Goal: Task Accomplishment & Management: Manage account settings

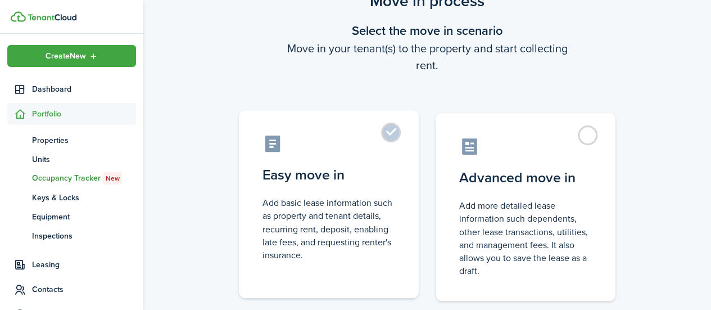
click at [410, 138] on label "Easy move in Add basic lease information such as property and tenant details, r…" at bounding box center [329, 204] width 180 height 188
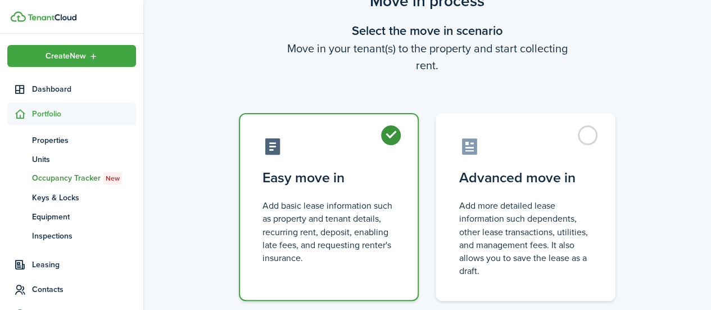
radio input "true"
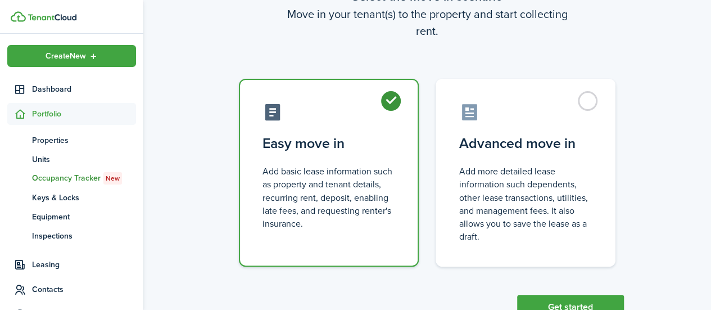
scroll to position [125, 0]
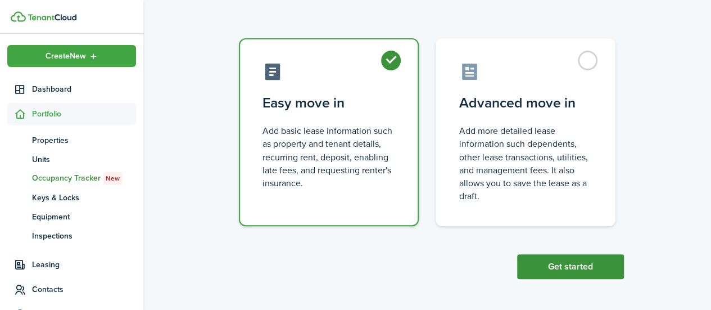
click at [564, 262] on button "Get started" at bounding box center [570, 266] width 107 height 25
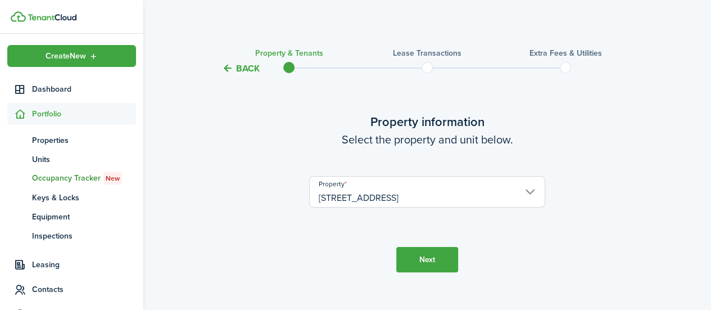
click at [429, 251] on button "Next" at bounding box center [427, 259] width 62 height 25
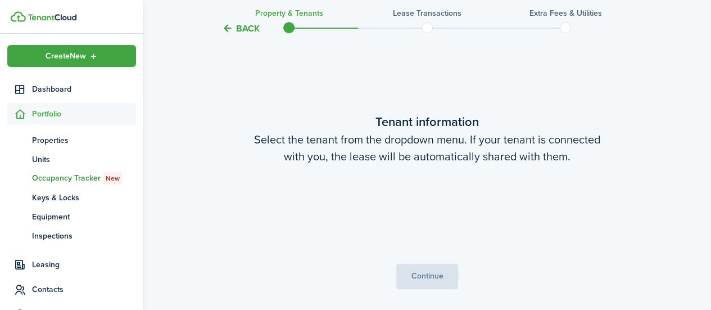
scroll to position [250, 0]
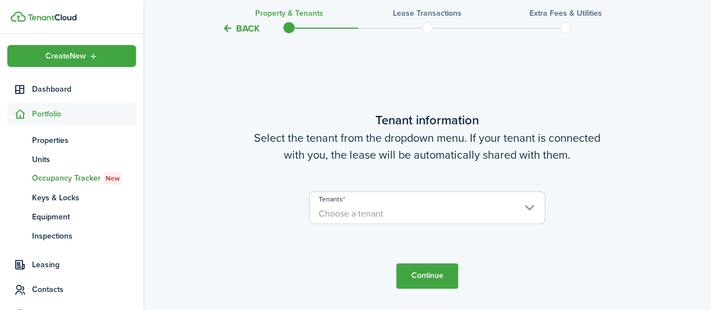
click at [446, 209] on span "Choose a tenant" at bounding box center [427, 213] width 235 height 19
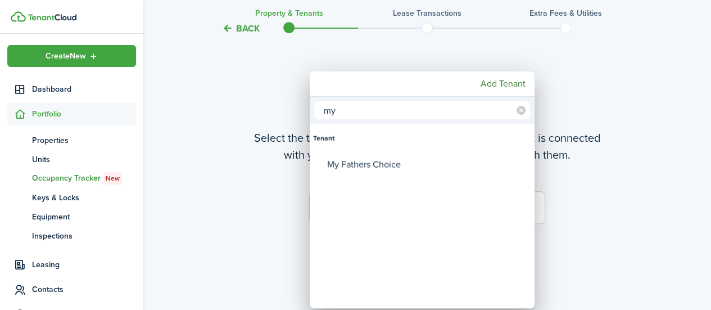
type input "my"
click at [401, 160] on div "My Fathers Choice" at bounding box center [426, 164] width 199 height 26
type input "My Fathers Choice"
click at [614, 179] on div at bounding box center [355, 155] width 891 height 490
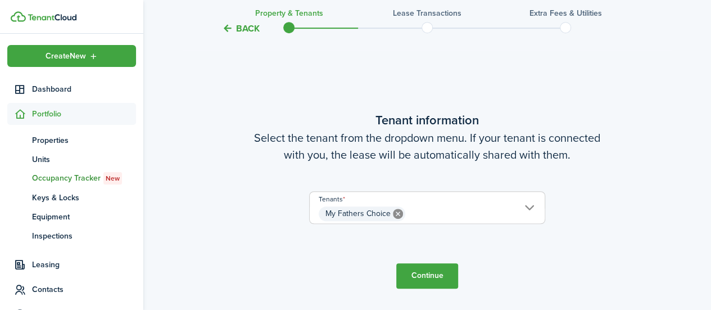
click at [431, 273] on button "Continue" at bounding box center [427, 275] width 62 height 25
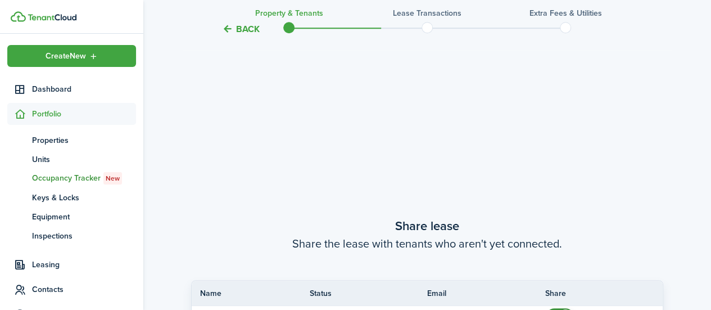
scroll to position [560, 0]
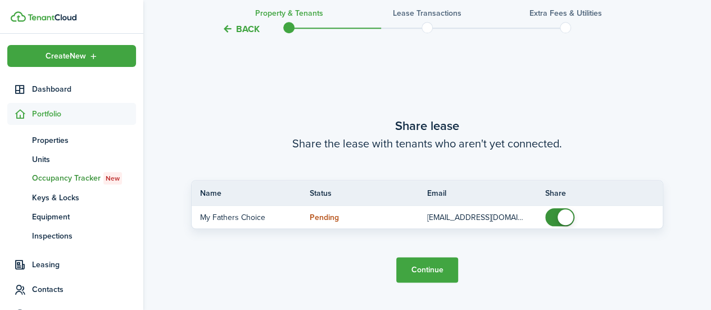
click at [429, 271] on button "Continue" at bounding box center [427, 269] width 62 height 25
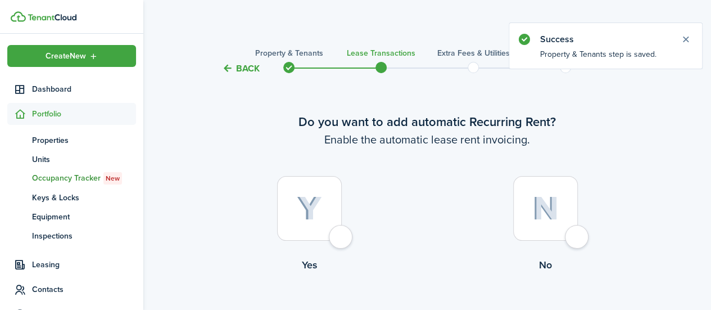
click at [340, 241] on div at bounding box center [309, 208] width 65 height 65
radio input "true"
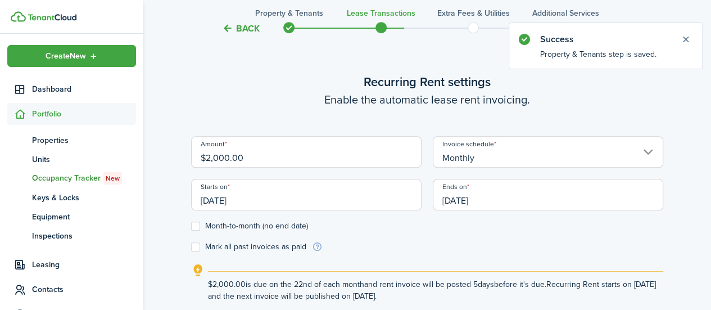
scroll to position [309, 0]
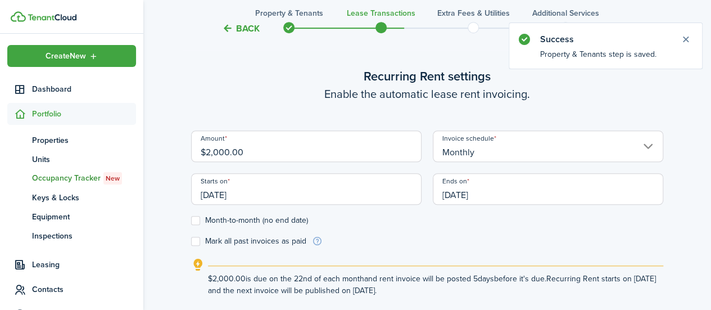
click at [423, 265] on div "$2,000.00 is due on the 22nd of each month and rent invoice will be posted 5 da…" at bounding box center [435, 280] width 455 height 31
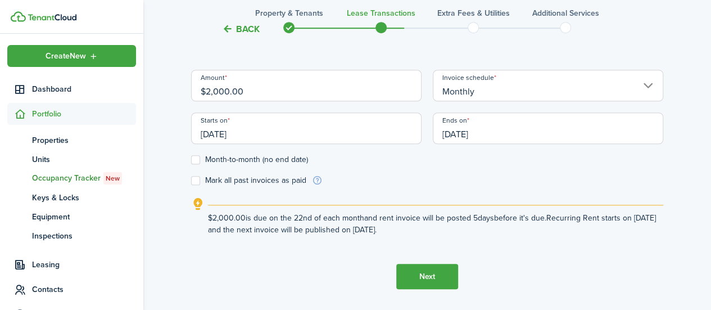
scroll to position [402, 0]
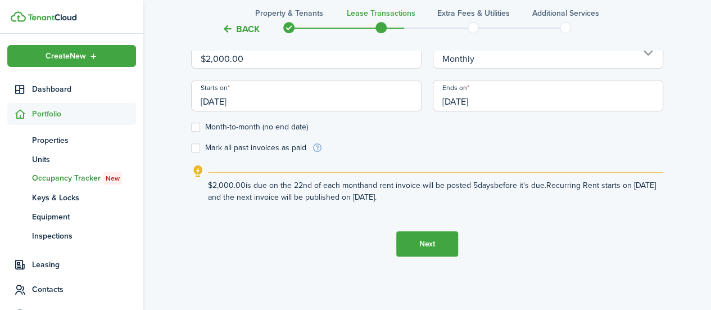
click at [420, 242] on button "Next" at bounding box center [427, 243] width 62 height 25
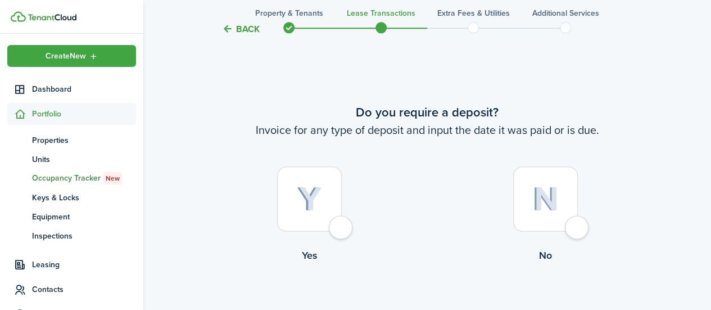
scroll to position [637, 0]
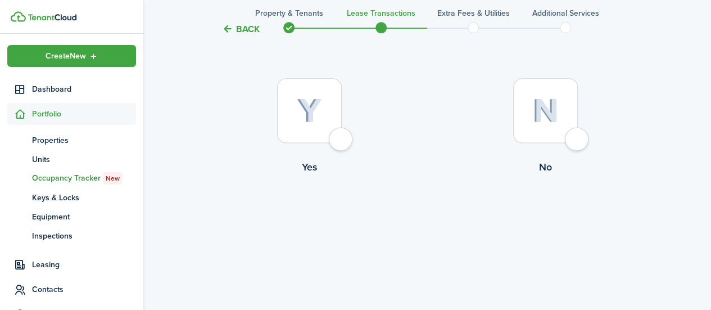
click at [342, 142] on div at bounding box center [309, 110] width 65 height 65
radio input "true"
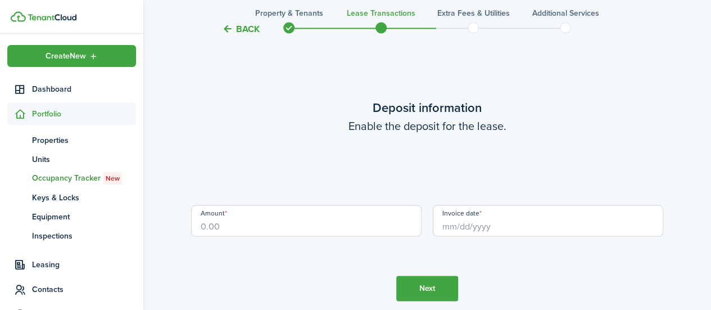
scroll to position [947, 0]
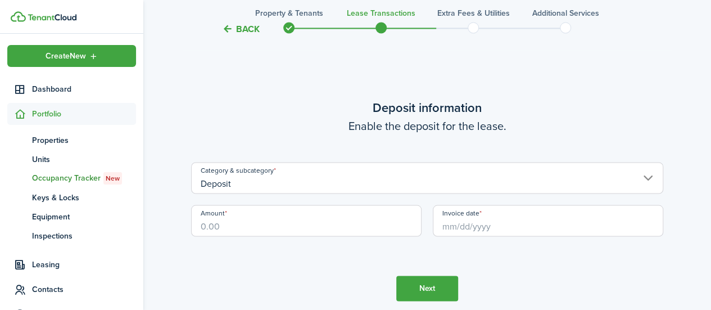
click at [347, 225] on input "Amount" at bounding box center [306, 220] width 230 height 31
click at [529, 224] on input "Invoice date" at bounding box center [548, 220] width 230 height 31
type input "$2,000.00"
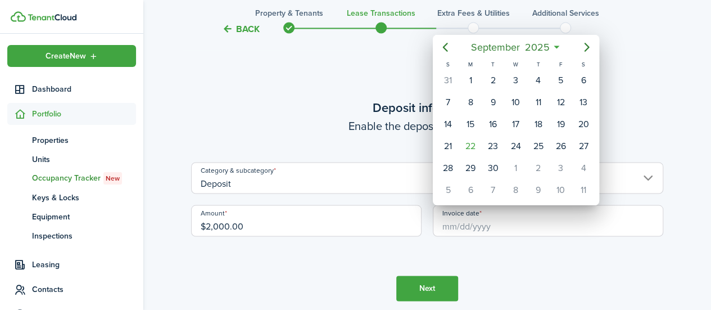
click at [450, 43] on icon "Previous page" at bounding box center [444, 46] width 13 height 13
click at [443, 49] on icon "Previous page" at bounding box center [444, 46] width 13 height 13
click at [449, 48] on icon "Previous page" at bounding box center [444, 46] width 13 height 13
click at [450, 47] on icon "Previous page" at bounding box center [444, 46] width 13 height 13
click at [449, 49] on icon "Previous page" at bounding box center [444, 46] width 13 height 13
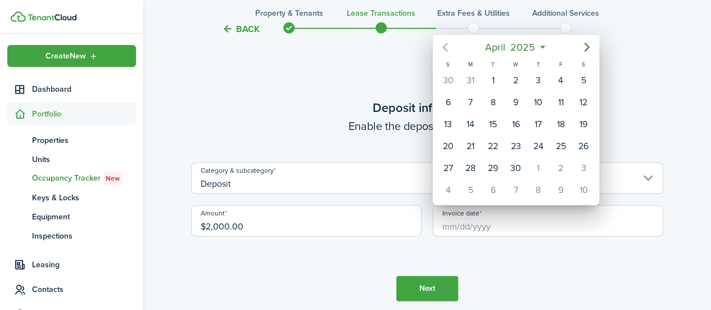
click at [449, 50] on icon "Previous page" at bounding box center [444, 46] width 13 height 13
click at [449, 49] on icon "Previous page" at bounding box center [444, 46] width 13 height 13
click at [447, 50] on icon "Previous page" at bounding box center [444, 46] width 13 height 13
click at [442, 49] on icon "Previous page" at bounding box center [444, 46] width 13 height 13
click at [589, 47] on icon "Next page" at bounding box center [586, 47] width 5 height 9
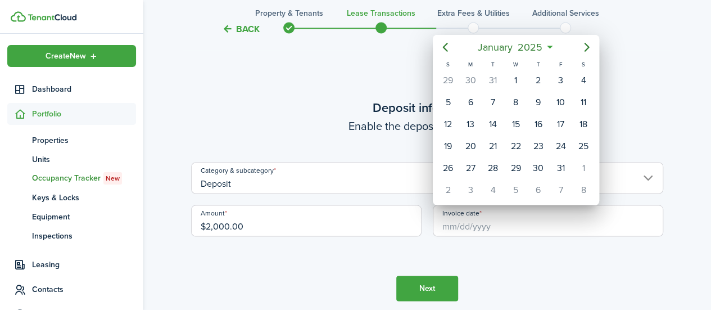
click at [344, 120] on div at bounding box center [355, 155] width 891 height 490
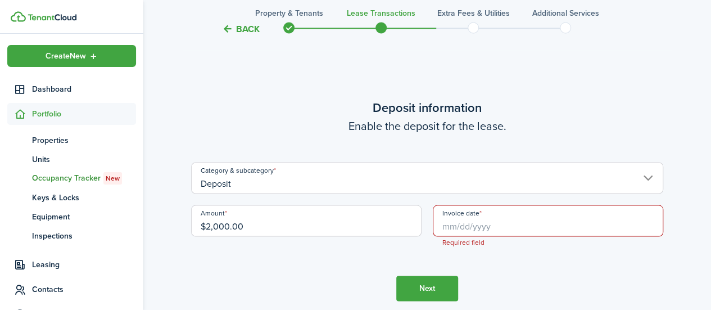
click at [479, 227] on input "Invoice date" at bounding box center [548, 220] width 230 height 31
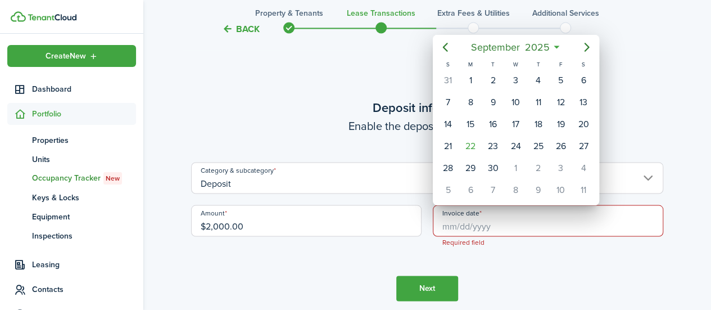
click at [545, 46] on span "2025" at bounding box center [537, 47] width 30 height 20
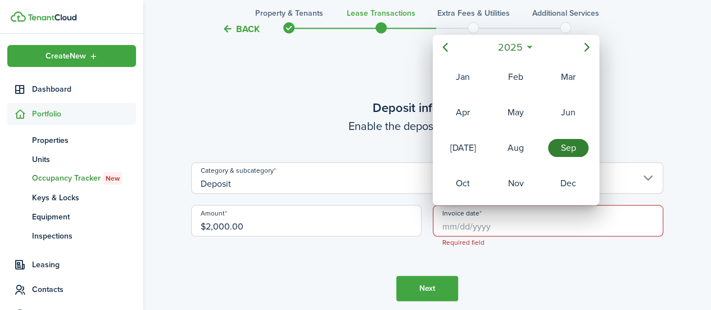
click at [516, 46] on span "2025" at bounding box center [510, 47] width 30 height 20
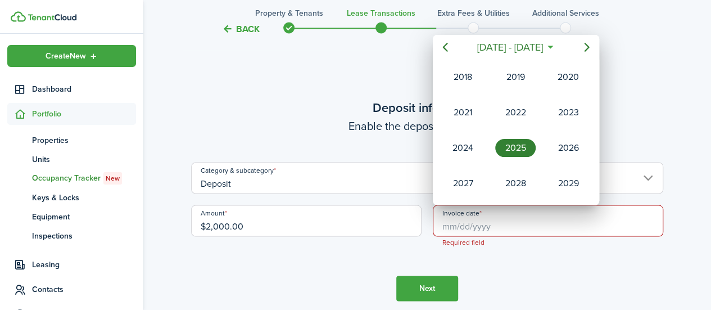
click at [572, 111] on div "2023" at bounding box center [568, 112] width 40 height 18
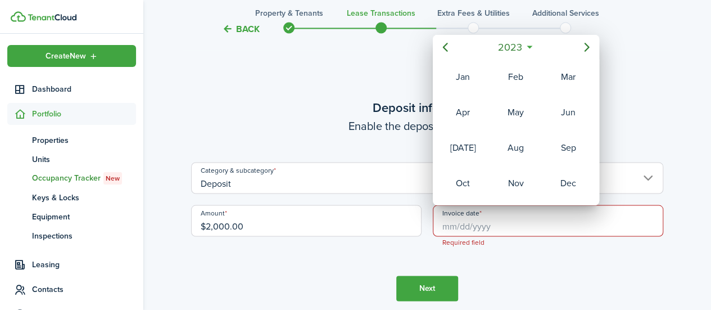
click at [463, 75] on div "Jan" at bounding box center [463, 77] width 40 height 18
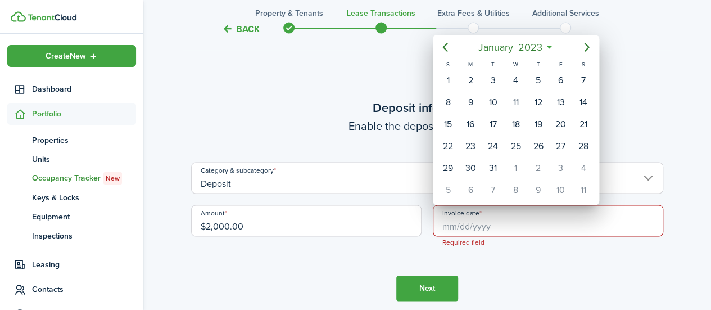
click at [450, 79] on div "1" at bounding box center [448, 80] width 17 height 17
type input "[DATE]"
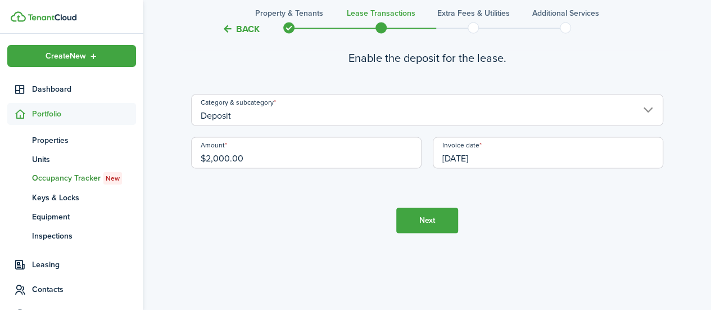
click at [432, 221] on button "Next" at bounding box center [427, 219] width 62 height 25
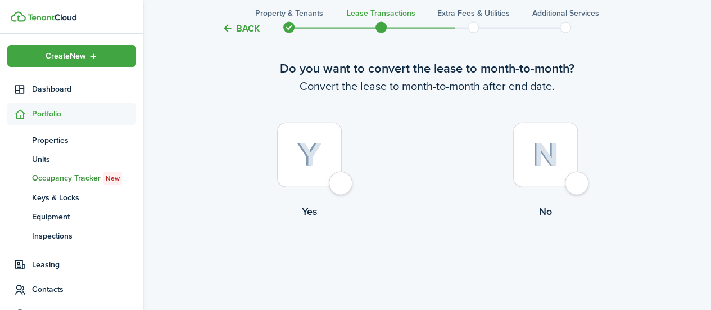
scroll to position [1332, 0]
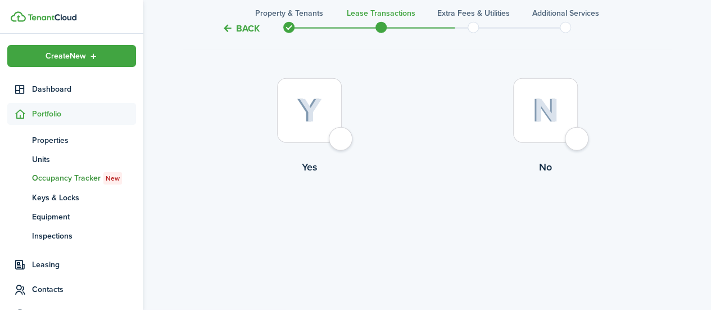
click at [333, 143] on div at bounding box center [309, 110] width 65 height 65
radio input "true"
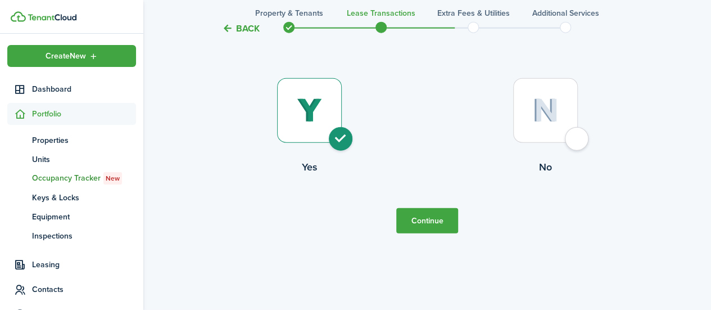
click at [443, 219] on button "Continue" at bounding box center [427, 220] width 62 height 25
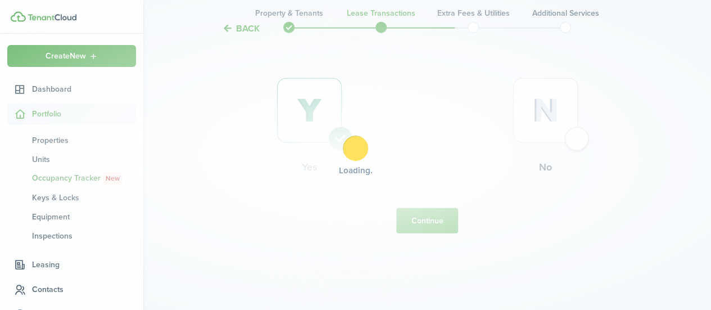
scroll to position [0, 0]
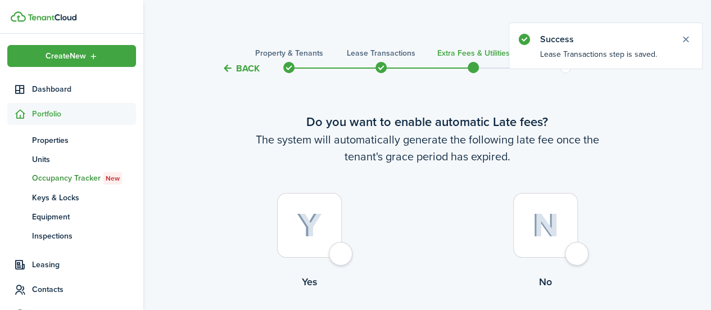
click at [342, 254] on div at bounding box center [309, 225] width 65 height 65
radio input "true"
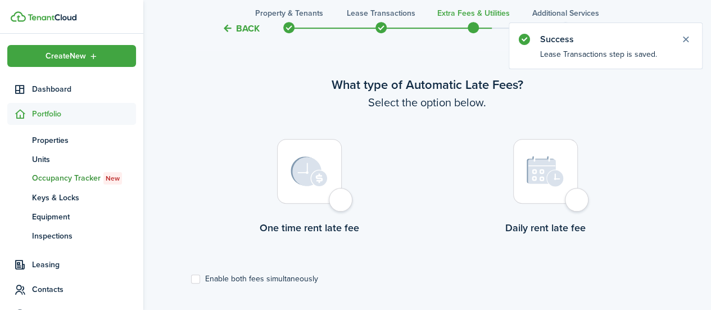
scroll to position [326, 0]
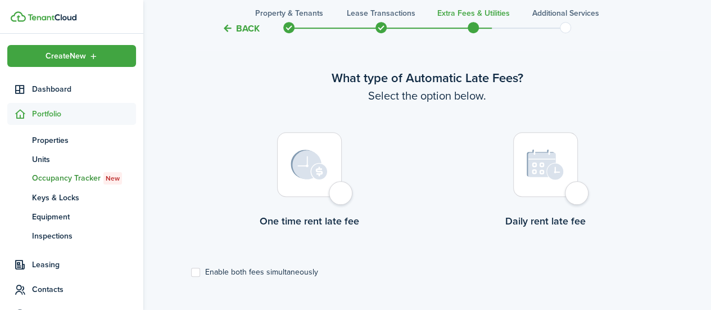
click at [353, 201] on label "One time rent late fee" at bounding box center [309, 183] width 236 height 102
radio input "true"
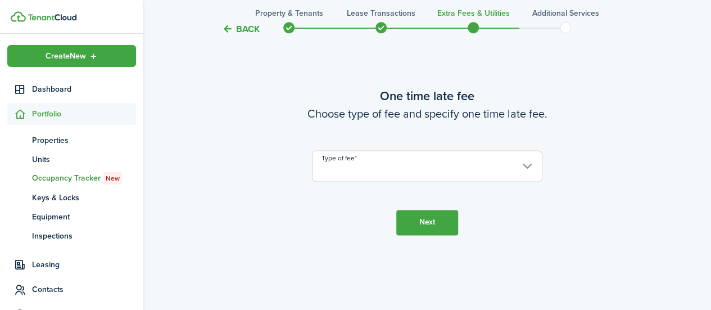
scroll to position [676, 0]
click at [531, 165] on input "Type of fee" at bounding box center [427, 164] width 230 height 31
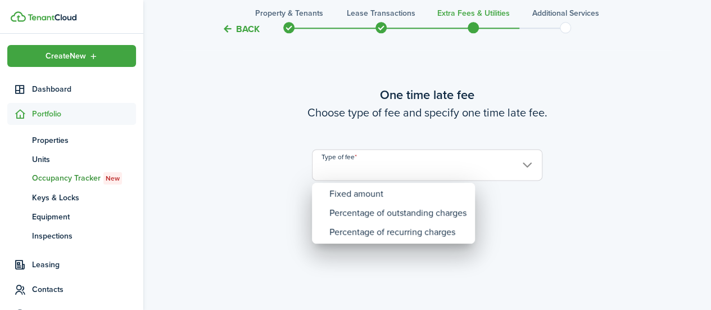
click at [442, 203] on div "Percentage of outstanding charges" at bounding box center [397, 212] width 137 height 19
type input "Percentage of outstanding charges"
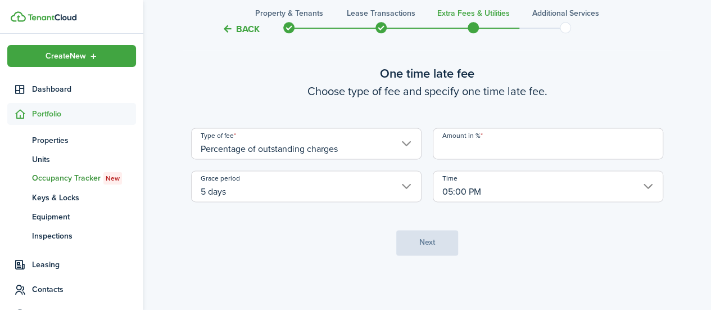
click at [545, 142] on input "Amount in %" at bounding box center [548, 143] width 230 height 31
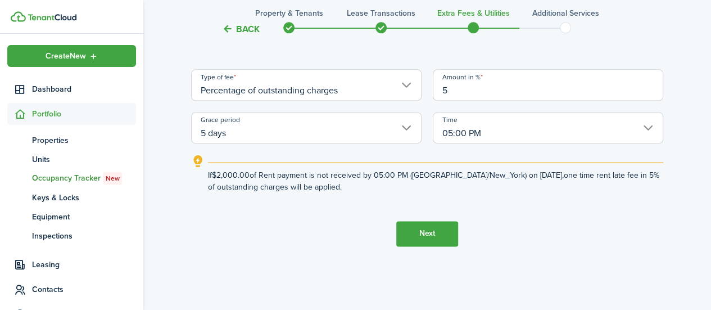
scroll to position [711, 0]
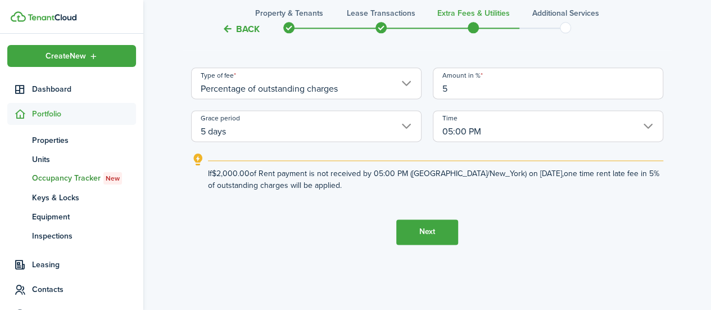
type input "5"
click at [423, 242] on button "Next" at bounding box center [427, 231] width 62 height 25
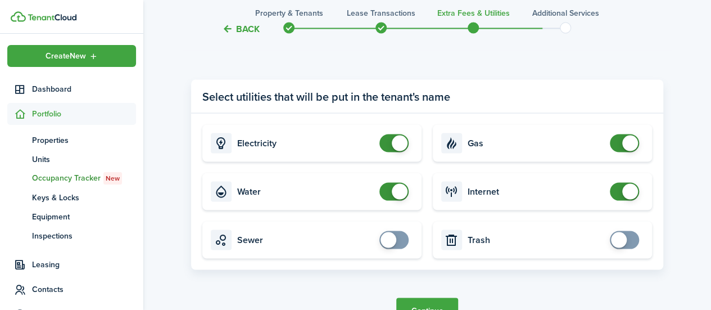
scroll to position [1097, 0]
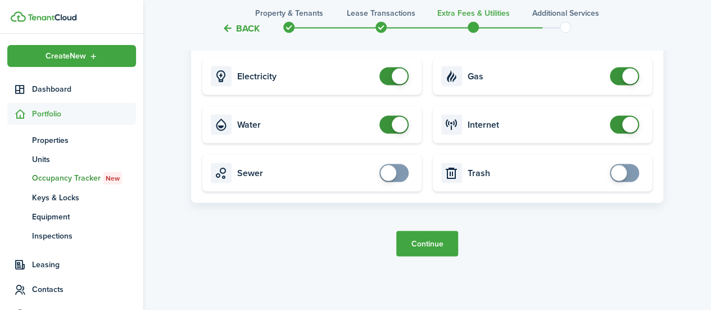
checkbox input "true"
click at [629, 177] on span at bounding box center [624, 173] width 11 height 18
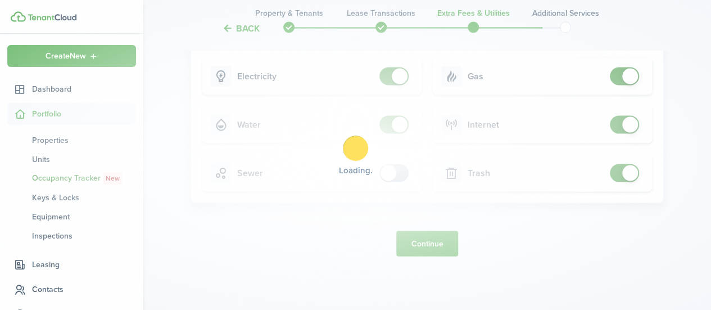
checkbox input "true"
click at [389, 175] on span at bounding box center [389, 173] width 16 height 16
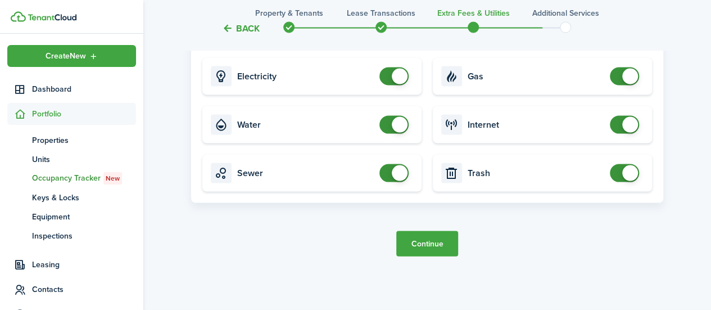
click at [427, 248] on button "Continue" at bounding box center [427, 243] width 62 height 25
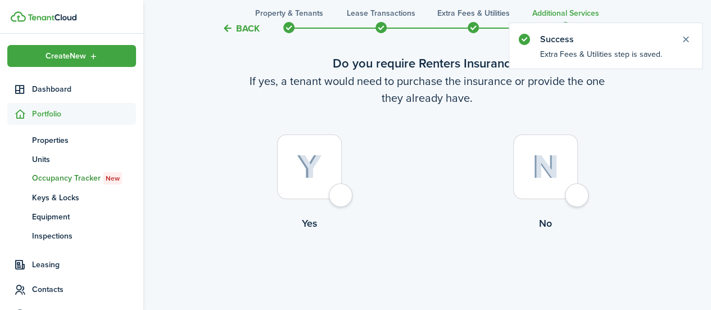
scroll to position [59, 0]
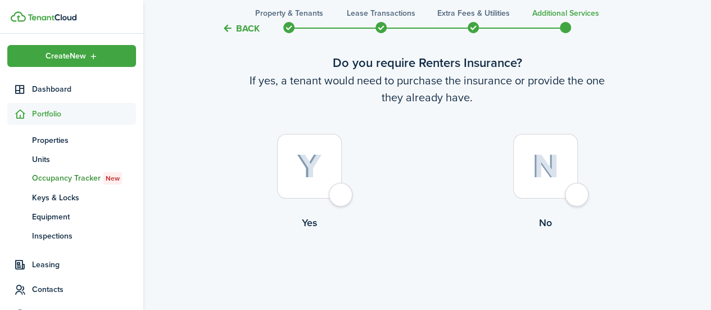
click at [327, 204] on label "Yes" at bounding box center [309, 185] width 236 height 102
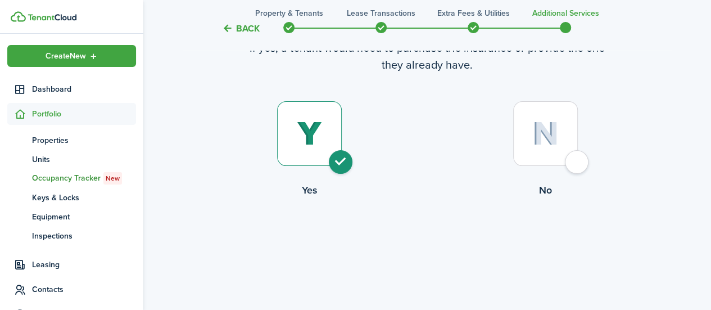
radio input "true"
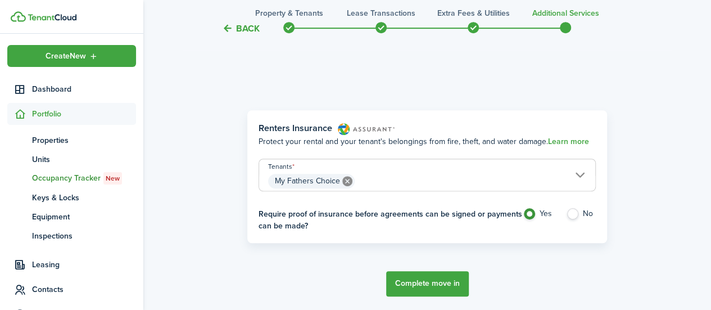
scroll to position [326, 0]
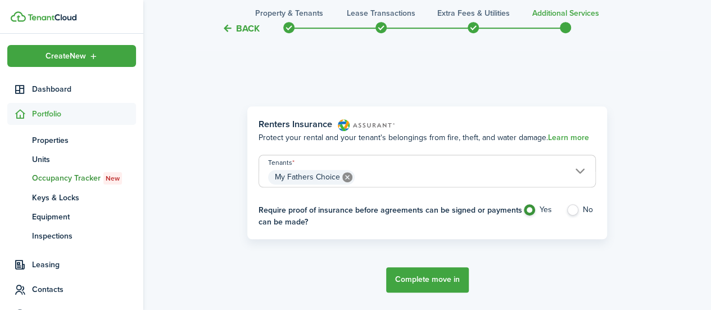
click at [418, 282] on button "Complete move in" at bounding box center [427, 279] width 83 height 25
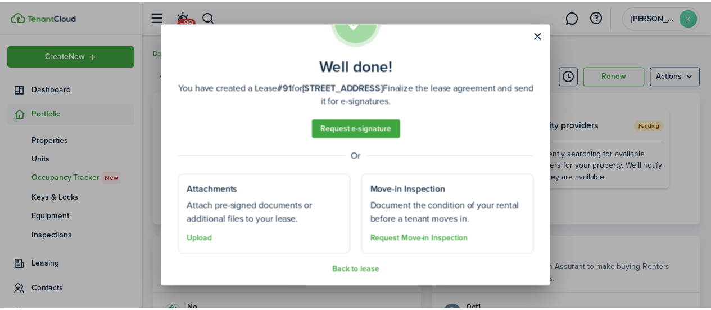
scroll to position [54, 0]
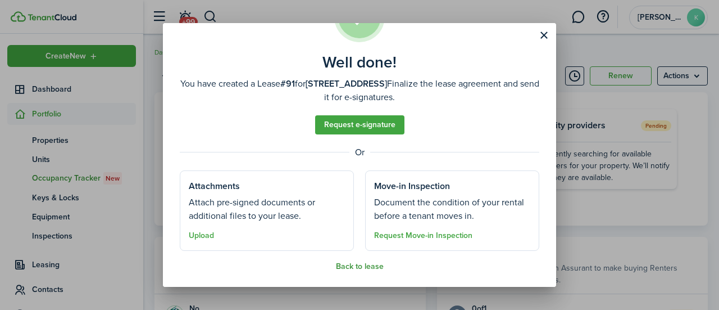
click at [368, 269] on button "Back to lease" at bounding box center [360, 266] width 48 height 9
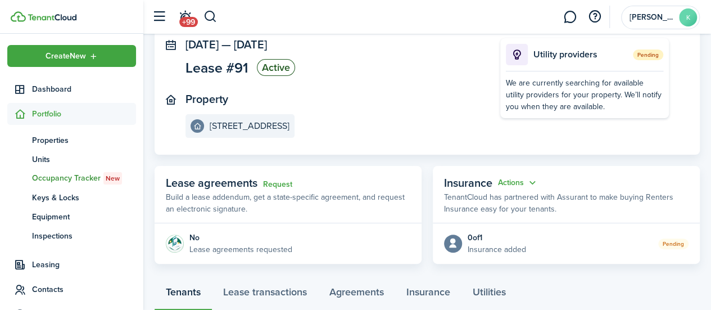
scroll to position [0, 0]
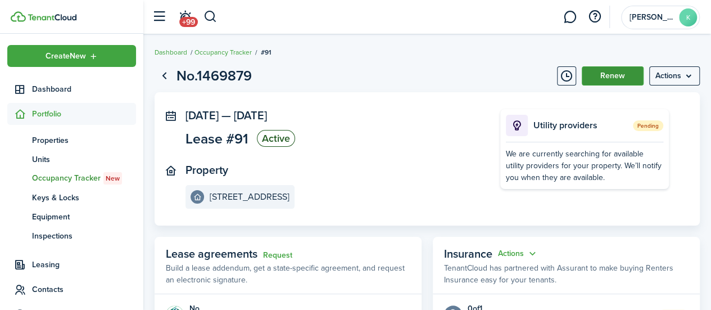
click at [600, 75] on button "Renew" at bounding box center [613, 75] width 62 height 19
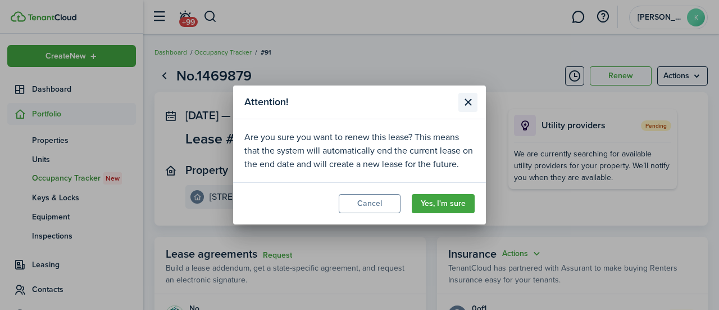
click at [467, 102] on button "Close modal" at bounding box center [468, 102] width 19 height 19
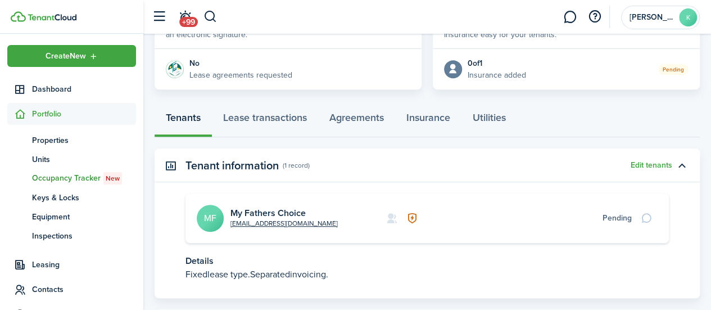
scroll to position [247, 0]
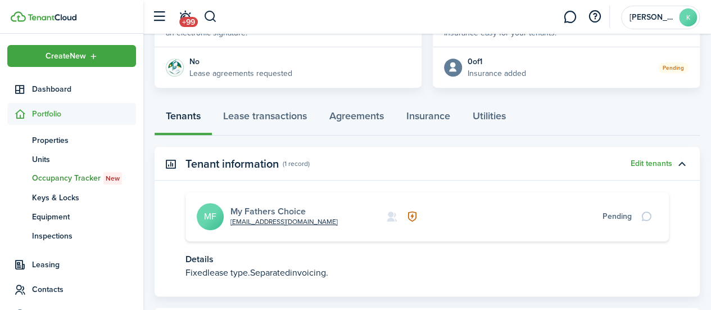
click at [273, 209] on link "My Fathers Choice" at bounding box center [267, 211] width 75 height 13
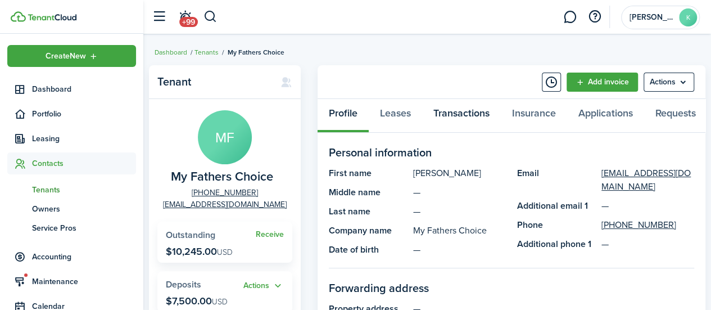
click at [450, 116] on link "Transactions" at bounding box center [461, 116] width 79 height 34
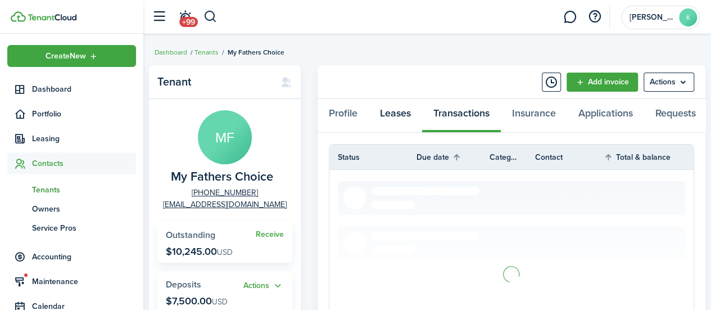
click at [396, 119] on link "Leases" at bounding box center [395, 116] width 53 height 34
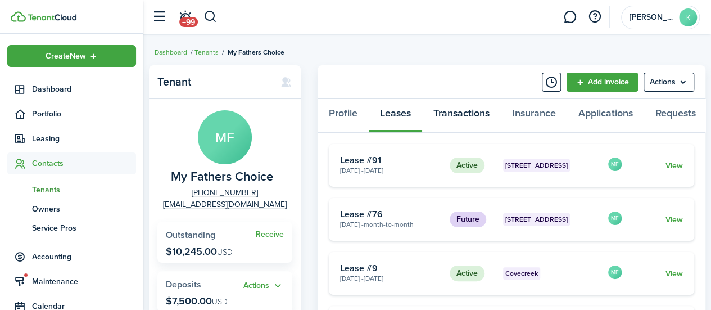
click at [474, 123] on link "Transactions" at bounding box center [461, 116] width 79 height 34
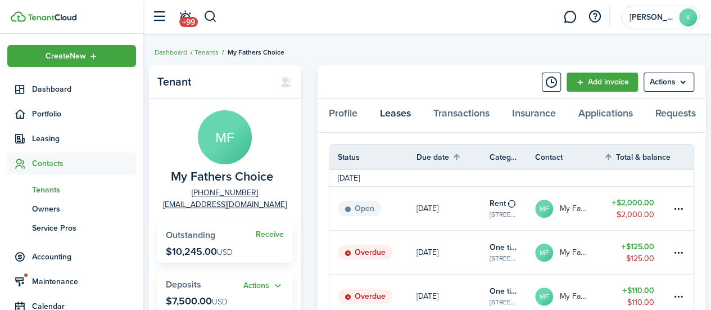
click at [400, 123] on link "Leases" at bounding box center [395, 116] width 53 height 34
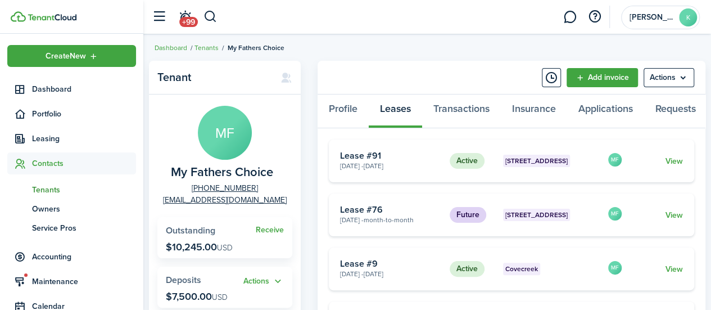
scroll to position [3, 0]
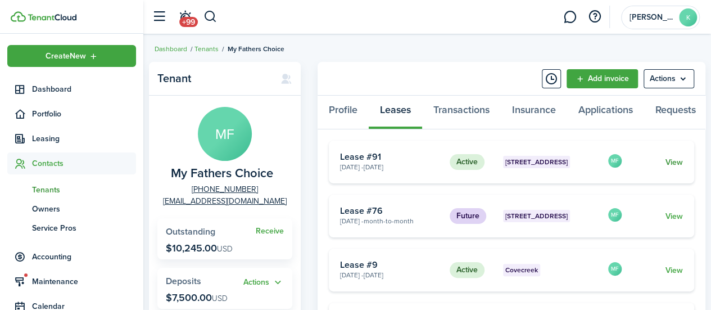
click at [671, 168] on link "View" at bounding box center [673, 162] width 17 height 12
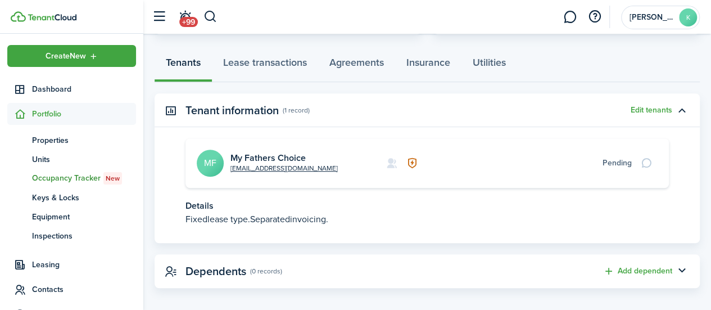
scroll to position [308, 0]
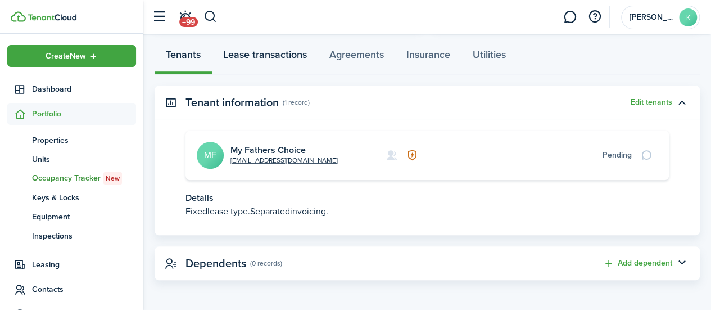
click at [251, 60] on link "Lease transactions" at bounding box center [265, 57] width 106 height 34
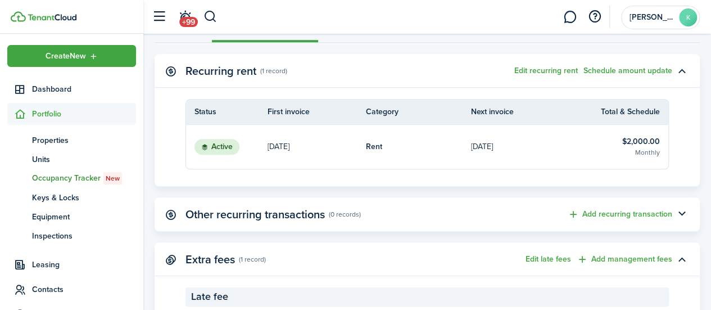
scroll to position [304, 0]
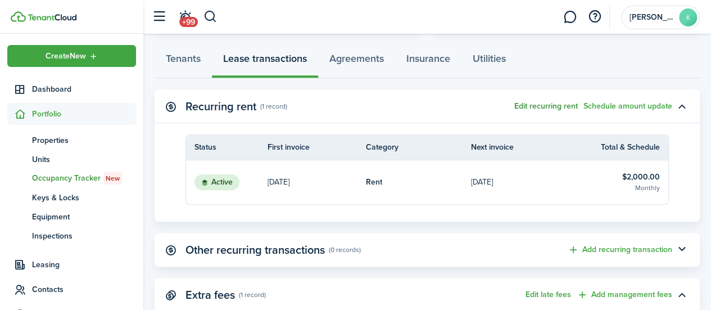
click at [546, 109] on button "Edit recurring rent" at bounding box center [546, 106] width 64 height 9
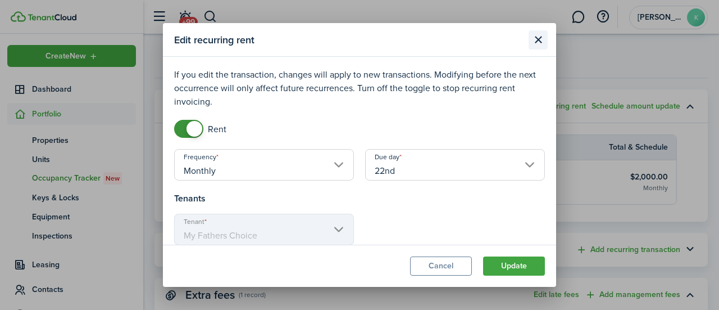
click at [540, 40] on button "Close modal" at bounding box center [538, 39] width 19 height 19
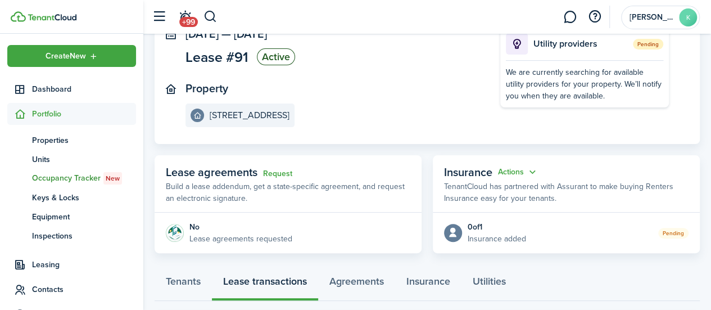
scroll to position [0, 0]
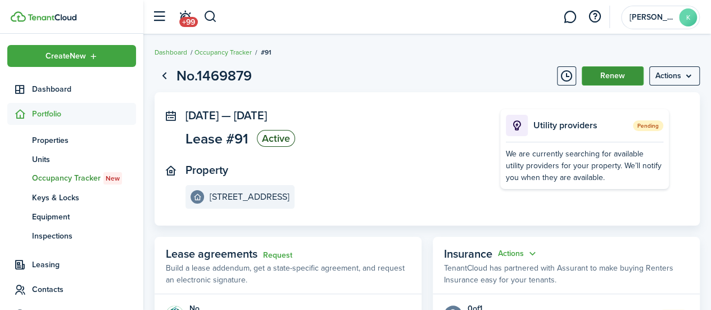
click at [615, 70] on button "Renew" at bounding box center [613, 75] width 62 height 19
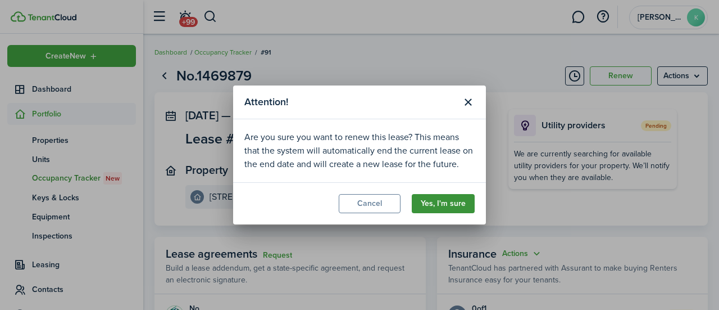
click at [450, 209] on button "Yes, I'm sure" at bounding box center [443, 203] width 63 height 19
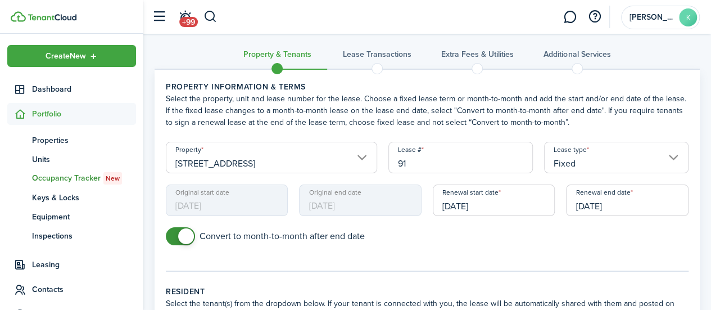
scroll to position [8, 0]
click at [208, 15] on button "button" at bounding box center [210, 16] width 14 height 19
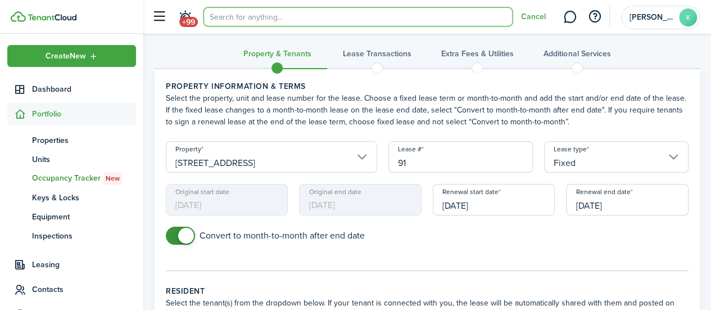
scroll to position [0, 0]
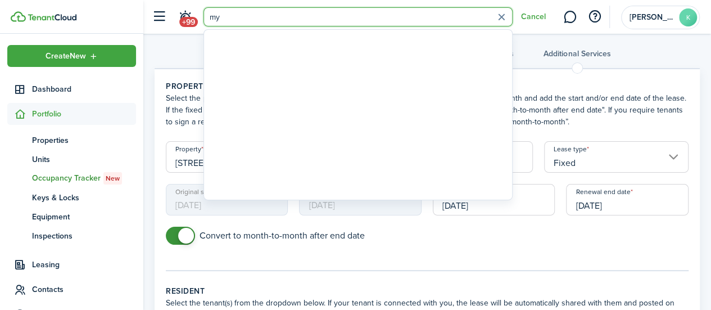
type input "m"
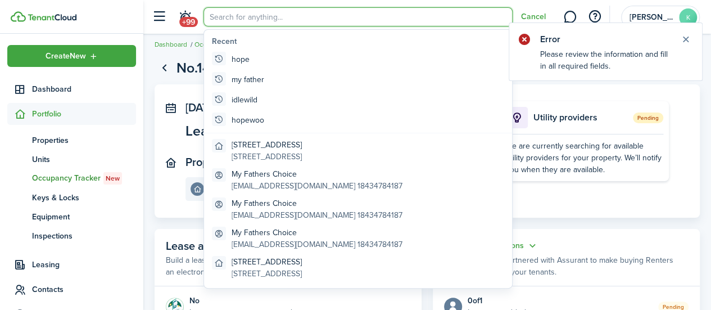
click at [677, 233] on panel-main-header "Insurance Actions TenantCloud has partnered with Assurant to make buying Renter…" at bounding box center [566, 257] width 267 height 57
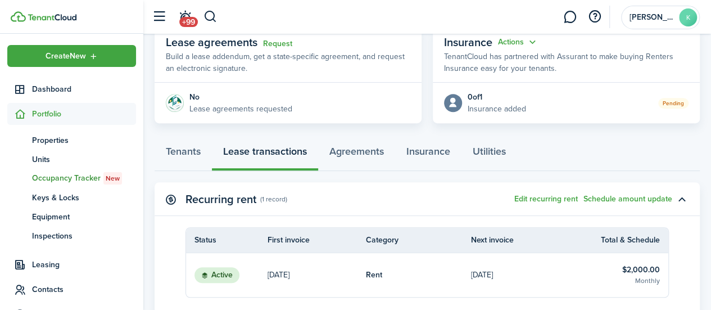
scroll to position [206, 0]
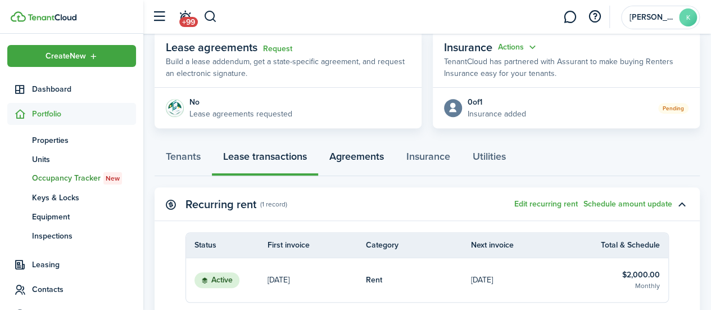
click at [348, 173] on link "Agreements" at bounding box center [356, 159] width 77 height 34
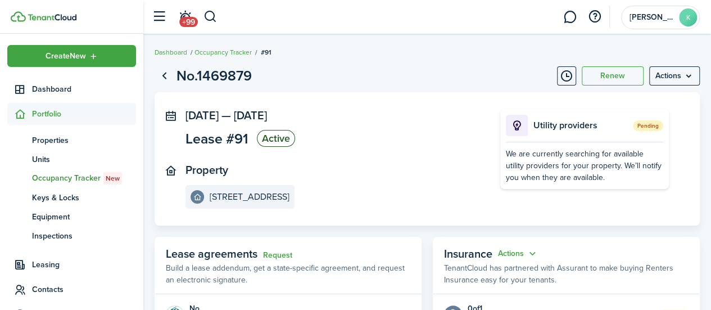
click at [244, 193] on e-details-info-title "[STREET_ADDRESS]" at bounding box center [250, 197] width 80 height 10
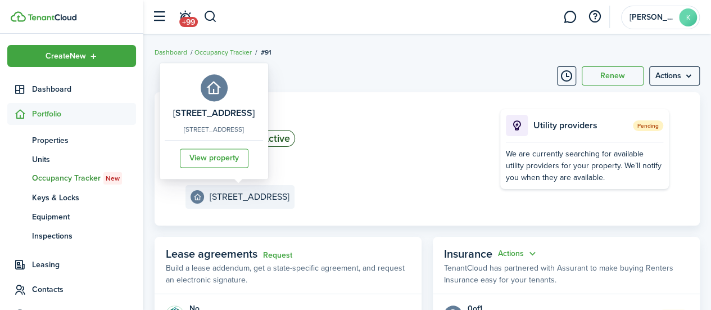
click at [250, 199] on e-details-info-title "[STREET_ADDRESS]" at bounding box center [250, 197] width 80 height 10
click at [237, 201] on e-details-info-title "[STREET_ADDRESS]" at bounding box center [250, 197] width 80 height 10
click at [247, 157] on link "View property" at bounding box center [214, 157] width 69 height 19
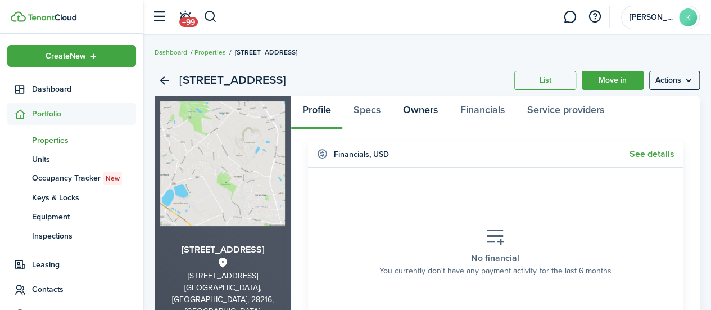
click at [413, 123] on link "Owners" at bounding box center [420, 113] width 57 height 34
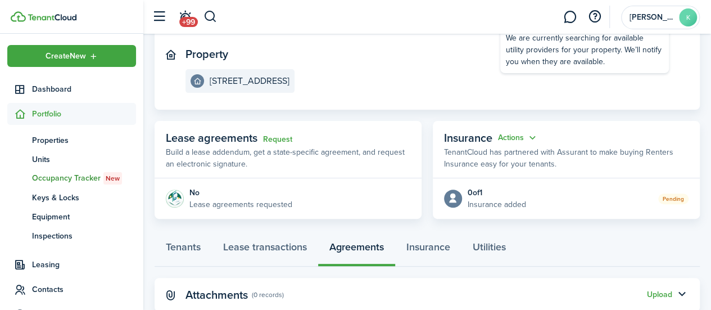
scroll to position [147, 0]
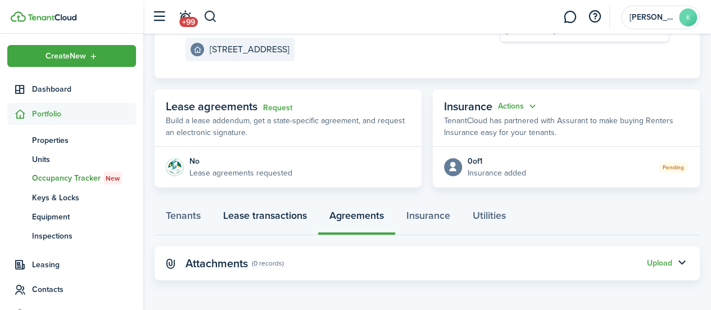
click at [263, 215] on link "Lease transactions" at bounding box center [265, 218] width 106 height 34
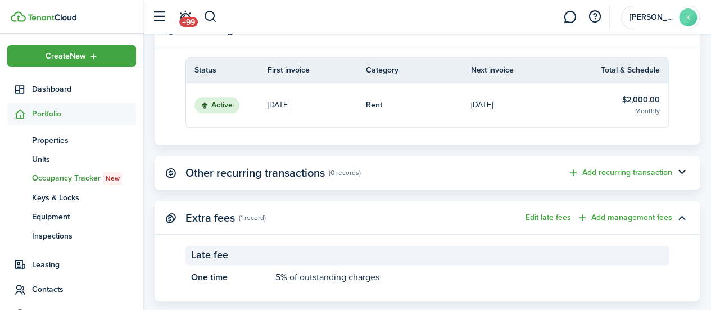
scroll to position [402, 0]
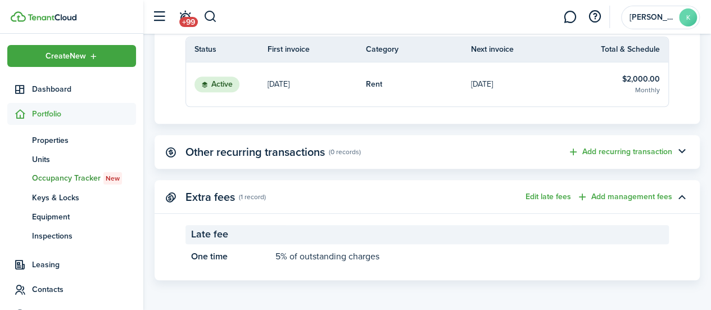
click at [368, 135] on panel-main-header "Other recurring transactions (0 records) Add recurring transaction" at bounding box center [427, 152] width 545 height 34
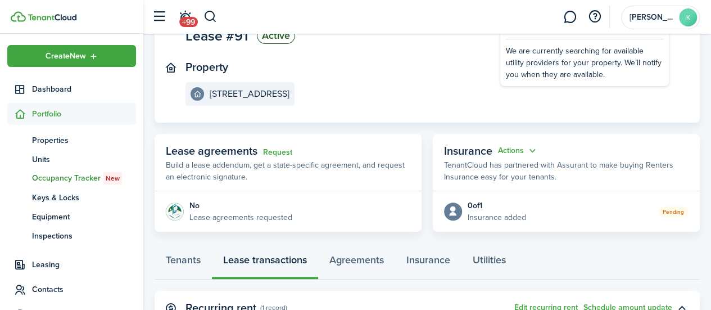
scroll to position [102, 0]
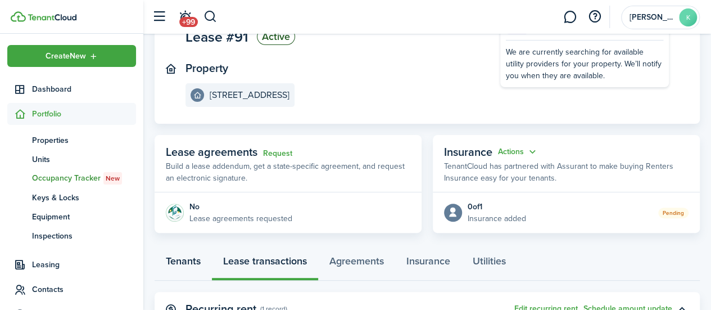
click at [182, 278] on link "Tenants" at bounding box center [183, 264] width 57 height 34
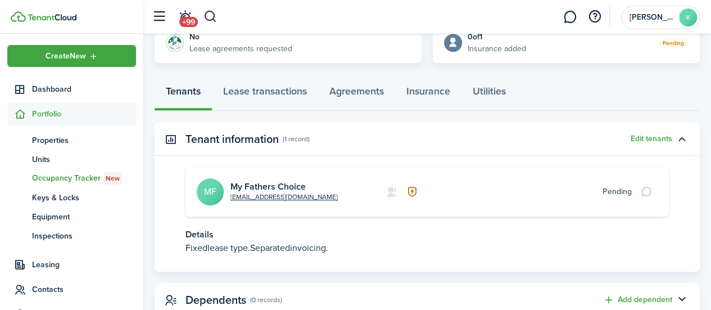
scroll to position [308, 0]
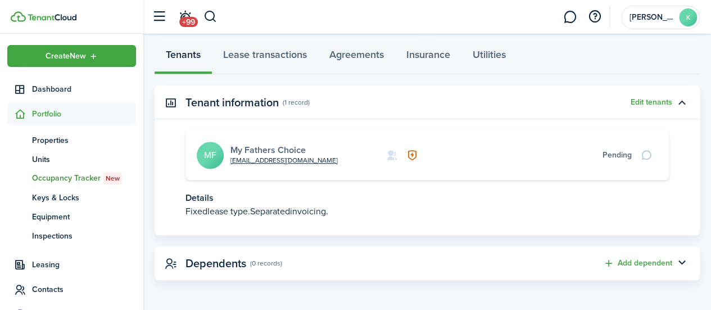
click at [237, 151] on link "My Fathers Choice" at bounding box center [267, 149] width 75 height 13
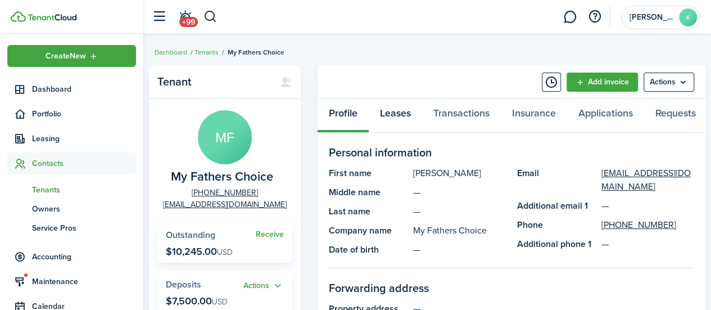
click at [405, 115] on link "Leases" at bounding box center [395, 116] width 53 height 34
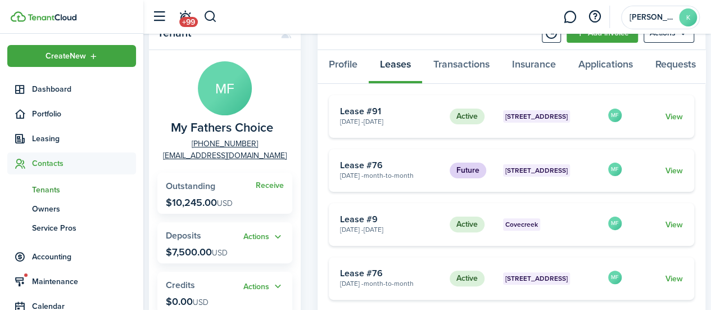
scroll to position [48, 0]
click at [670, 177] on link "View" at bounding box center [673, 171] width 17 height 12
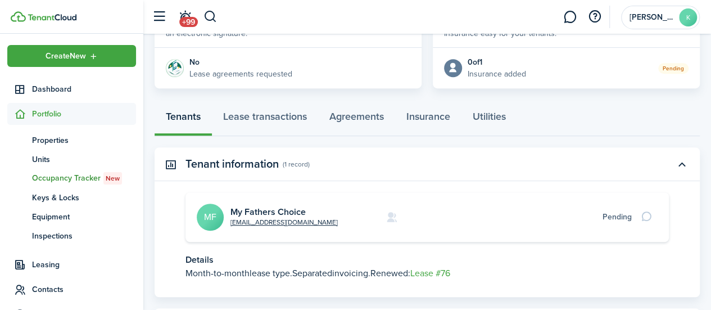
scroll to position [249, 0]
click at [268, 120] on link "Lease transactions" at bounding box center [265, 120] width 106 height 34
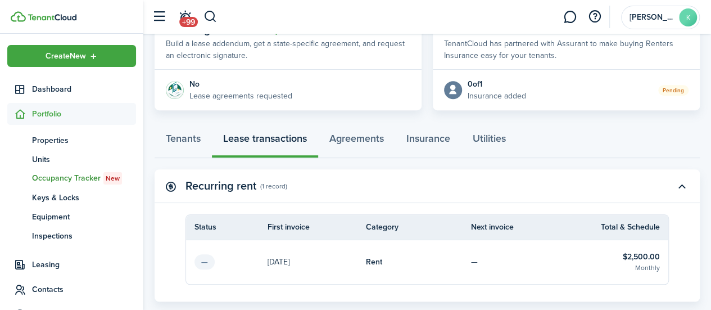
scroll to position [225, 0]
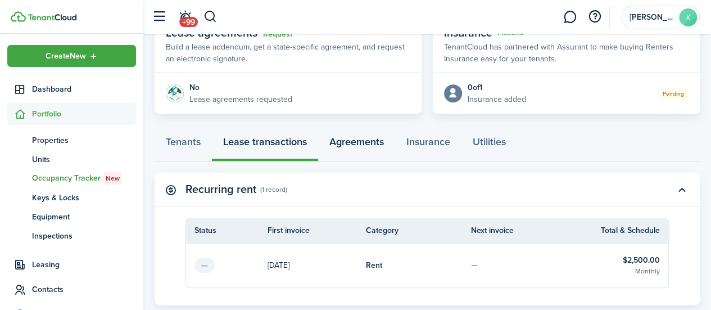
click at [354, 138] on link "Agreements" at bounding box center [356, 145] width 77 height 34
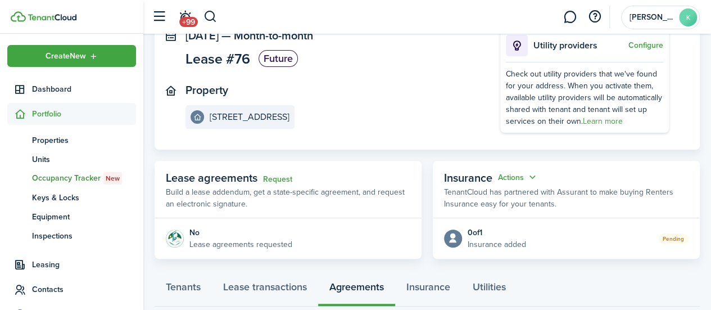
scroll to position [152, 0]
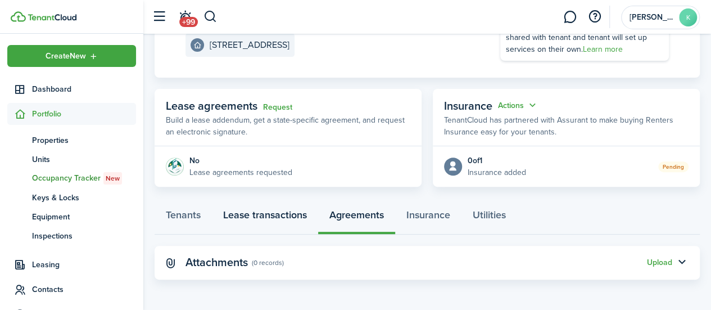
click at [254, 218] on link "Lease transactions" at bounding box center [265, 218] width 106 height 34
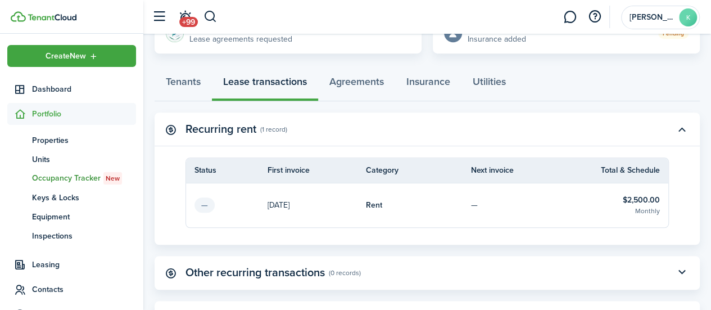
scroll to position [286, 0]
click at [643, 251] on page-view-body-content "Recurring rent (1 record) Status First invoice Category Next invoice Total & Sc…" at bounding box center [427, 259] width 545 height 294
click at [685, 128] on button "button" at bounding box center [681, 128] width 19 height 19
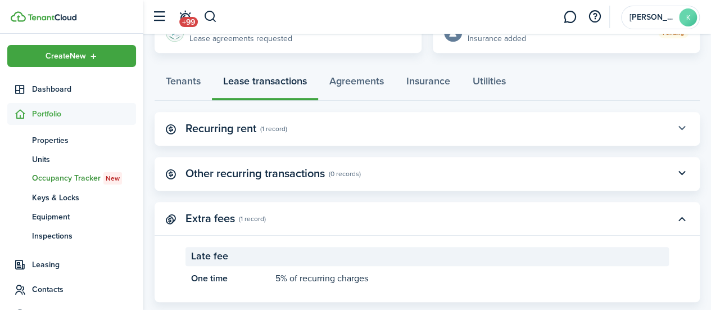
click at [674, 135] on button "button" at bounding box center [681, 128] width 19 height 19
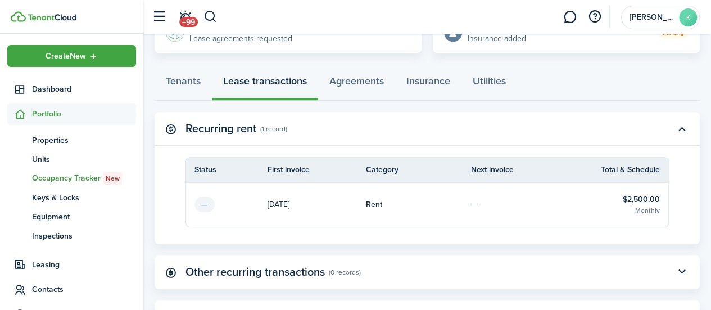
click at [636, 206] on table-subtitle "Monthly" at bounding box center [647, 210] width 25 height 10
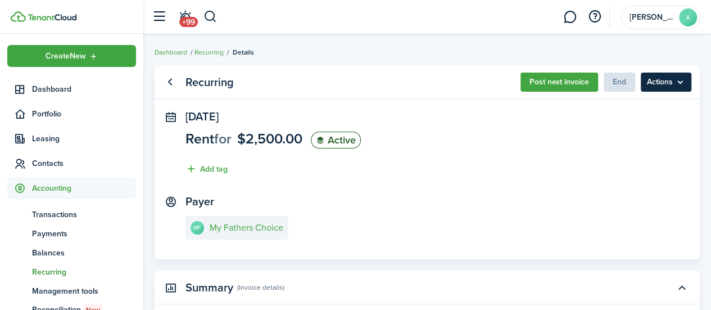
click at [671, 87] on menu-btn "Actions" at bounding box center [666, 82] width 51 height 19
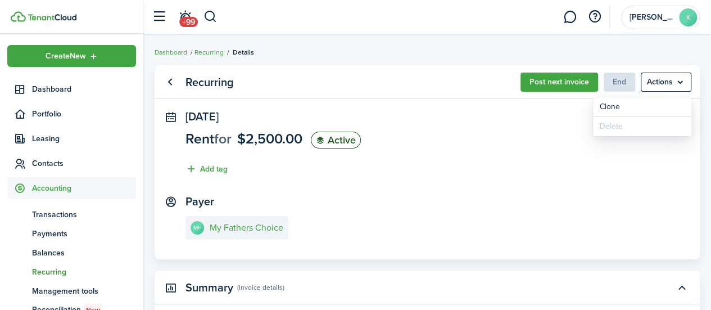
click at [633, 199] on panel-main-section "Payer MF My Fathers Choice" at bounding box center [426, 219] width 483 height 48
click at [178, 86] on link "Go back" at bounding box center [169, 82] width 19 height 19
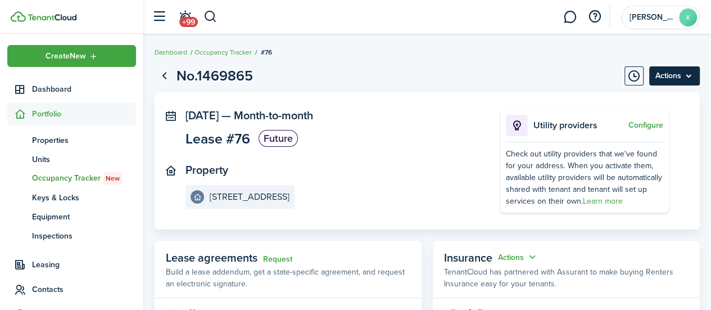
click at [678, 75] on menu-btn "Actions" at bounding box center [674, 75] width 51 height 19
click at [637, 253] on panel-main-header "Insurance Actions TenantCloud has partnered with Assurant to make buying Renter…" at bounding box center [566, 269] width 267 height 57
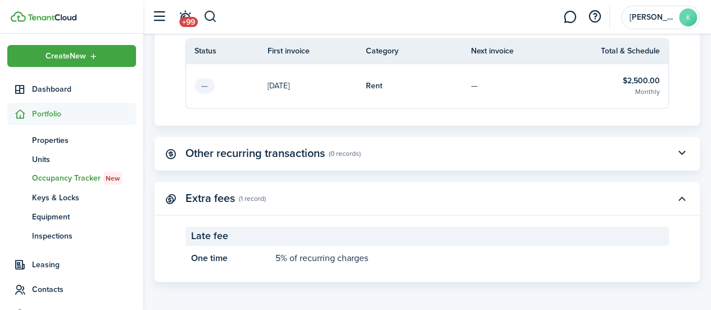
scroll to position [406, 0]
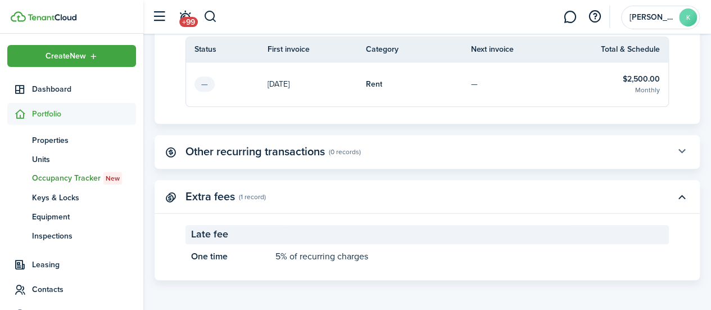
click at [680, 151] on button "button" at bounding box center [681, 151] width 19 height 19
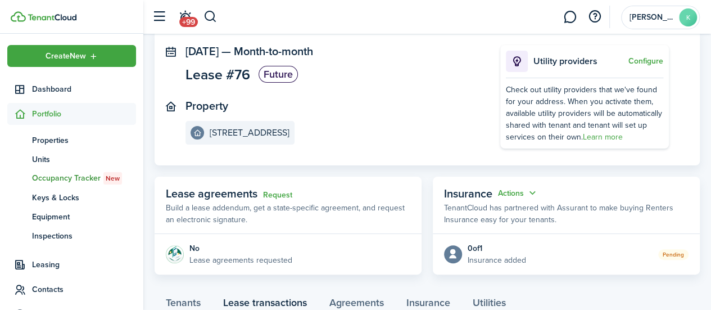
scroll to position [0, 0]
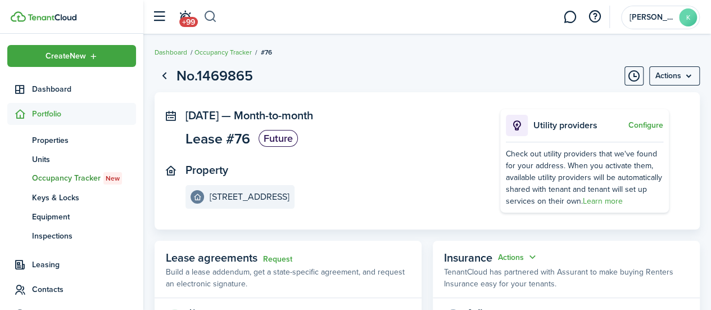
click at [206, 15] on button "button" at bounding box center [210, 16] width 14 height 19
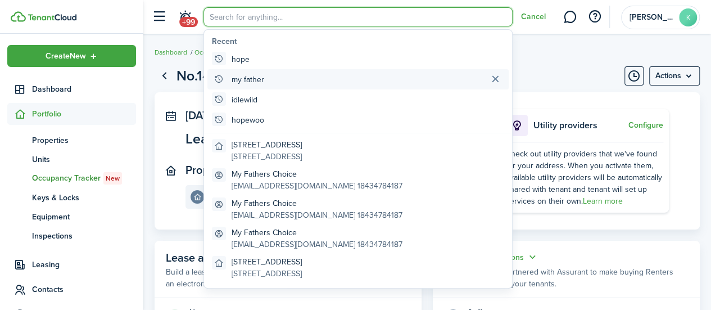
click at [265, 71] on global-search-item "my father" at bounding box center [357, 79] width 301 height 20
type input "my father"
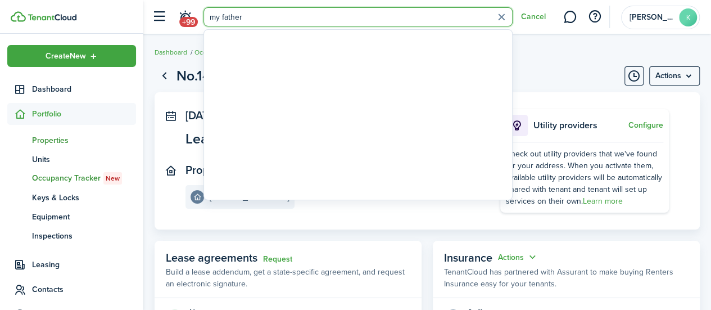
click at [68, 139] on span "Properties" at bounding box center [84, 140] width 104 height 12
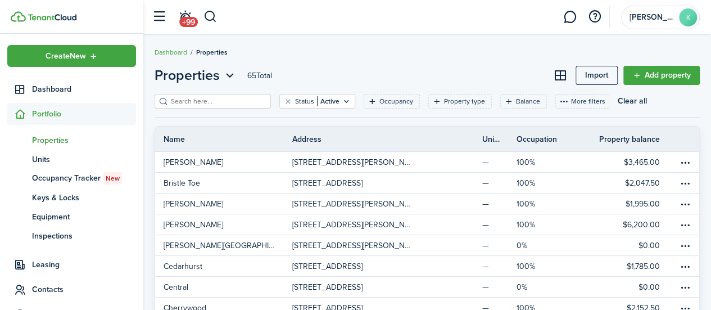
click at [233, 98] on input "search" at bounding box center [217, 101] width 99 height 11
type input "hopewood"
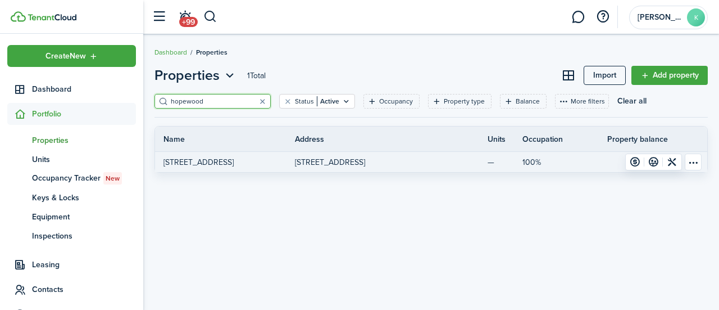
click at [357, 167] on p "[STREET_ADDRESS]" at bounding box center [330, 162] width 70 height 12
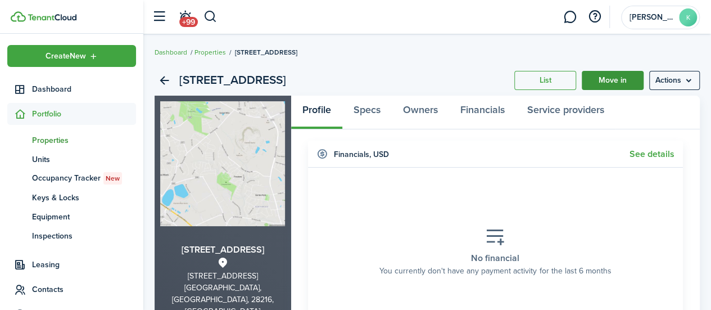
click at [619, 80] on link "Move in" at bounding box center [613, 80] width 62 height 19
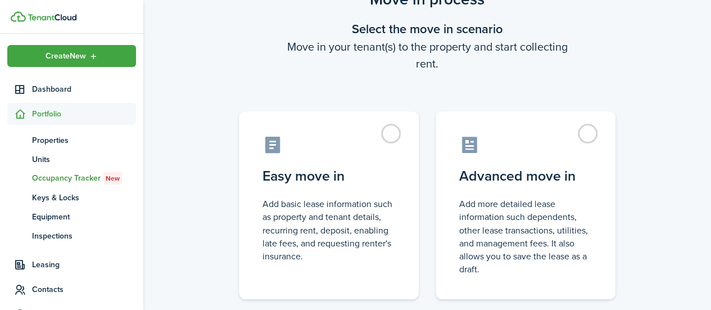
scroll to position [76, 0]
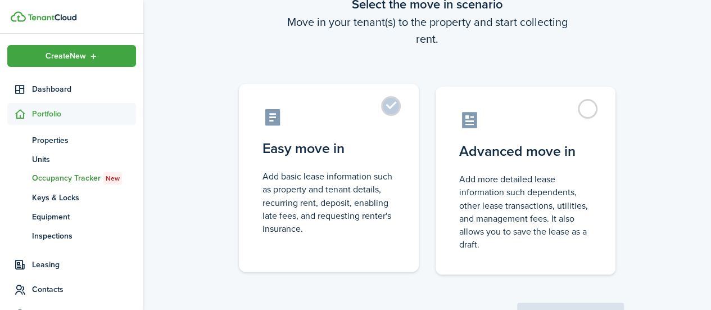
click at [388, 103] on label "Easy move in Add basic lease information such as property and tenant details, r…" at bounding box center [329, 178] width 180 height 188
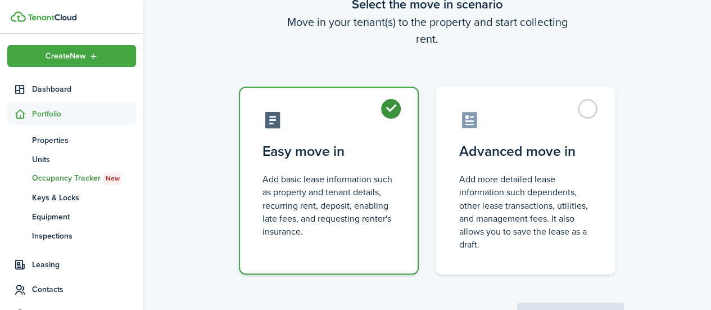
radio input "true"
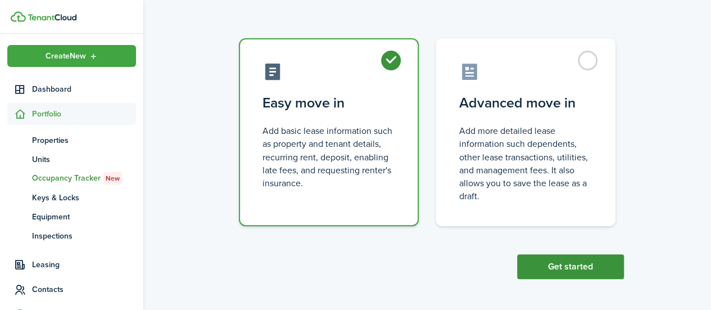
click at [592, 271] on button "Get started" at bounding box center [570, 266] width 107 height 25
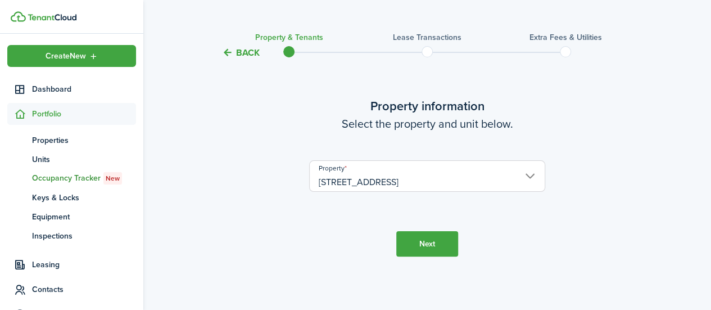
click at [442, 242] on button "Next" at bounding box center [427, 243] width 62 height 25
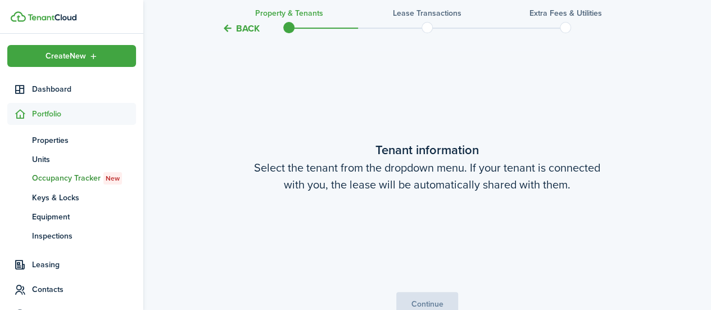
scroll to position [250, 0]
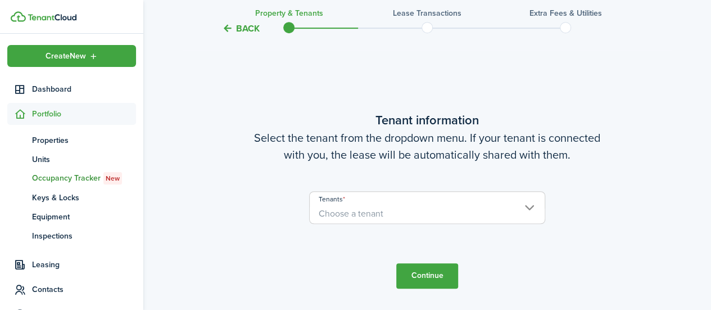
click at [532, 214] on span "Choose a tenant" at bounding box center [427, 213] width 235 height 19
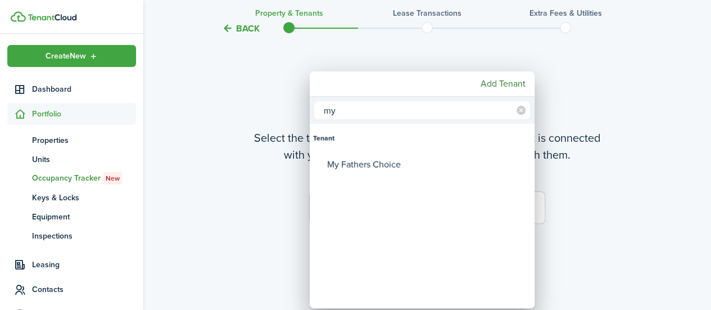
type input "my"
click at [379, 163] on div "My Fathers Choice" at bounding box center [426, 164] width 199 height 26
type input "My Fathers Choice"
click at [583, 241] on div at bounding box center [355, 155] width 891 height 490
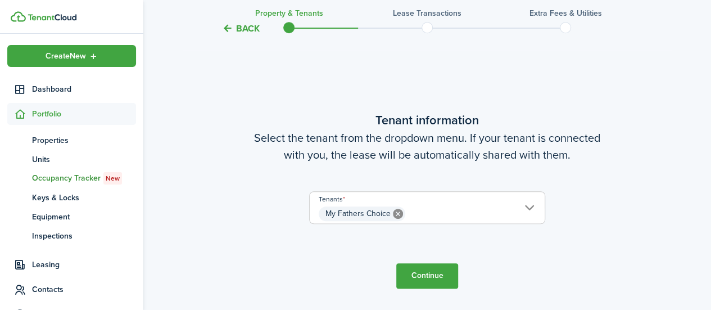
click at [414, 282] on button "Continue" at bounding box center [427, 275] width 62 height 25
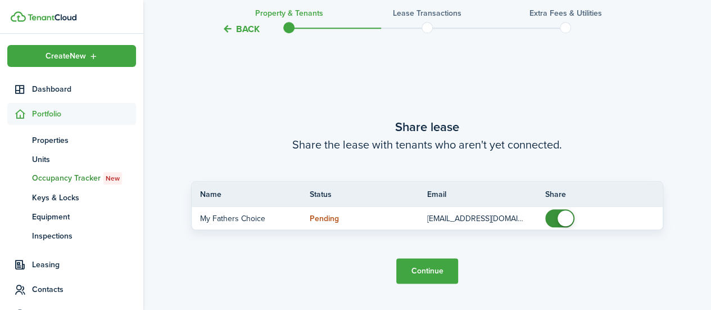
scroll to position [560, 0]
click at [433, 268] on button "Continue" at bounding box center [427, 269] width 62 height 25
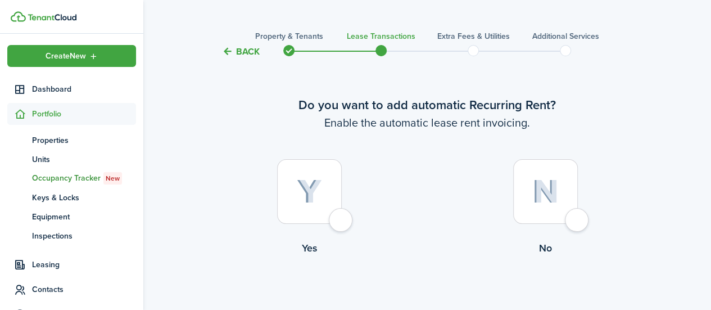
scroll to position [15, 0]
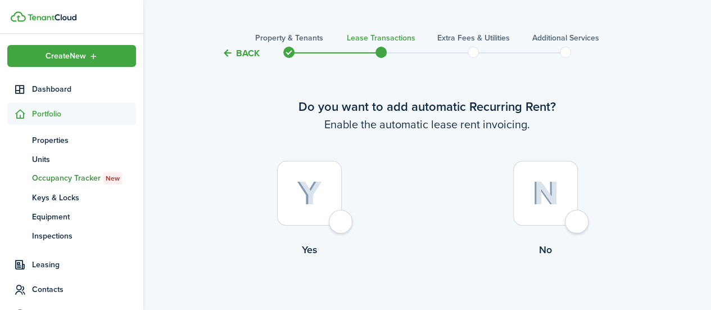
click at [342, 225] on div at bounding box center [309, 193] width 65 height 65
radio input "true"
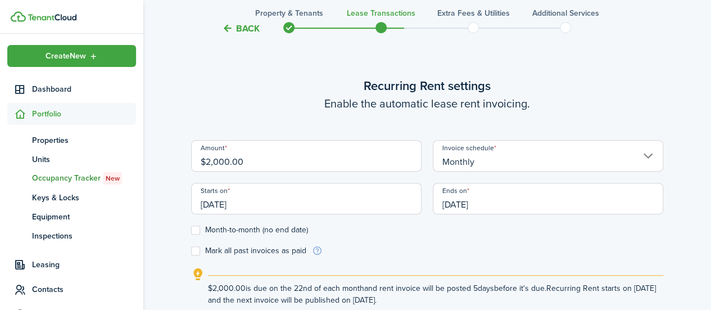
scroll to position [309, 0]
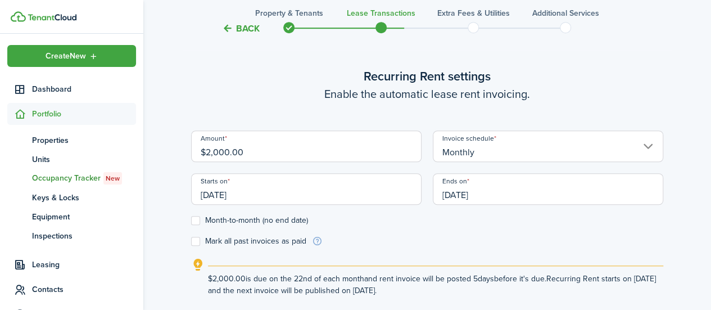
click at [352, 199] on input "[DATE]" at bounding box center [306, 188] width 230 height 31
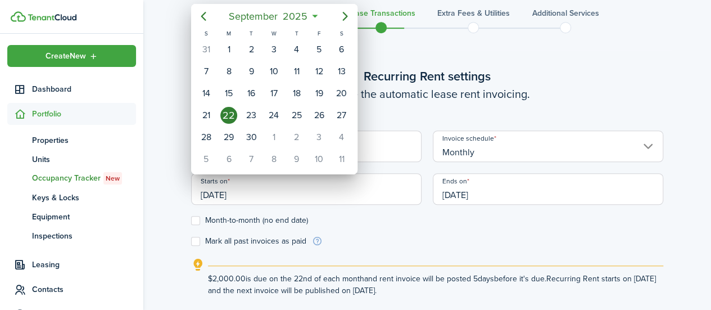
click at [264, 12] on span "September" at bounding box center [254, 16] width 54 height 20
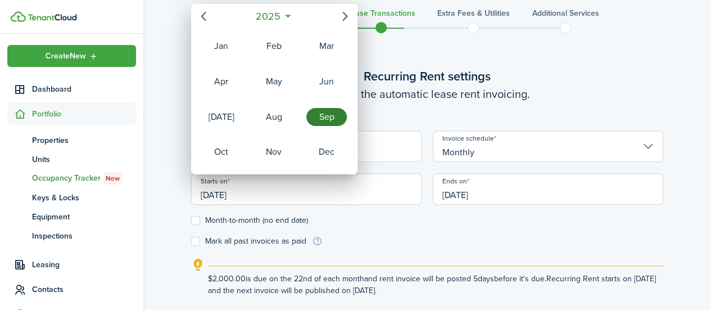
click at [279, 17] on span "2025" at bounding box center [268, 16] width 30 height 20
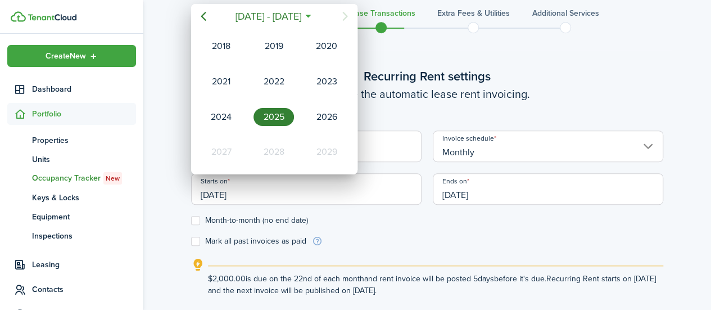
click at [336, 80] on div "2023" at bounding box center [326, 82] width 40 height 18
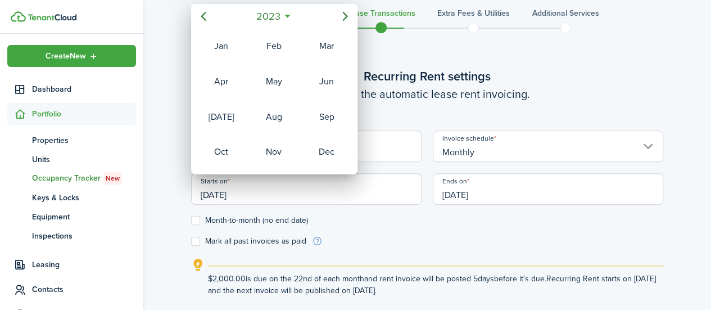
click at [213, 52] on div "Jan" at bounding box center [221, 46] width 40 height 18
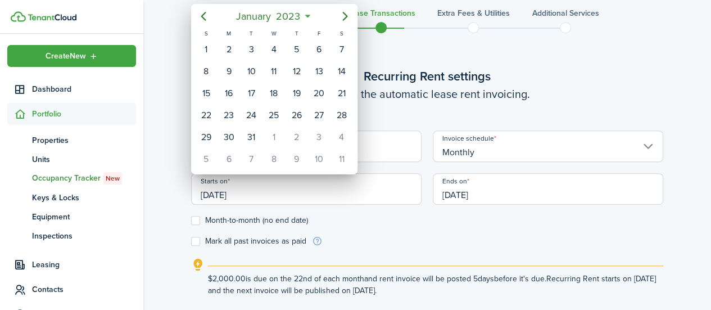
click at [206, 49] on div "1" at bounding box center [206, 49] width 17 height 17
type input "[DATE]"
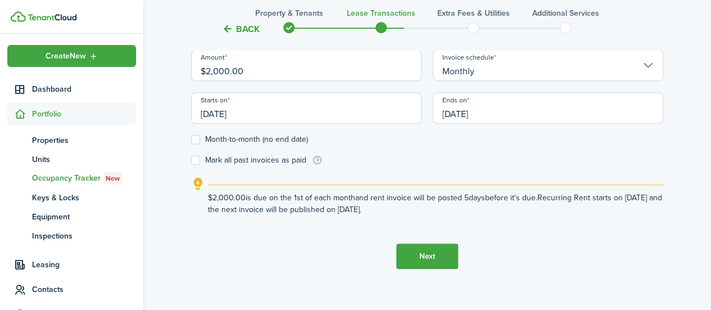
scroll to position [402, 0]
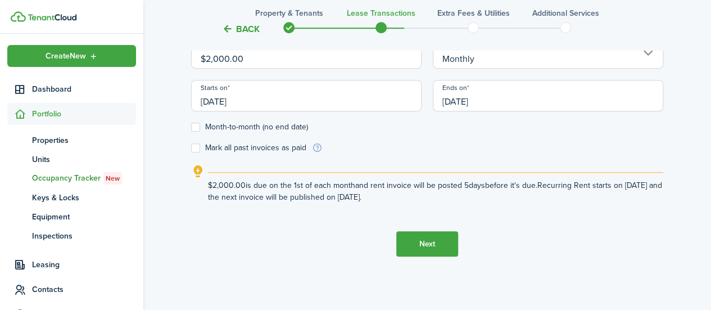
click at [428, 246] on button "Next" at bounding box center [427, 243] width 62 height 25
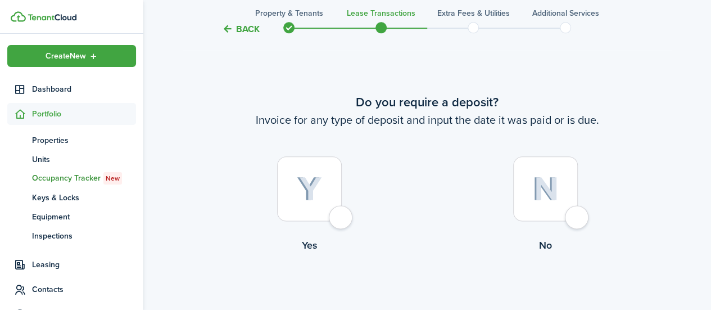
scroll to position [637, 0]
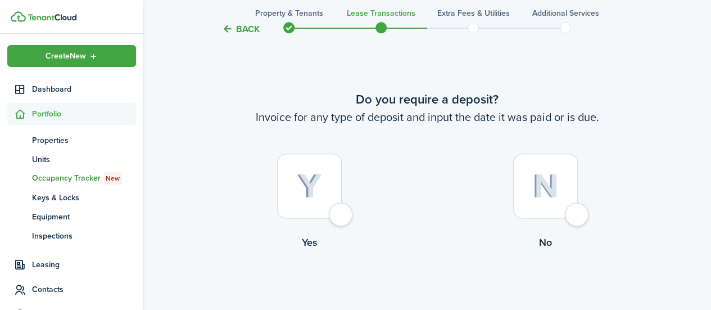
click at [341, 212] on div at bounding box center [309, 185] width 65 height 65
radio input "true"
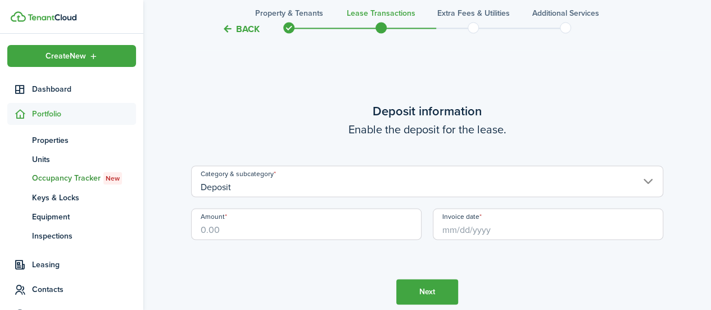
scroll to position [947, 0]
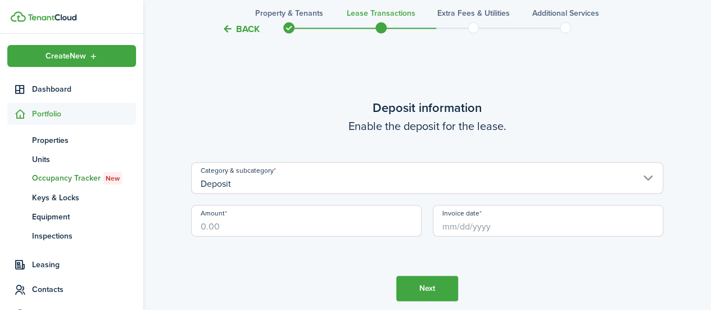
click at [357, 219] on input "Amount" at bounding box center [306, 220] width 230 height 31
click at [504, 220] on input "Invoice date" at bounding box center [548, 220] width 230 height 31
type input "$2,000.00"
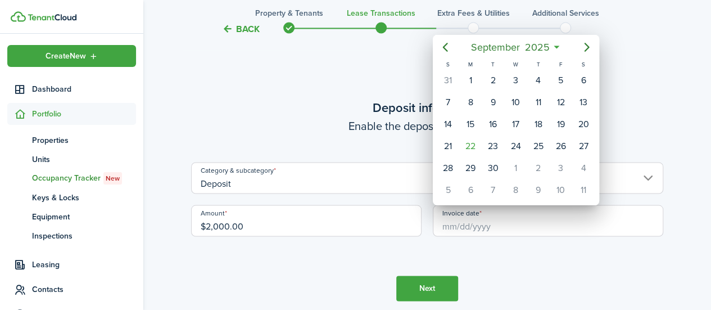
click at [506, 44] on span "September" at bounding box center [495, 47] width 54 height 20
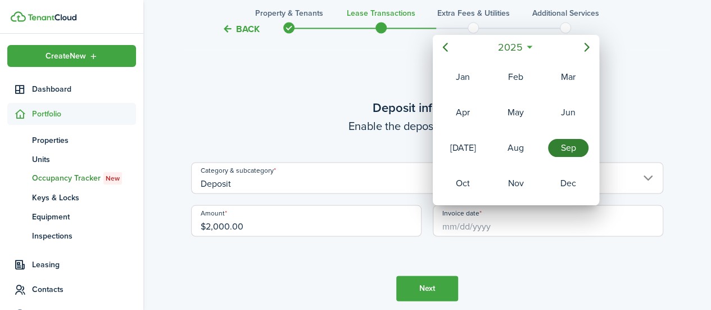
click at [518, 46] on span "2025" at bounding box center [510, 47] width 30 height 20
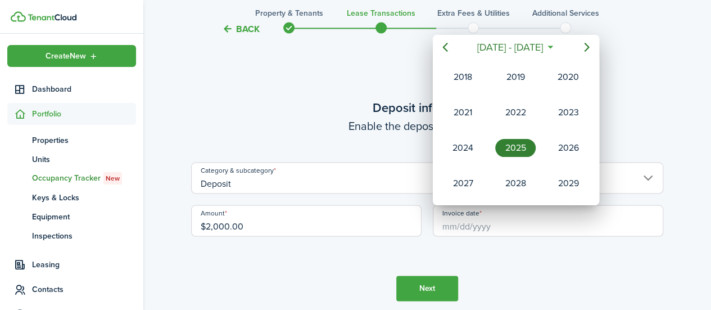
click at [577, 113] on div "2023" at bounding box center [568, 112] width 40 height 18
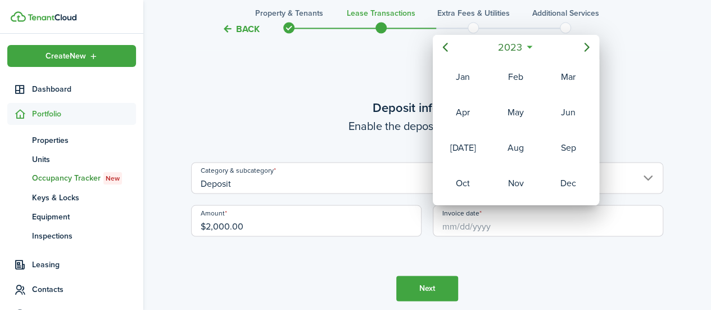
click at [469, 74] on div "Jan" at bounding box center [463, 77] width 40 height 18
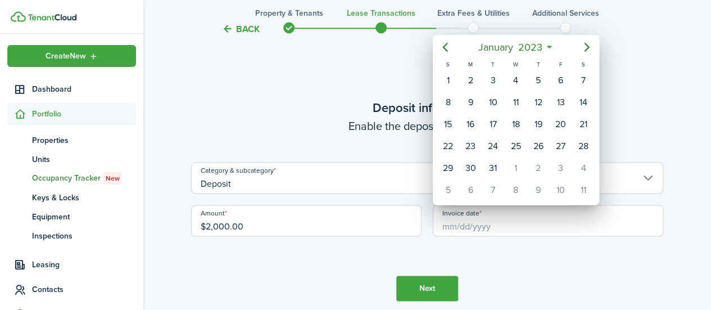
click at [449, 83] on div "1" at bounding box center [448, 80] width 17 height 17
type input "[DATE]"
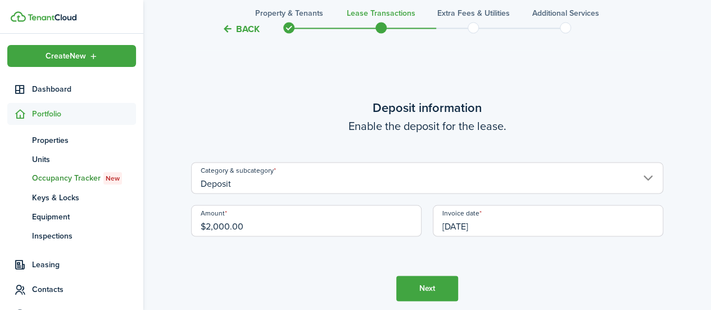
click at [431, 285] on button "Next" at bounding box center [427, 287] width 62 height 25
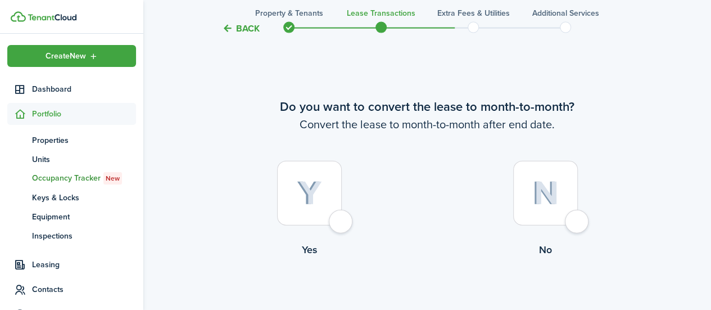
scroll to position [1257, 0]
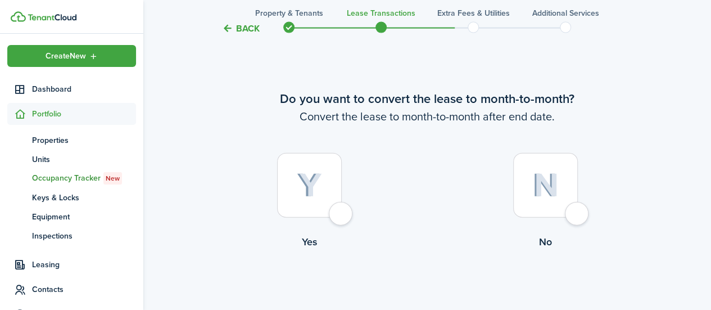
click at [339, 226] on label "Yes" at bounding box center [309, 204] width 236 height 102
radio input "true"
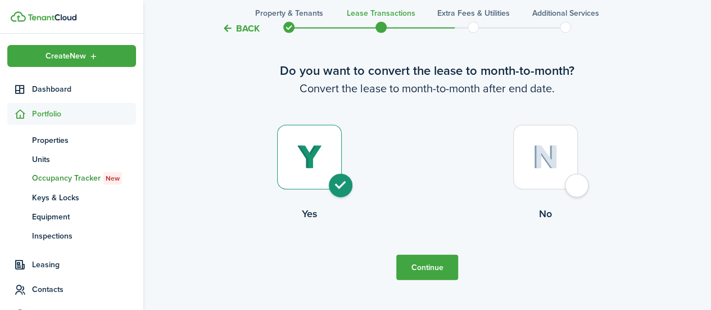
scroll to position [1332, 0]
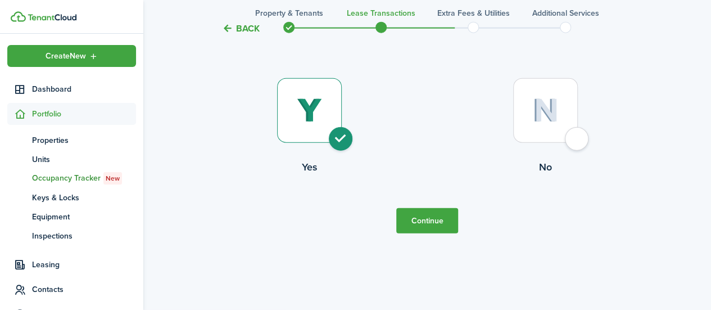
click at [426, 225] on button "Continue" at bounding box center [427, 220] width 62 height 25
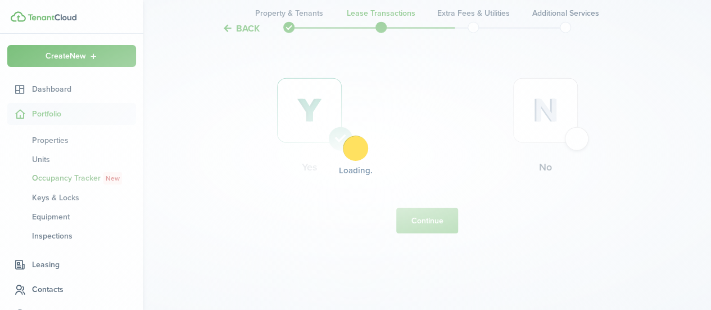
scroll to position [0, 0]
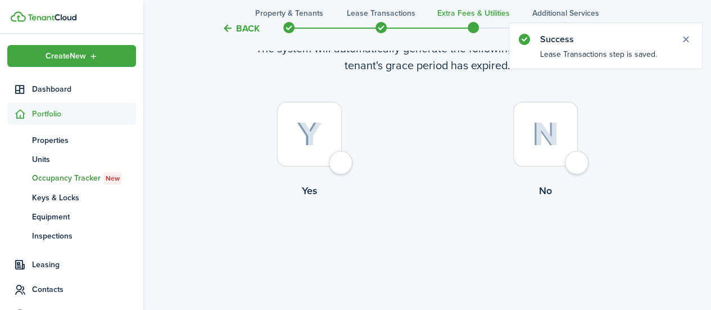
click at [331, 160] on div at bounding box center [309, 134] width 65 height 65
radio input "true"
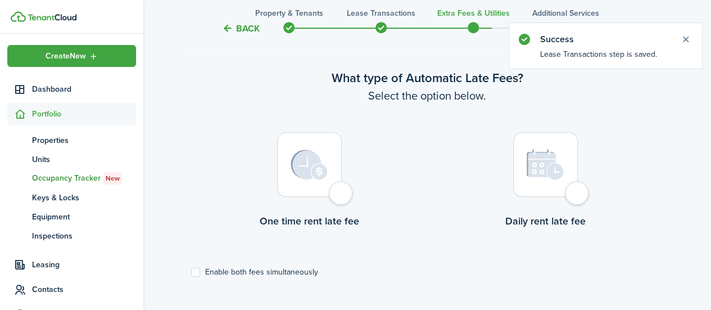
click at [342, 197] on div at bounding box center [309, 164] width 65 height 65
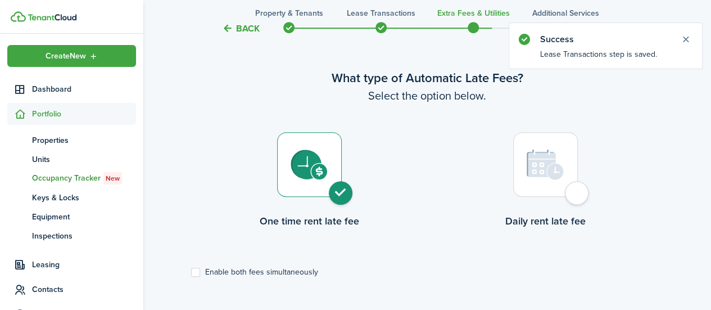
radio input "true"
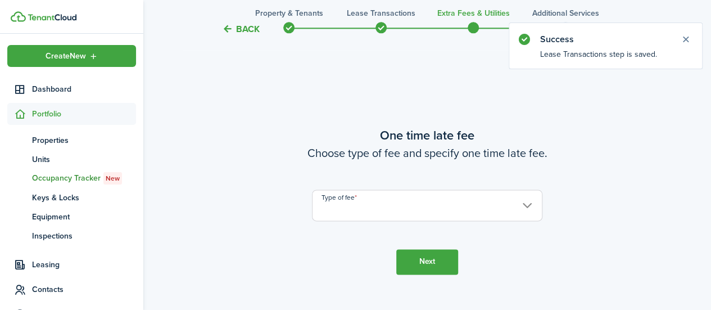
scroll to position [636, 0]
click at [413, 213] on input "Type of fee" at bounding box center [427, 204] width 230 height 31
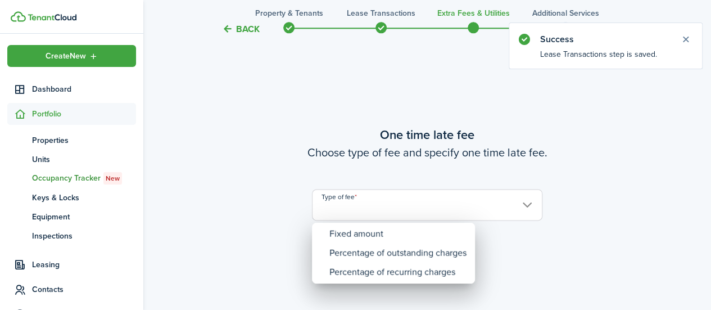
click at [407, 235] on div "Fixed amount" at bounding box center [397, 233] width 137 height 19
type input "Fixed amount"
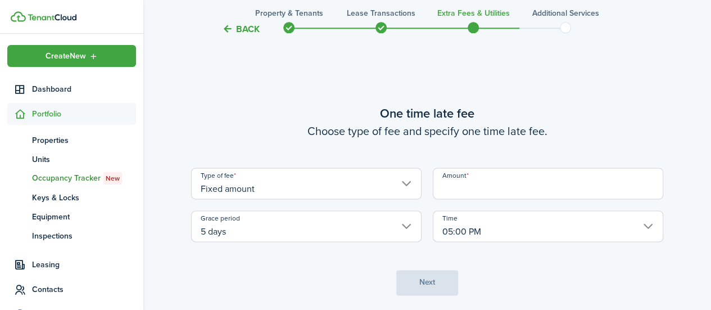
click at [462, 182] on input "Amount" at bounding box center [548, 182] width 230 height 31
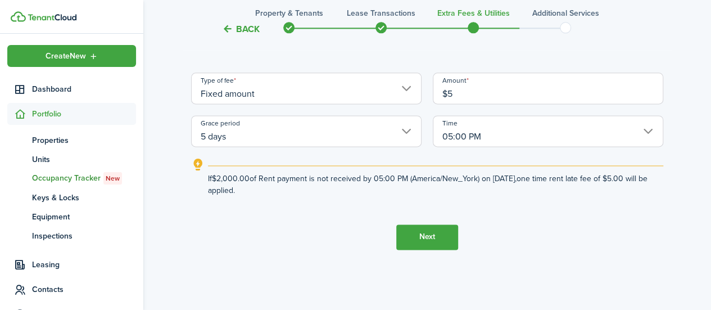
scroll to position [711, 0]
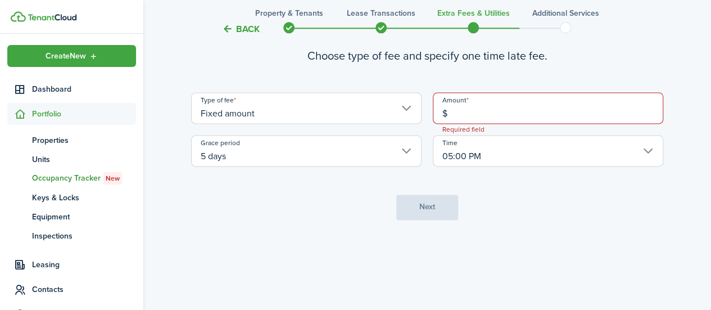
click at [332, 107] on input "Fixed amount" at bounding box center [306, 107] width 230 height 31
type input "$"
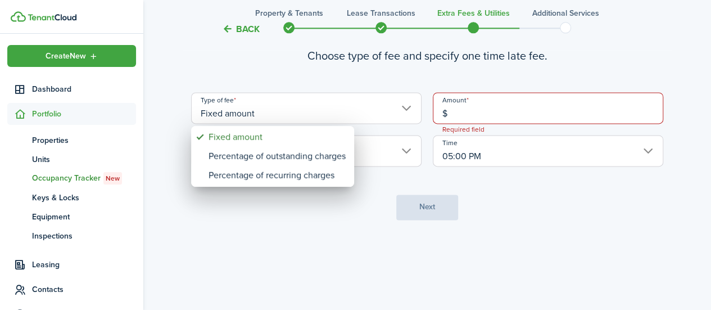
click at [326, 159] on div "Percentage of outstanding charges" at bounding box center [277, 156] width 137 height 19
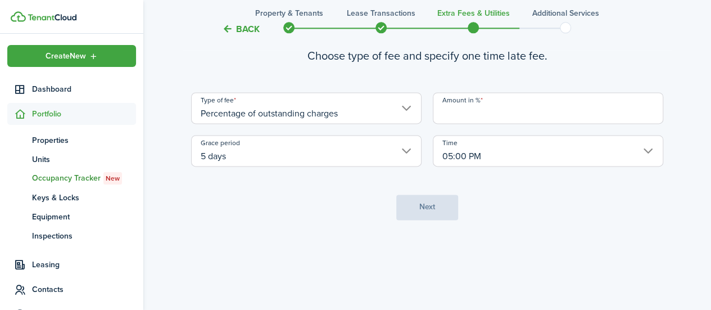
click at [375, 123] on input "Percentage of outstanding charges" at bounding box center [306, 107] width 230 height 31
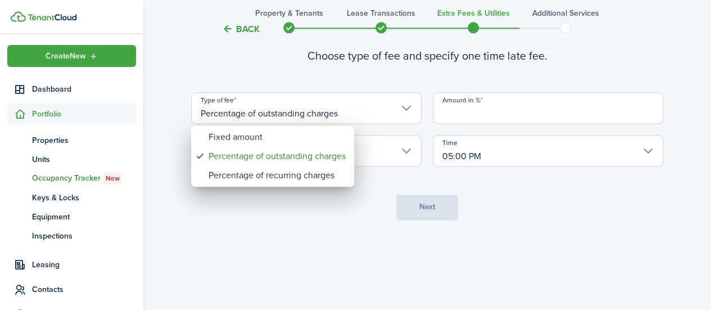
click at [339, 176] on div "Percentage of recurring charges" at bounding box center [277, 175] width 137 height 19
type input "Percentage of recurring charges"
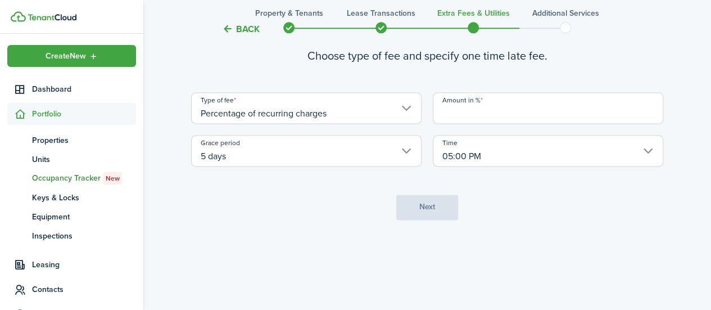
click at [499, 107] on input "Amount in %" at bounding box center [548, 107] width 230 height 31
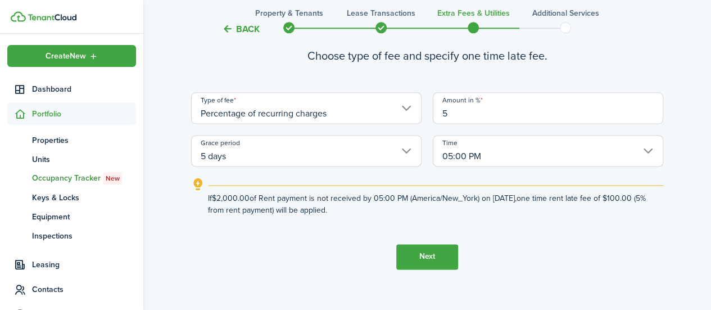
type input "5"
click at [420, 247] on button "Next" at bounding box center [427, 256] width 62 height 25
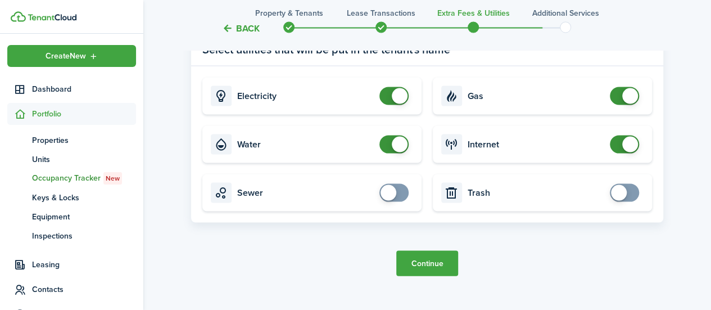
scroll to position [1097, 0]
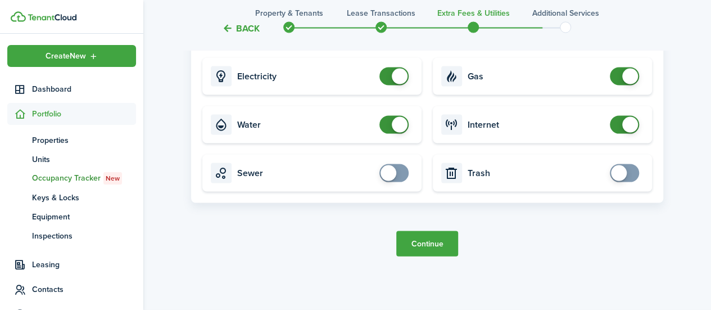
checkbox input "true"
click at [393, 173] on span at bounding box center [389, 173] width 16 height 16
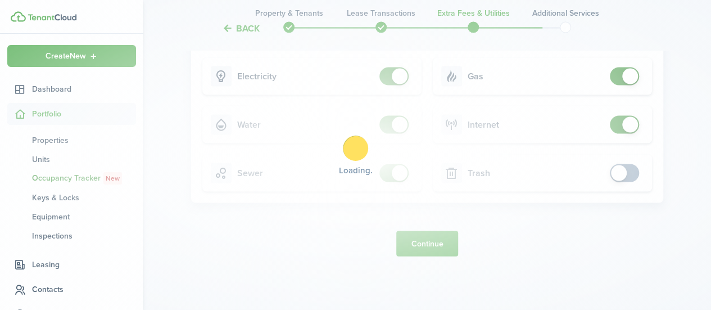
click at [607, 163] on div "Loading" at bounding box center [355, 155] width 711 height 310
click at [643, 164] on div "Loading" at bounding box center [355, 155] width 711 height 310
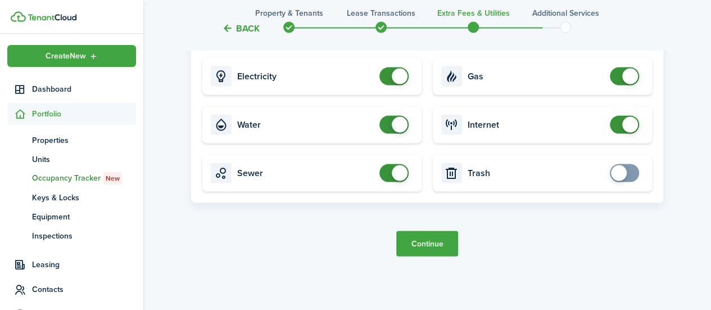
checkbox input "true"
click at [621, 172] on span at bounding box center [619, 173] width 16 height 16
click at [433, 238] on button "Continue" at bounding box center [427, 243] width 62 height 25
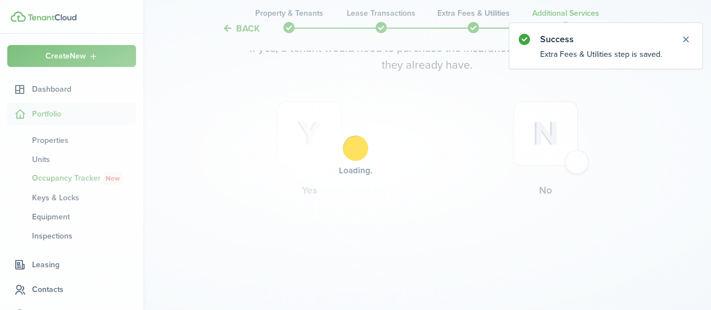
scroll to position [0, 0]
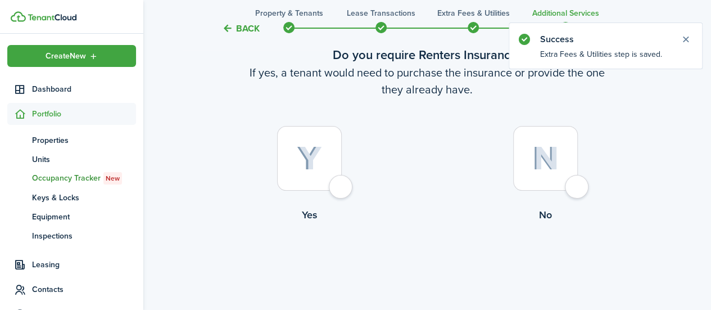
click at [342, 183] on div at bounding box center [309, 158] width 65 height 65
radio input "true"
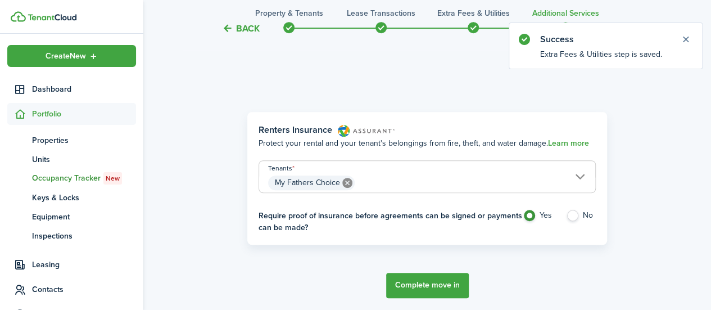
scroll to position [326, 0]
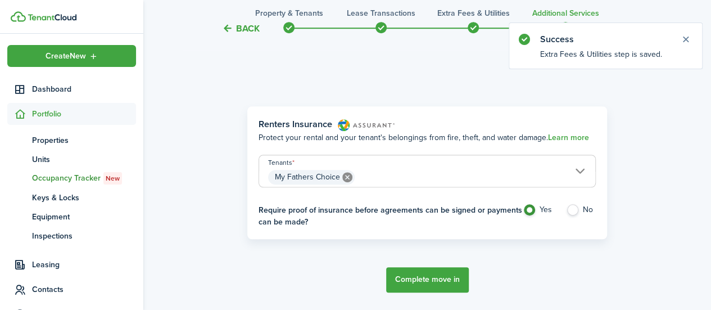
click at [443, 286] on button "Complete move in" at bounding box center [427, 279] width 83 height 25
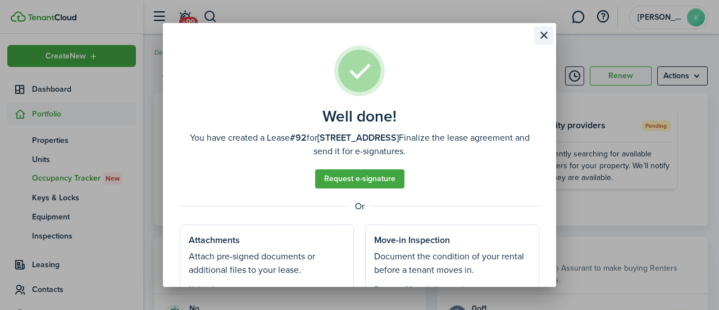
click at [546, 35] on button "Close modal" at bounding box center [544, 35] width 19 height 19
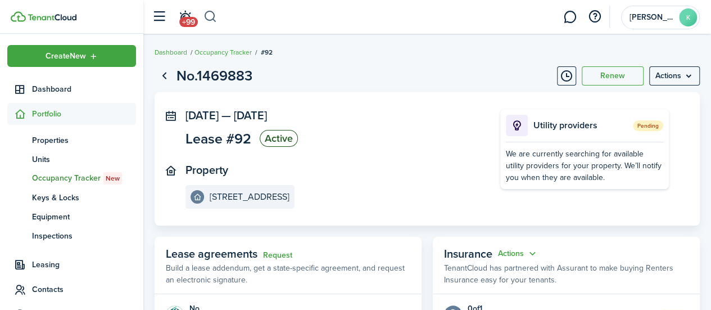
click at [207, 18] on button "button" at bounding box center [210, 16] width 14 height 19
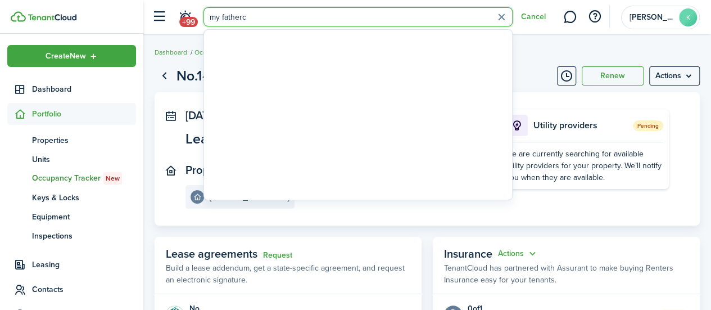
type input "my father"
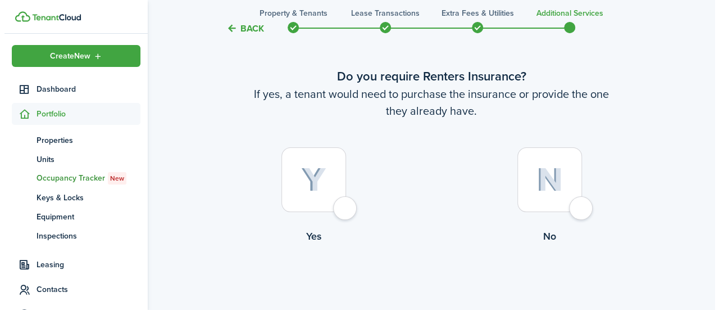
scroll to position [91, 0]
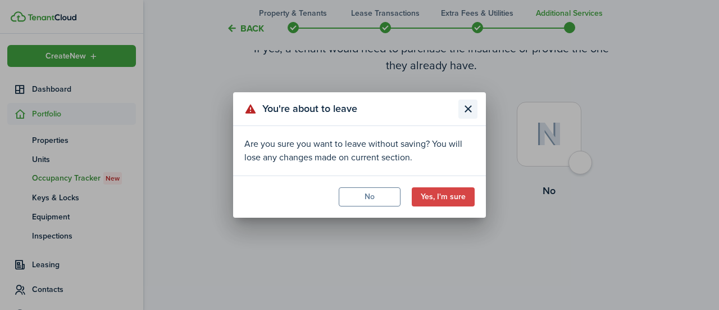
click at [468, 104] on button "Close modal" at bounding box center [468, 108] width 19 height 19
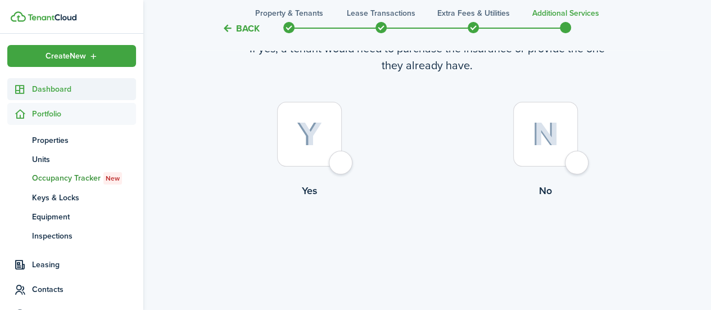
click at [65, 84] on span "Dashboard" at bounding box center [84, 89] width 104 height 12
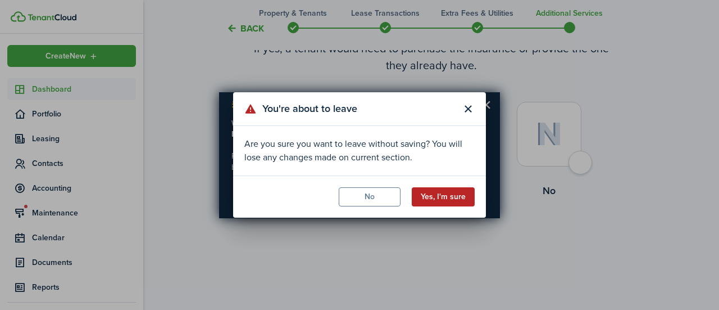
click at [437, 194] on button "Yes, I'm sure" at bounding box center [443, 196] width 63 height 19
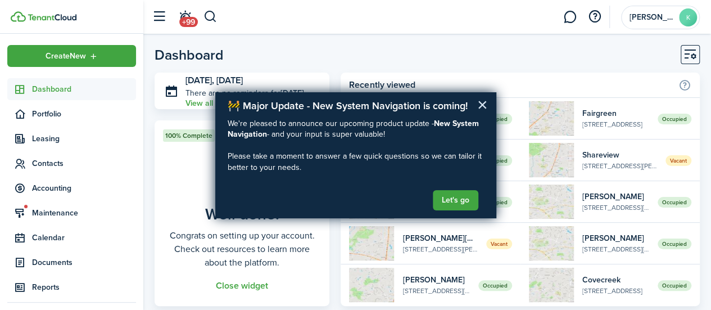
click at [482, 100] on button "×" at bounding box center [482, 105] width 11 height 18
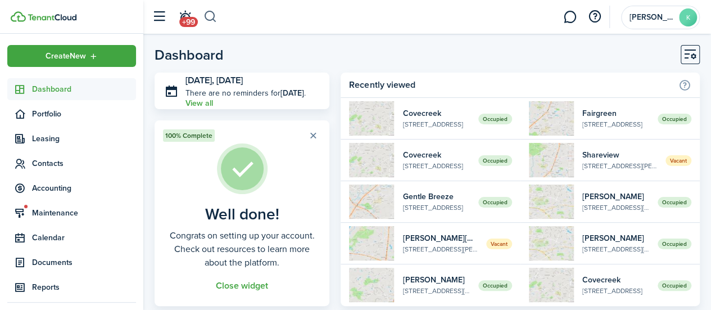
click at [216, 18] on button "button" at bounding box center [210, 16] width 14 height 19
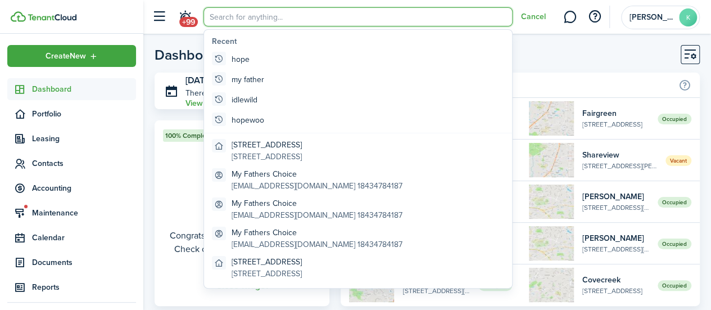
type input "h"
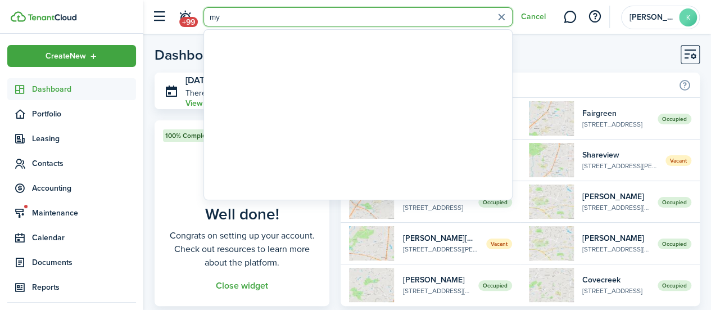
type input "m"
type input "hopewood"
click at [666, 80] on home-widget-title "Recently viewed" at bounding box center [511, 84] width 324 height 13
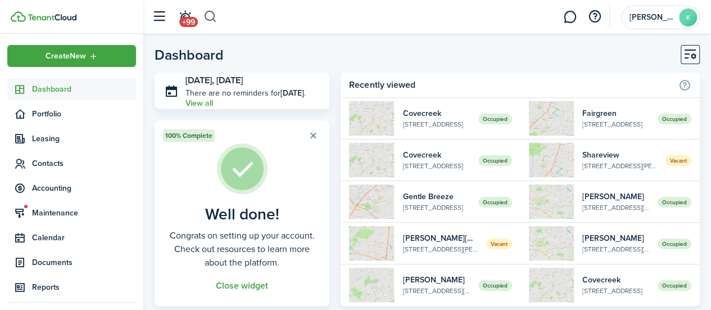
click at [207, 20] on button "button" at bounding box center [210, 16] width 14 height 19
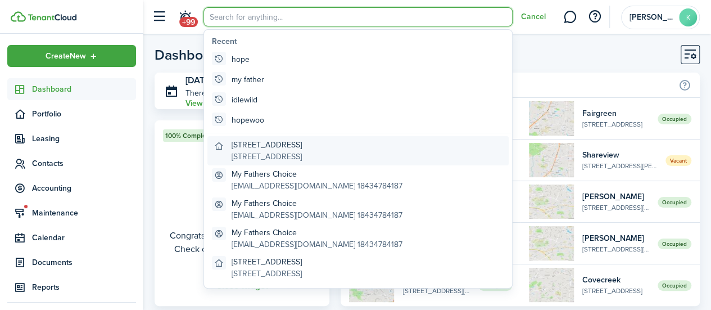
click at [302, 153] on global-search-item-description "[STREET_ADDRESS]" at bounding box center [267, 157] width 70 height 12
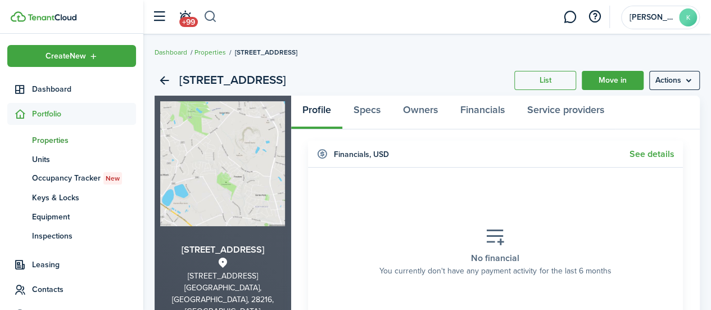
click at [205, 22] on button "button" at bounding box center [210, 16] width 14 height 19
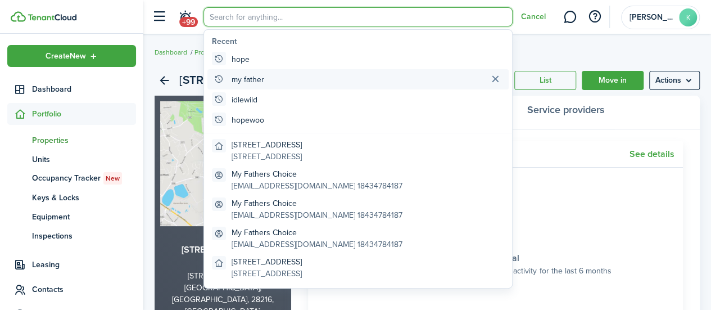
click at [308, 85] on global-search-item "my father" at bounding box center [357, 79] width 301 height 20
type input "my father"
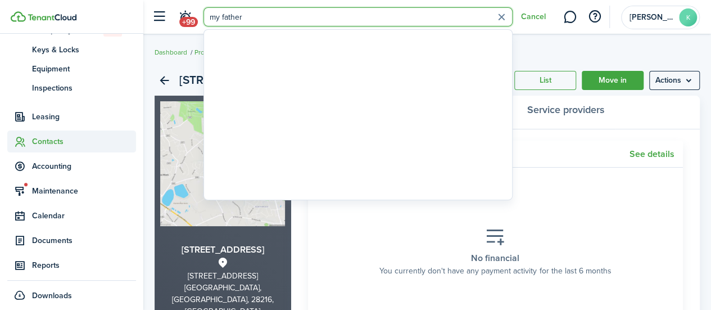
click at [55, 143] on span "Contacts" at bounding box center [84, 141] width 104 height 12
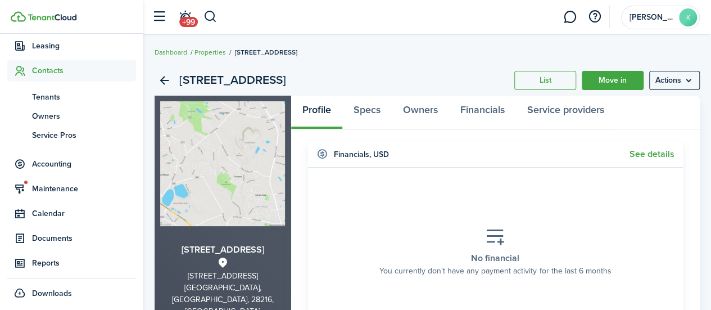
scroll to position [92, 0]
click at [69, 101] on span "Tenants" at bounding box center [84, 98] width 104 height 12
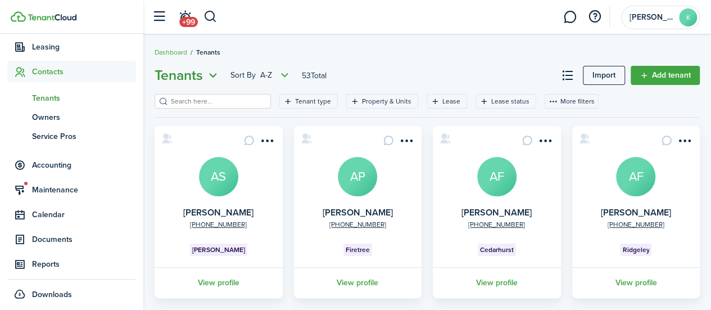
click at [207, 85] on button "Tenants" at bounding box center [188, 75] width 66 height 20
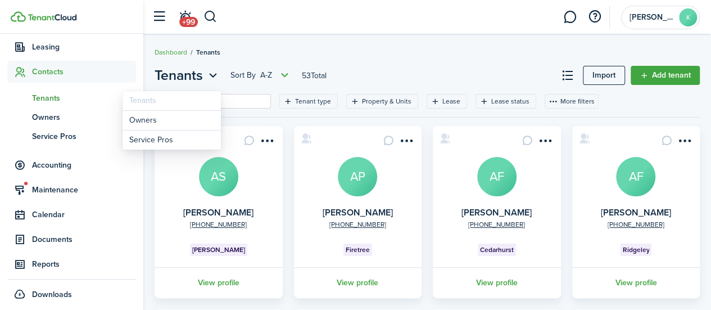
click at [235, 103] on input "search" at bounding box center [217, 101] width 99 height 11
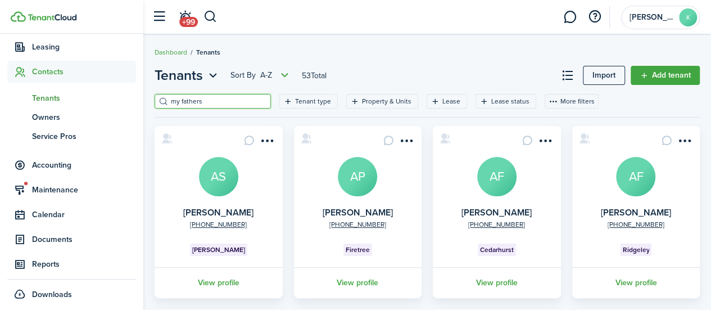
type input "my fathers"
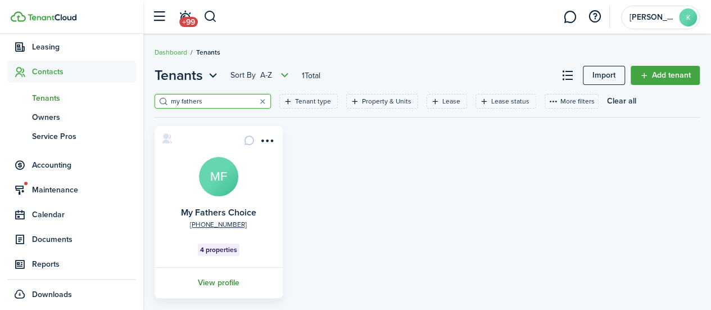
click at [224, 282] on link "View profile" at bounding box center [219, 282] width 132 height 31
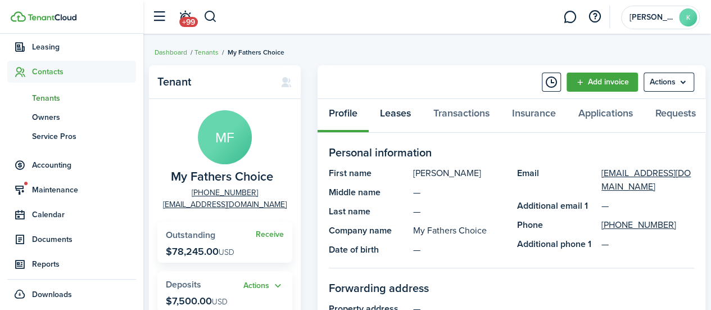
click at [392, 120] on link "Leases" at bounding box center [395, 116] width 53 height 34
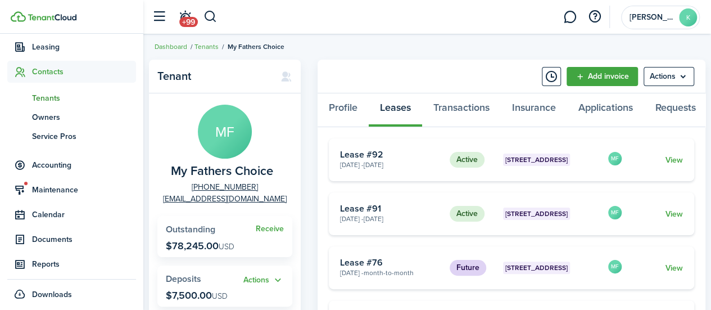
scroll to position [13, 0]
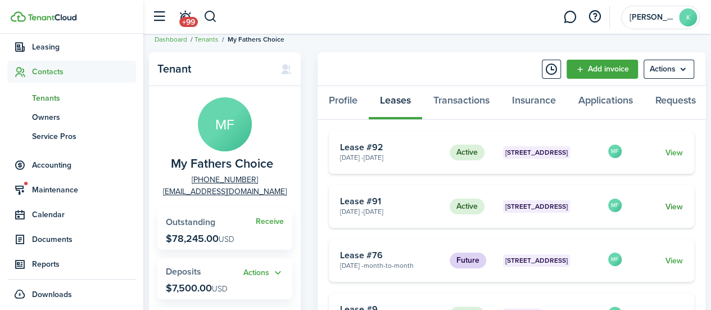
click at [669, 212] on link "View" at bounding box center [673, 207] width 17 height 12
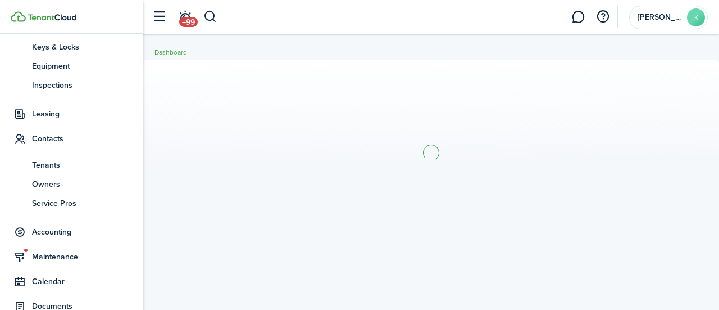
scroll to position [153, 0]
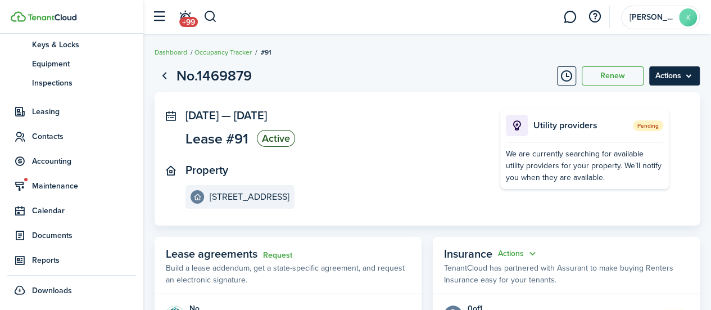
click at [670, 70] on menu-btn "Actions" at bounding box center [674, 75] width 51 height 19
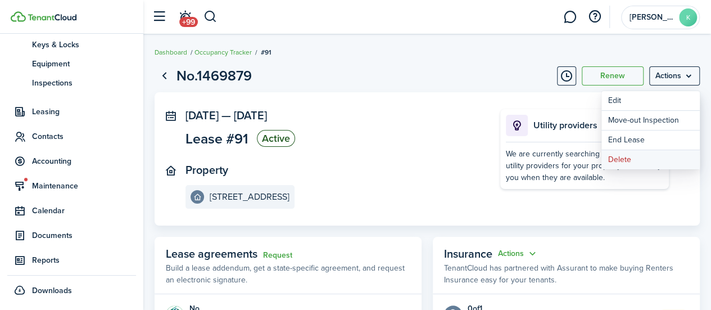
click at [639, 161] on button "Delete" at bounding box center [650, 159] width 98 height 19
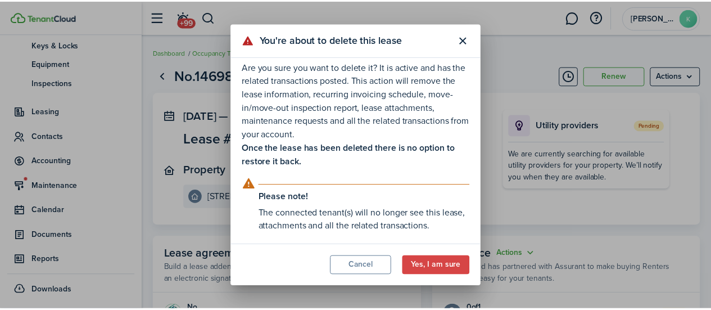
scroll to position [0, 0]
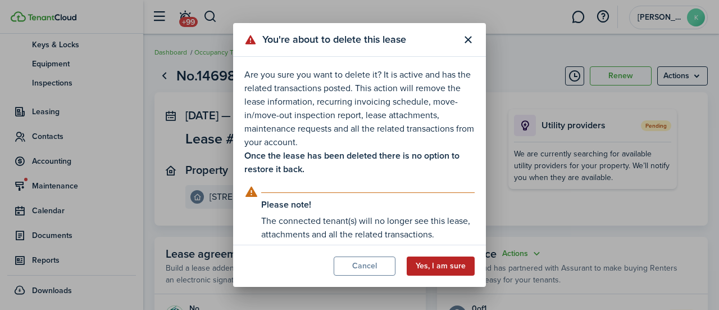
click at [442, 264] on button "Yes, I am sure" at bounding box center [441, 265] width 68 height 19
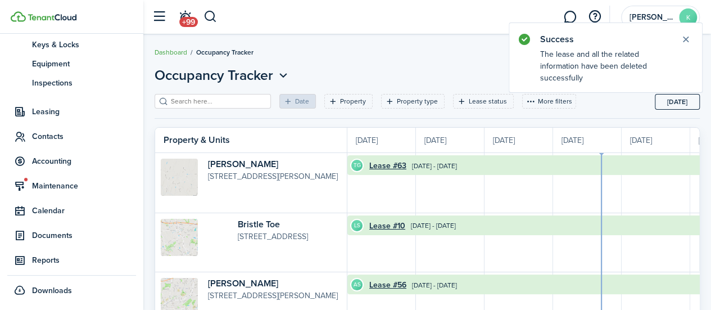
scroll to position [0, 206]
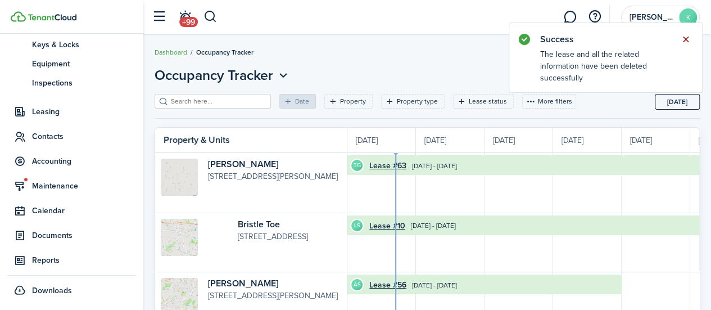
click at [689, 36] on button "Close notify" at bounding box center [686, 39] width 16 height 16
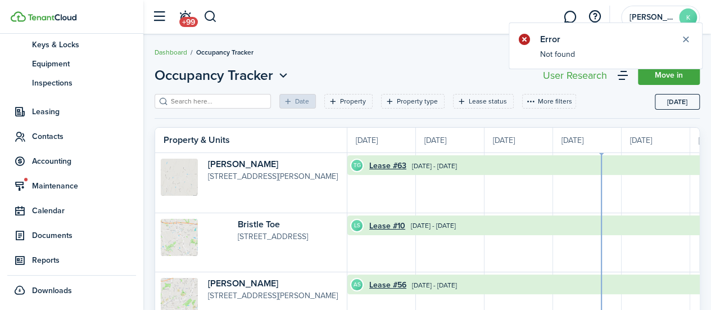
scroll to position [0, 206]
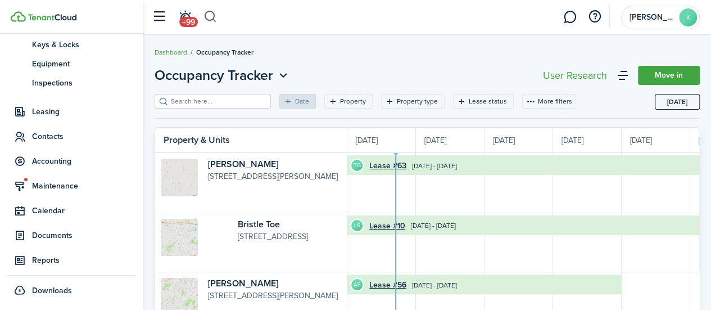
click at [209, 19] on button "button" at bounding box center [210, 16] width 14 height 19
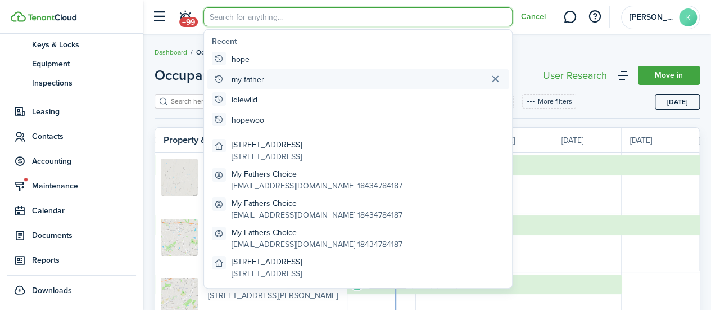
click at [296, 79] on global-search-item "my father" at bounding box center [357, 79] width 301 height 20
type input "my father"
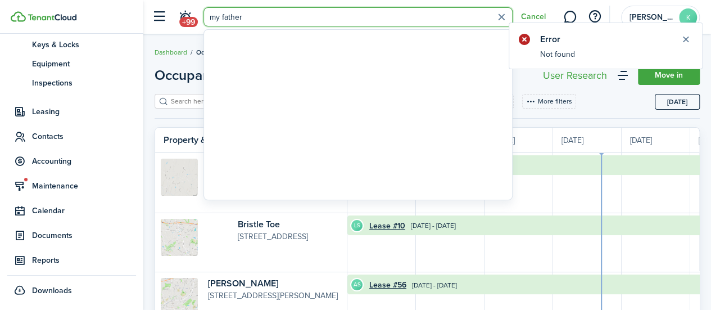
scroll to position [0, 206]
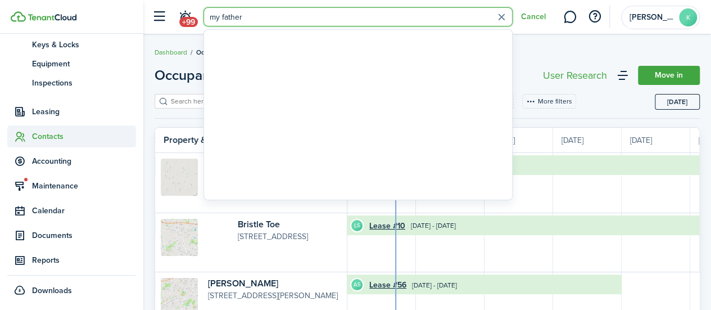
click at [52, 140] on span "Contacts" at bounding box center [84, 136] width 104 height 12
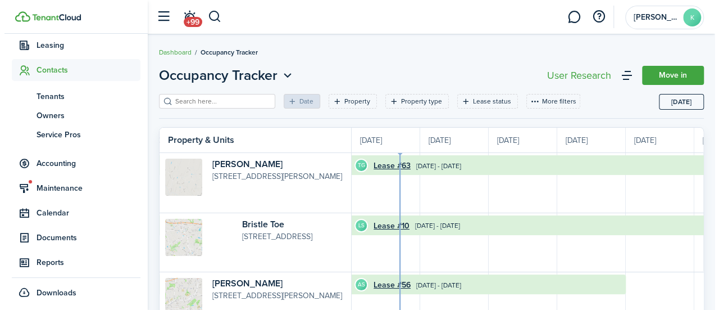
scroll to position [92, 0]
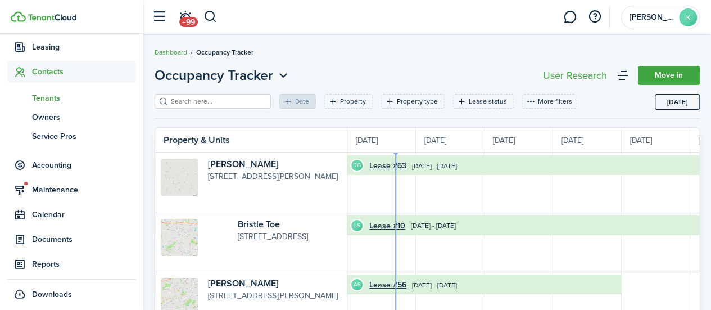
click at [55, 97] on span "Tenants" at bounding box center [84, 98] width 104 height 12
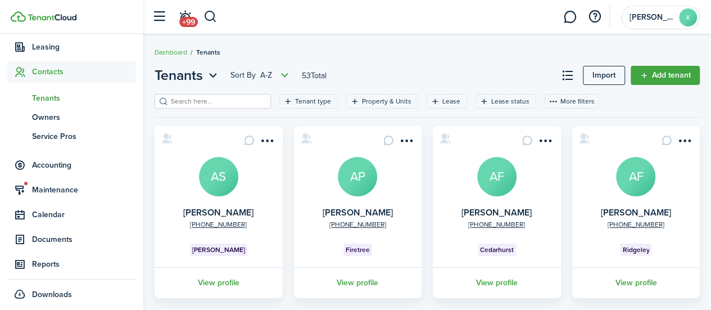
click at [188, 101] on input "search" at bounding box center [217, 101] width 99 height 11
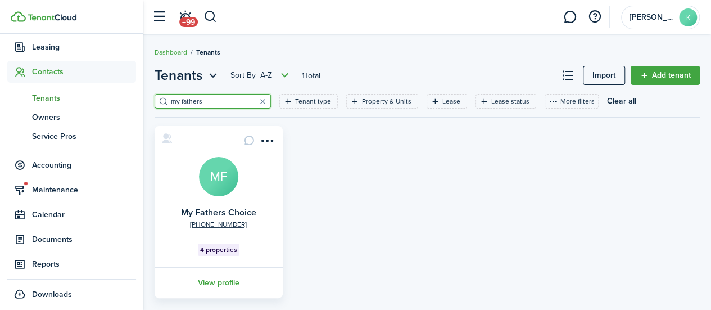
type input "my fathers"
click at [222, 274] on link "View profile" at bounding box center [219, 282] width 132 height 31
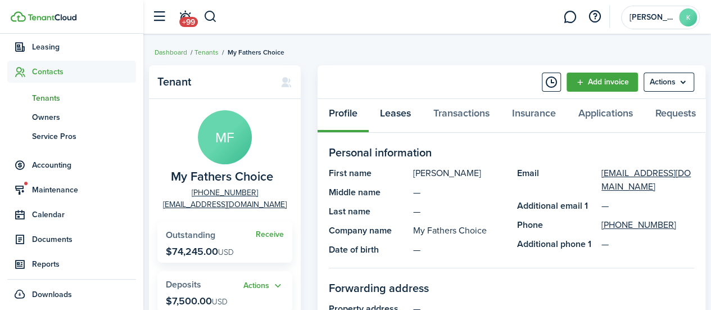
click at [401, 119] on link "Leases" at bounding box center [395, 116] width 53 height 34
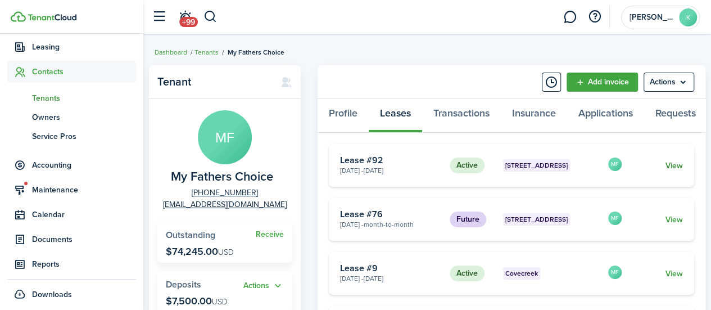
click at [680, 171] on link "View" at bounding box center [673, 166] width 17 height 12
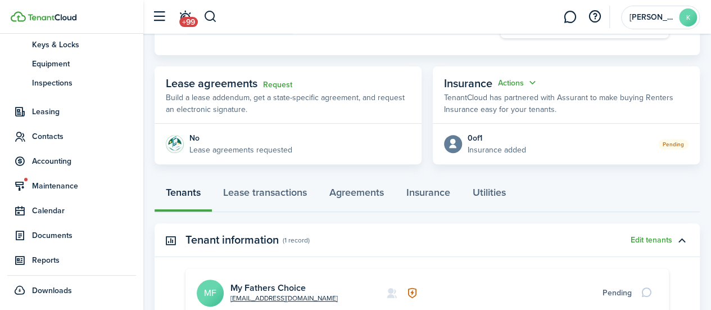
scroll to position [170, 0]
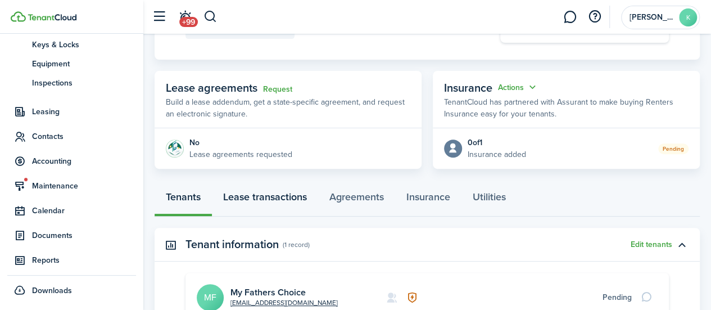
click at [270, 197] on link "Lease transactions" at bounding box center [265, 200] width 106 height 34
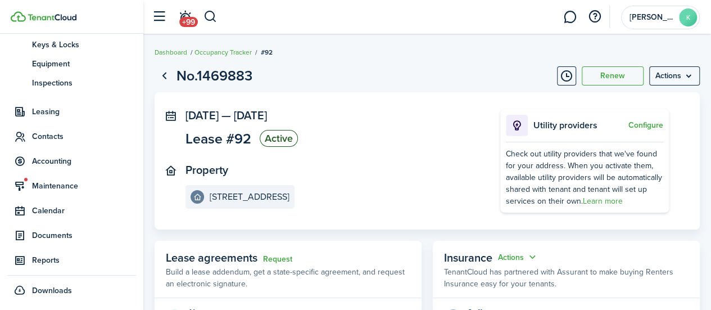
scroll to position [170, 0]
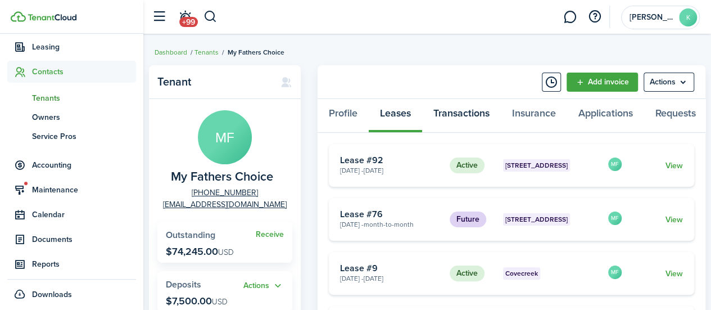
click at [469, 109] on link "Transactions" at bounding box center [461, 116] width 79 height 34
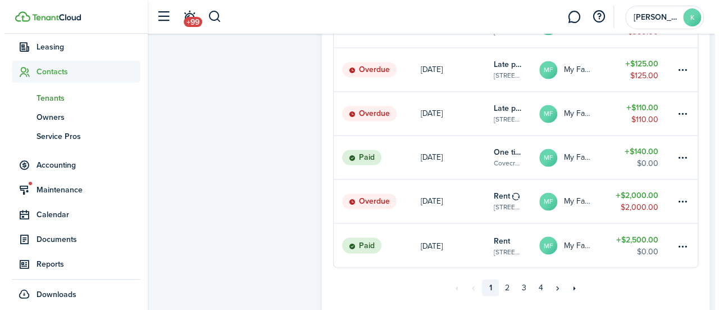
scroll to position [826, 0]
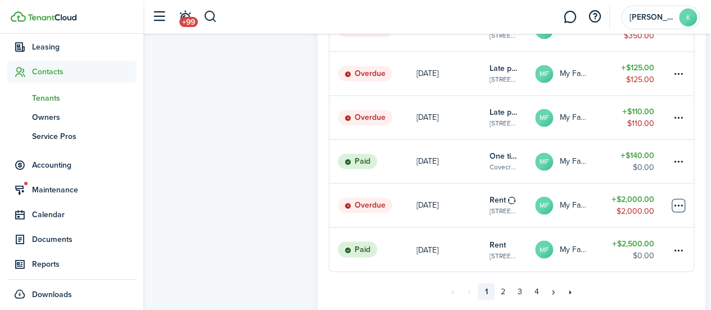
click at [677, 211] on table-menu-btn-icon at bounding box center [678, 204] width 13 height 13
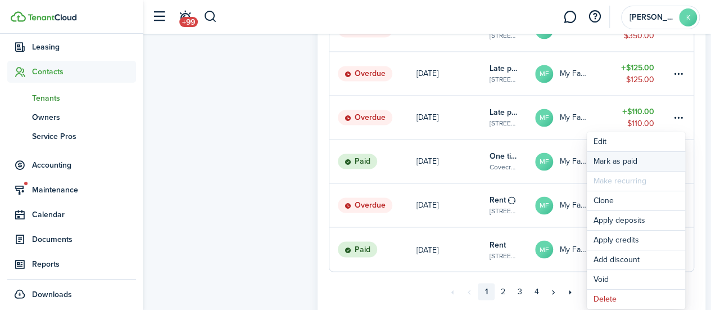
click at [644, 158] on link "Mark as paid" at bounding box center [636, 161] width 98 height 19
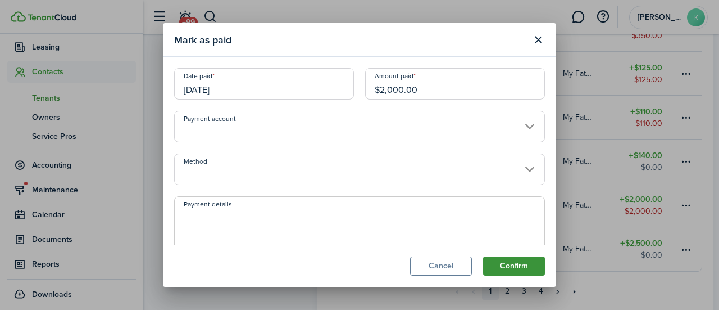
click at [524, 272] on button "Confirm" at bounding box center [514, 265] width 62 height 19
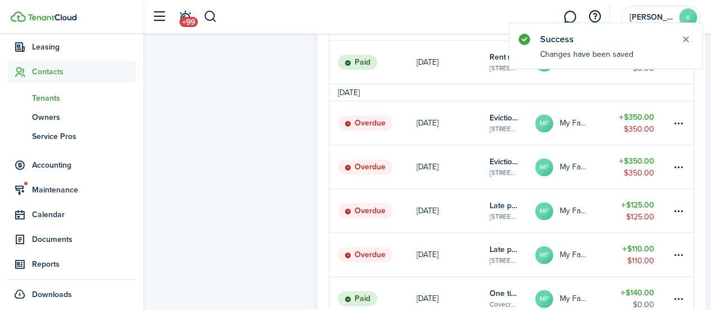
scroll to position [687, 0]
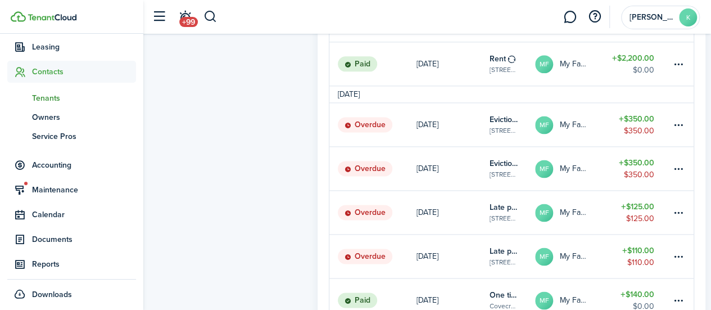
click at [27, 107] on span "ow" at bounding box center [19, 116] width 25 height 19
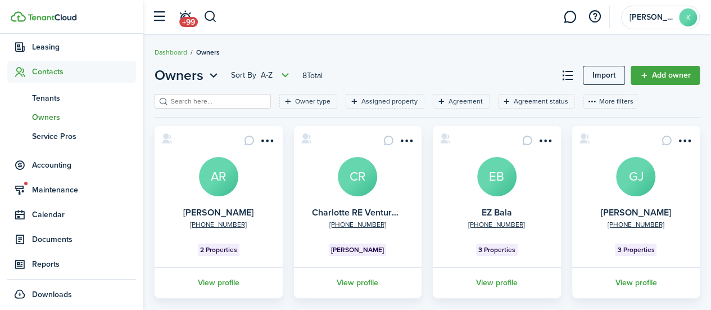
click at [201, 103] on input "search" at bounding box center [217, 101] width 99 height 11
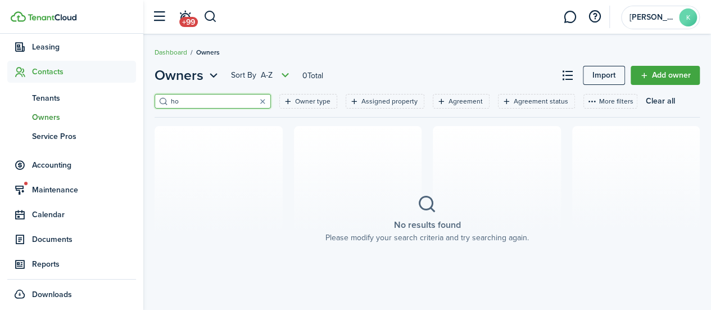
type input "h"
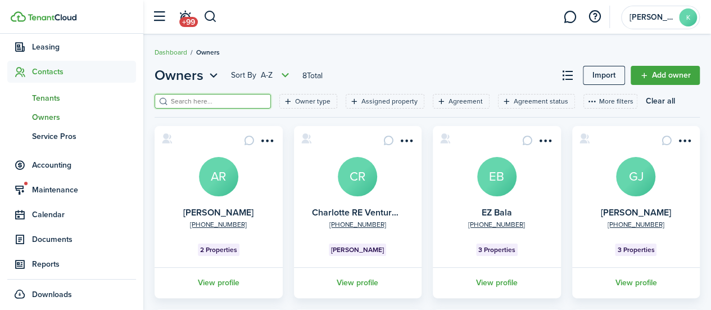
click at [55, 97] on span "Tenants" at bounding box center [84, 98] width 104 height 12
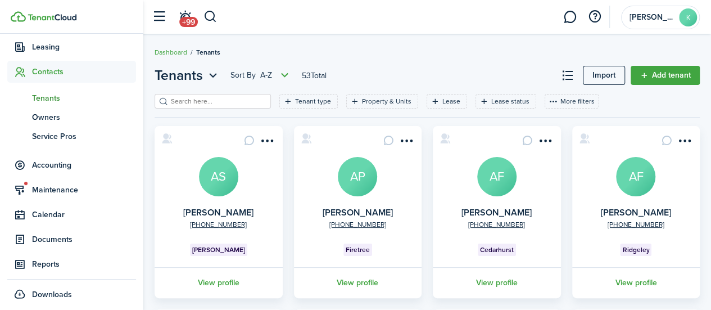
click at [197, 106] on input "search" at bounding box center [217, 101] width 99 height 11
type input "my"
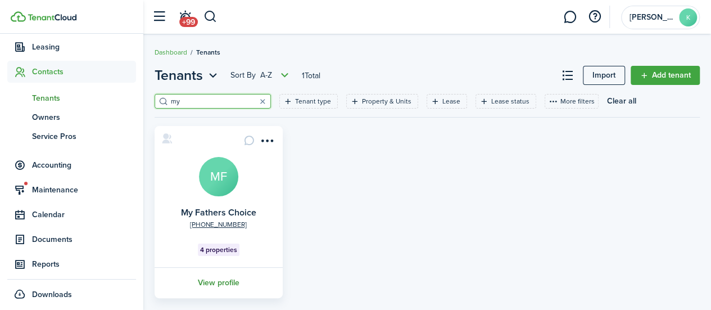
click at [214, 289] on link "View profile" at bounding box center [219, 282] width 132 height 31
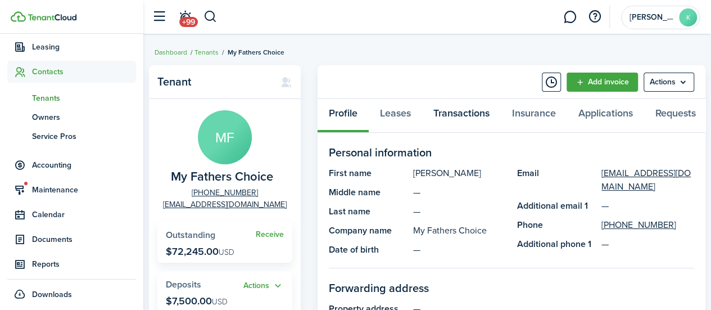
click at [457, 115] on link "Transactions" at bounding box center [461, 116] width 79 height 34
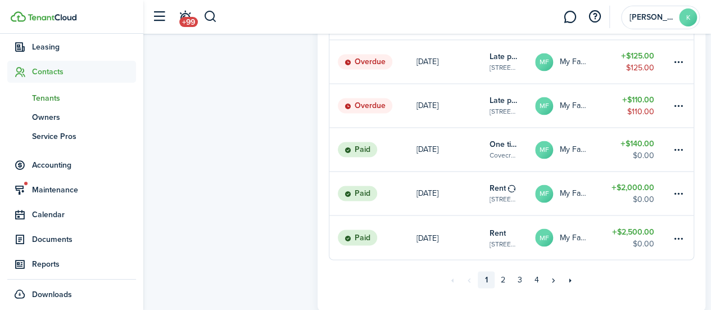
scroll to position [898, 0]
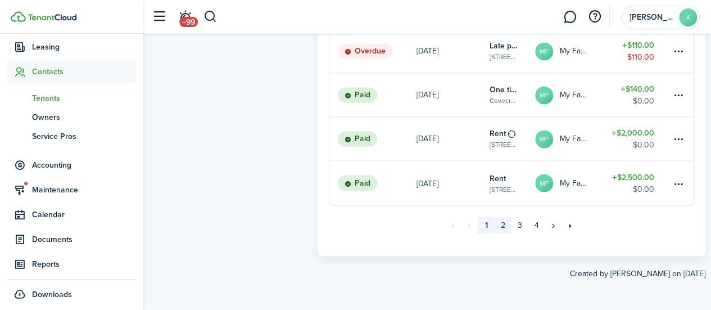
click at [504, 230] on link "2" at bounding box center [503, 224] width 17 height 17
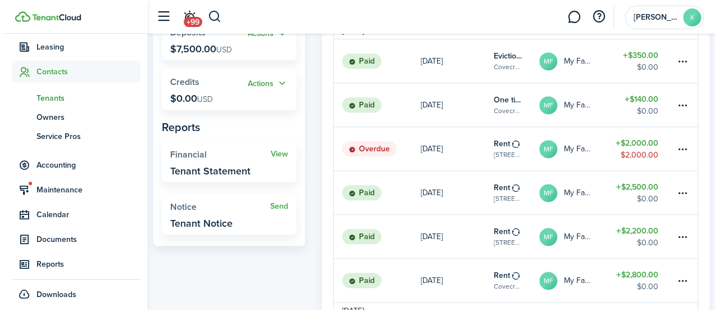
scroll to position [256, 0]
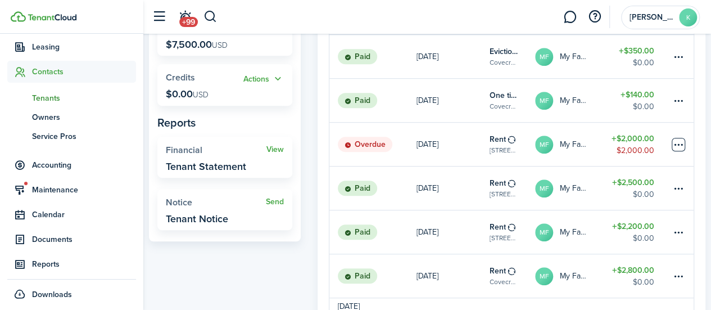
click at [680, 147] on table-menu-btn-icon at bounding box center [678, 144] width 13 height 13
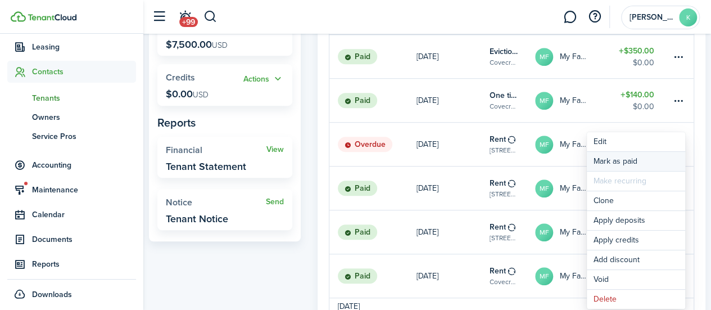
click at [643, 159] on link "Mark as paid" at bounding box center [636, 161] width 98 height 19
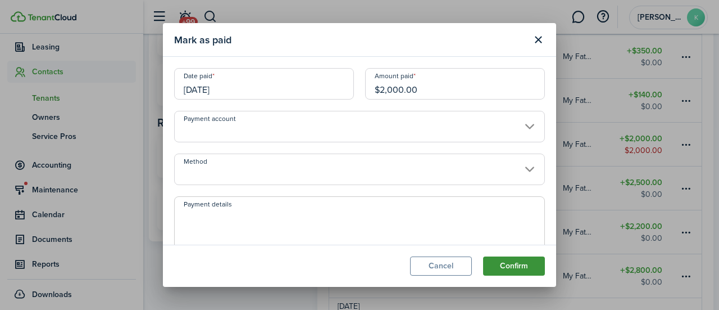
click at [524, 271] on button "Confirm" at bounding box center [514, 265] width 62 height 19
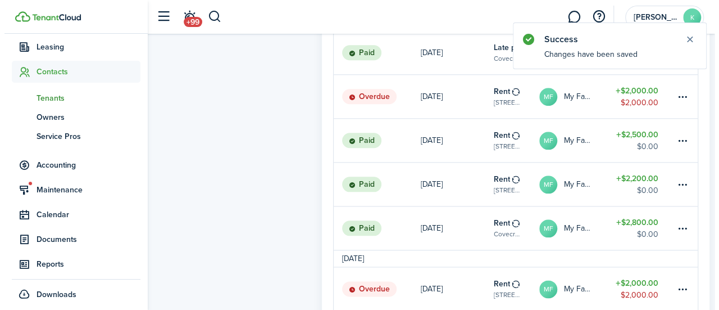
scroll to position [544, 0]
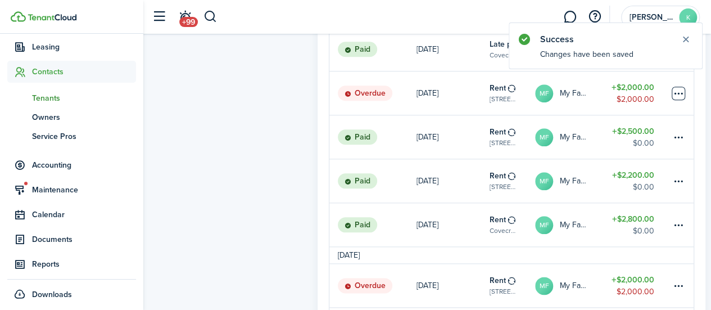
click at [683, 99] on table-menu-btn-icon at bounding box center [678, 93] width 13 height 13
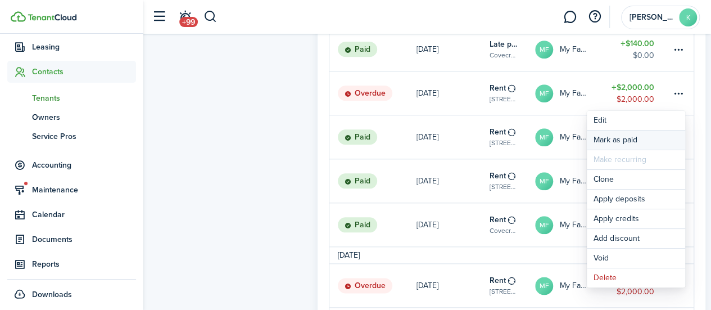
click at [633, 138] on link "Mark as paid" at bounding box center [636, 139] width 98 height 19
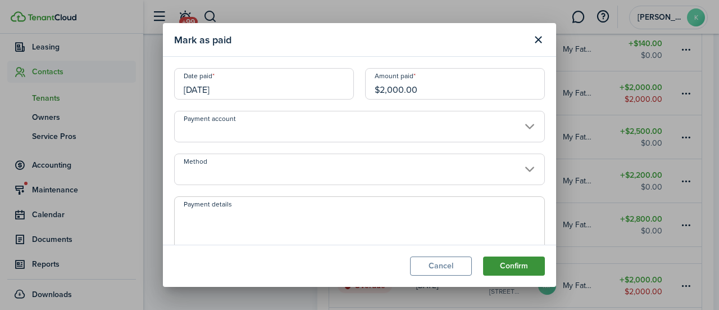
click at [526, 268] on button "Confirm" at bounding box center [514, 265] width 62 height 19
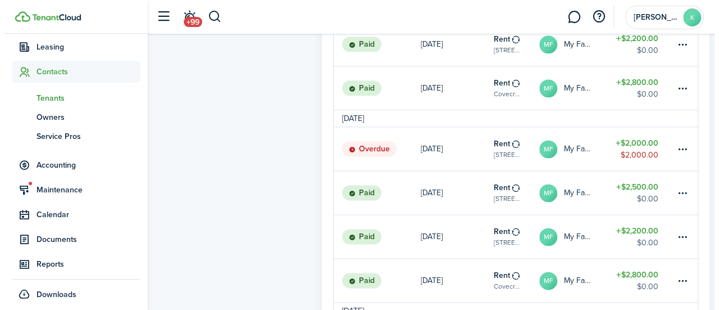
scroll to position [691, 0]
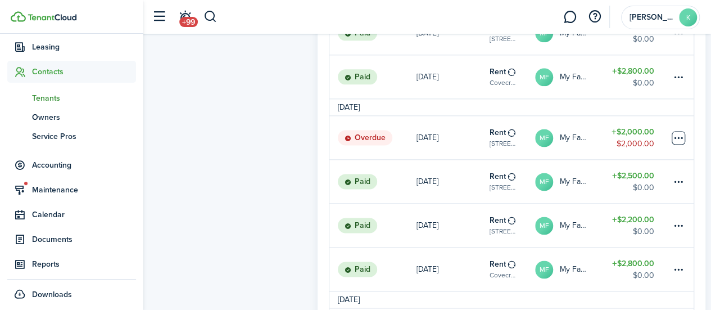
click at [679, 144] on table-menu-btn-icon at bounding box center [678, 137] width 13 height 13
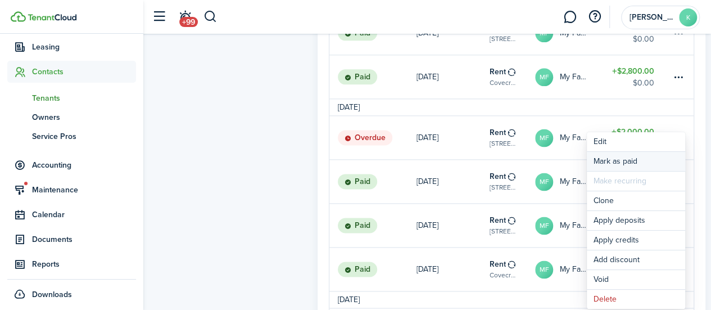
click at [642, 163] on link "Mark as paid" at bounding box center [636, 161] width 98 height 19
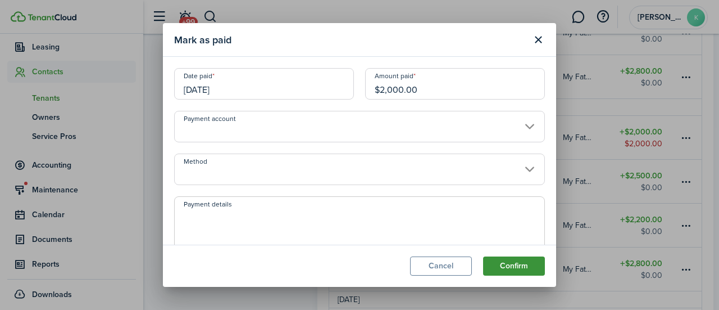
click at [532, 270] on button "Confirm" at bounding box center [514, 265] width 62 height 19
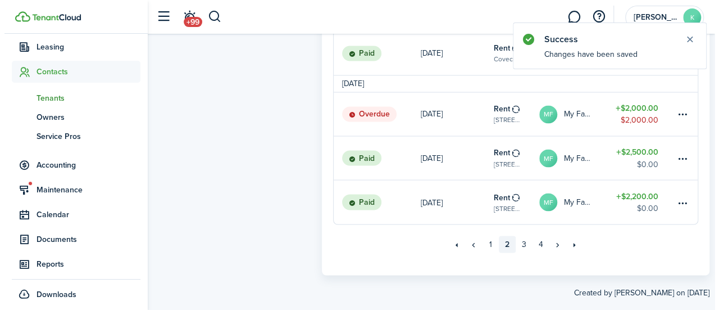
scroll to position [903, 0]
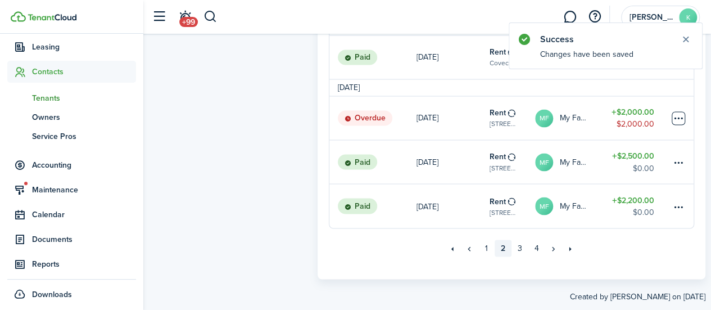
click at [678, 125] on table-menu-btn-icon at bounding box center [678, 117] width 13 height 13
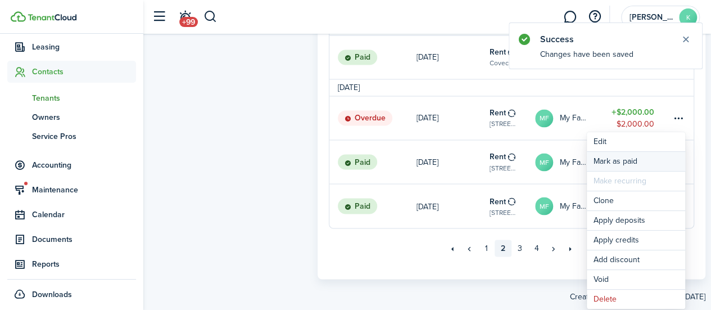
click at [633, 167] on link "Mark as paid" at bounding box center [636, 161] width 98 height 19
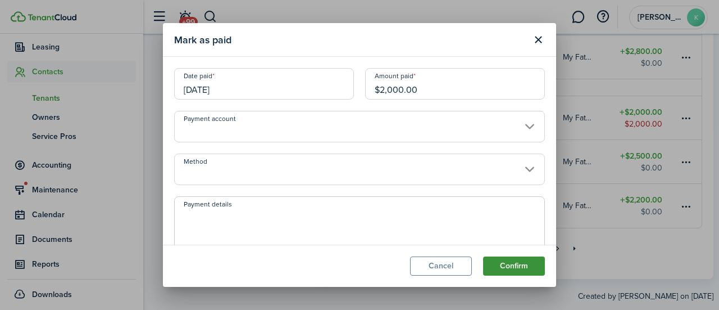
click at [530, 265] on button "Confirm" at bounding box center [514, 265] width 62 height 19
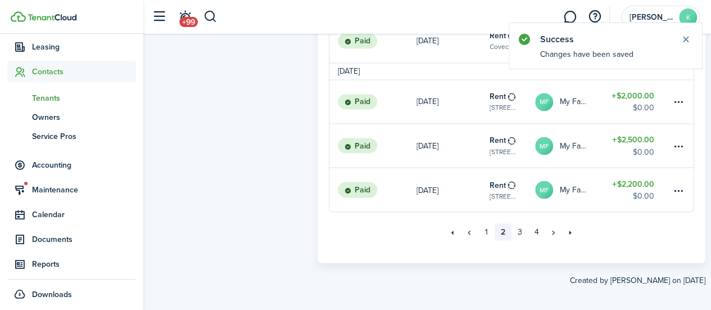
scroll to position [931, 0]
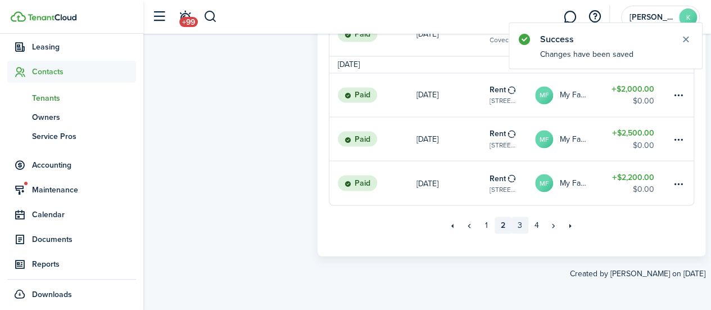
click at [519, 226] on link "3" at bounding box center [519, 224] width 17 height 17
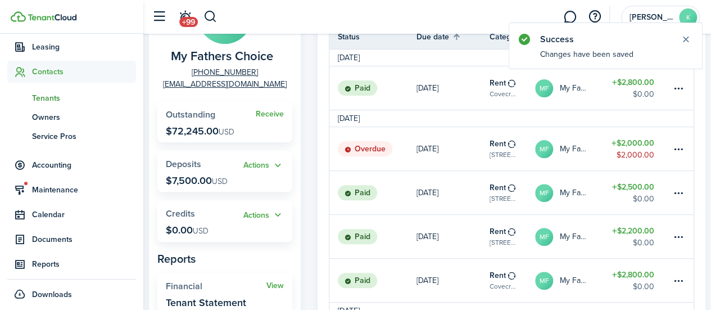
scroll to position [121, 0]
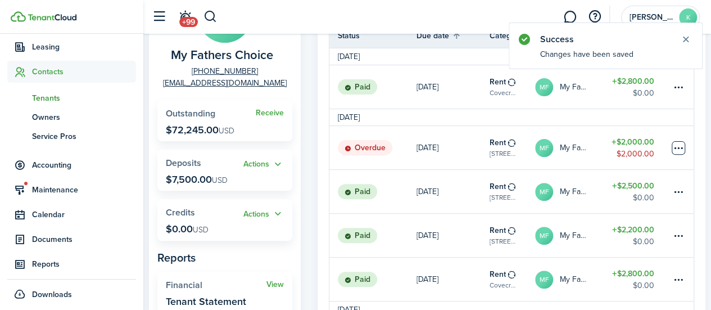
click at [678, 153] on table-menu-btn-icon at bounding box center [678, 147] width 13 height 13
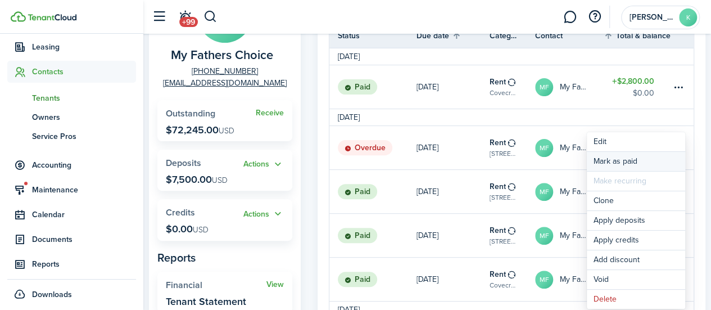
click at [645, 165] on link "Mark as paid" at bounding box center [636, 161] width 98 height 19
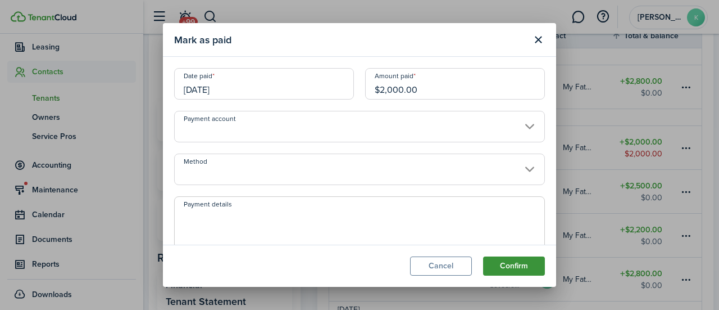
click at [529, 267] on button "Confirm" at bounding box center [514, 265] width 62 height 19
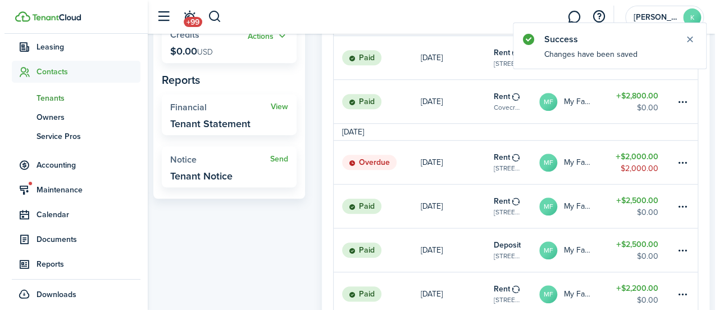
scroll to position [299, 0]
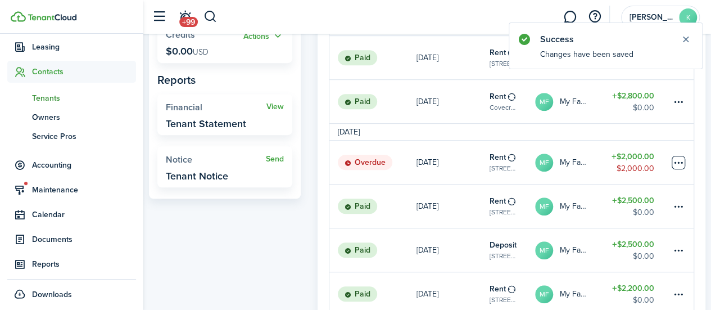
click at [676, 167] on table-menu-btn-icon at bounding box center [678, 162] width 13 height 13
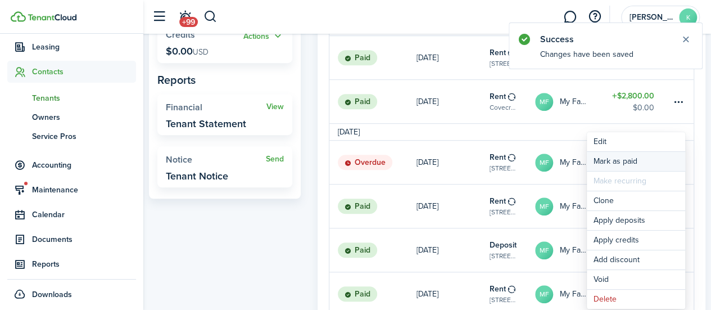
click at [638, 163] on link "Mark as paid" at bounding box center [636, 161] width 98 height 19
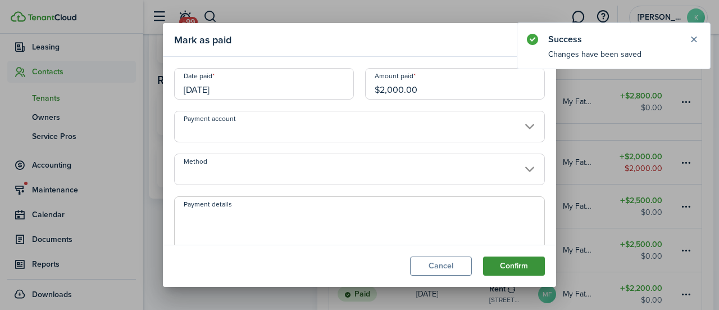
click at [529, 268] on button "Confirm" at bounding box center [514, 265] width 62 height 19
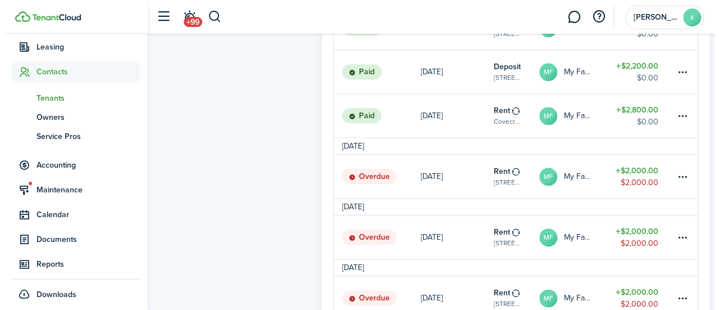
scroll to position [567, 0]
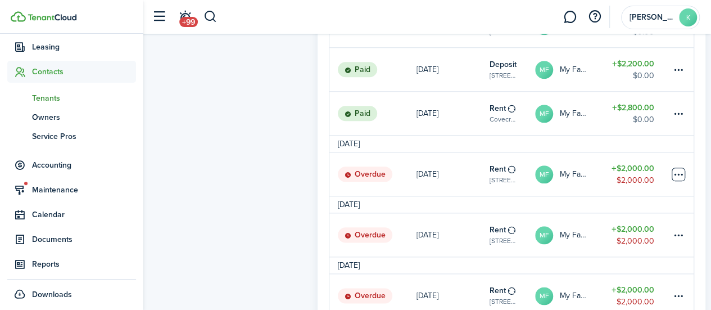
click at [680, 179] on table-menu-btn-icon at bounding box center [678, 173] width 13 height 13
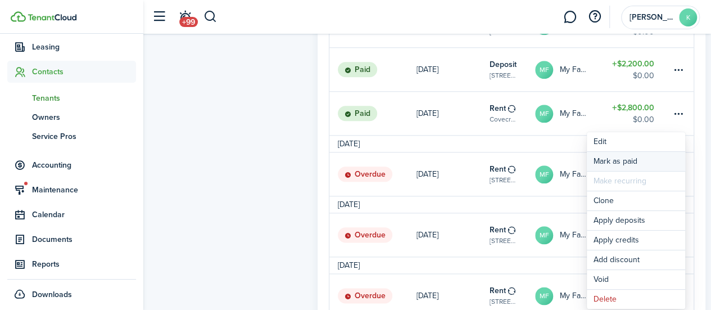
click at [650, 163] on link "Mark as paid" at bounding box center [636, 161] width 98 height 19
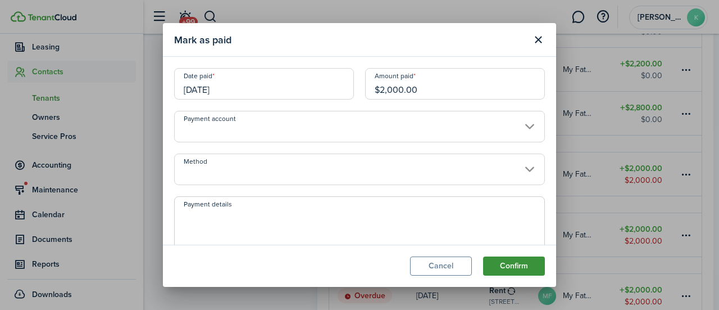
click at [522, 273] on button "Confirm" at bounding box center [514, 265] width 62 height 19
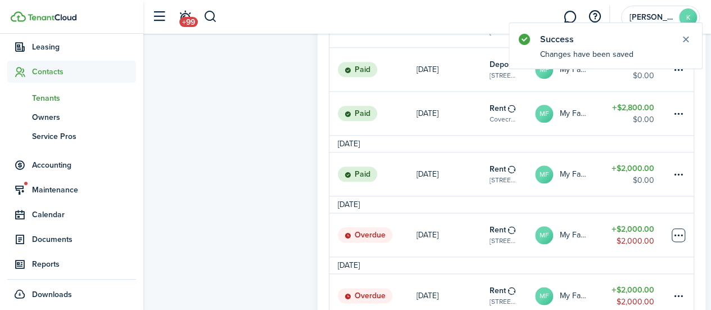
click at [680, 240] on table-menu-btn-icon at bounding box center [678, 234] width 13 height 13
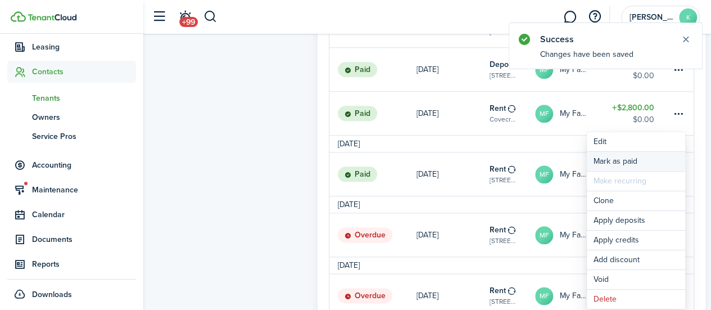
click at [644, 159] on link "Mark as paid" at bounding box center [636, 161] width 98 height 19
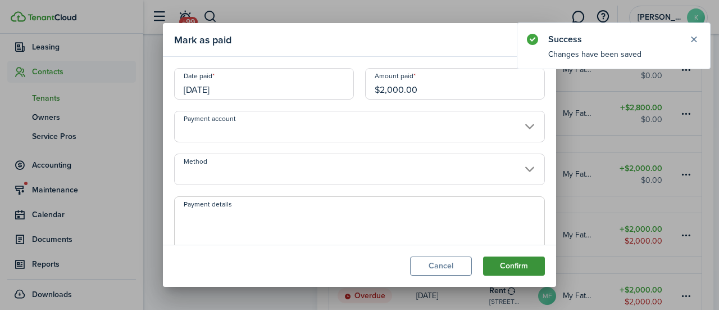
click at [527, 269] on button "Confirm" at bounding box center [514, 265] width 62 height 19
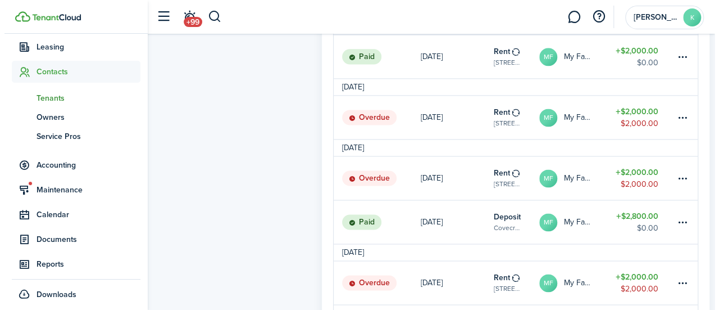
scroll to position [750, 0]
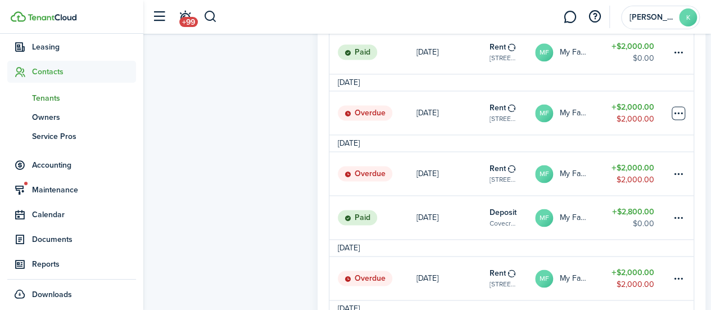
click at [680, 115] on table-menu-btn-icon at bounding box center [678, 112] width 13 height 13
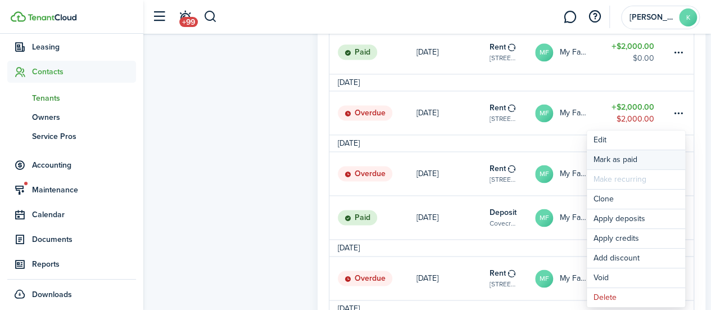
click at [640, 161] on link "Mark as paid" at bounding box center [636, 159] width 98 height 19
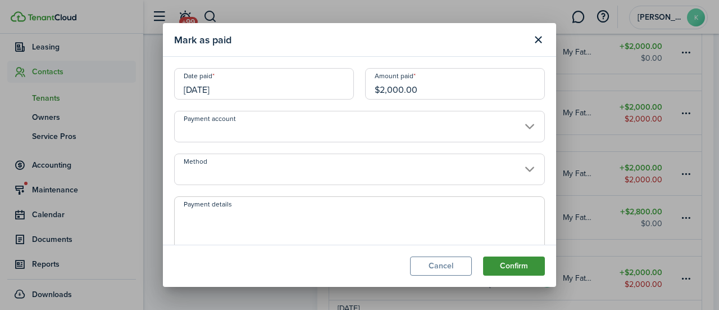
click at [526, 270] on button "Confirm" at bounding box center [514, 265] width 62 height 19
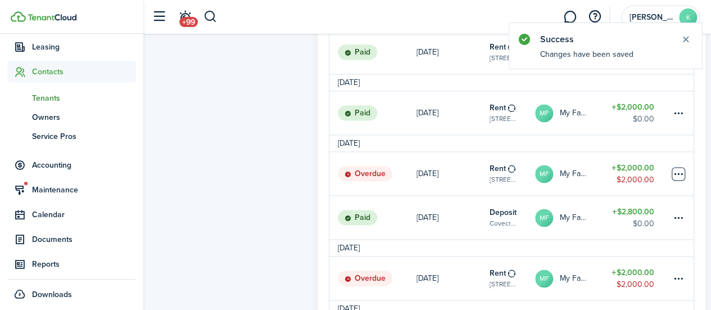
click at [679, 180] on table-menu-btn-icon at bounding box center [678, 173] width 13 height 13
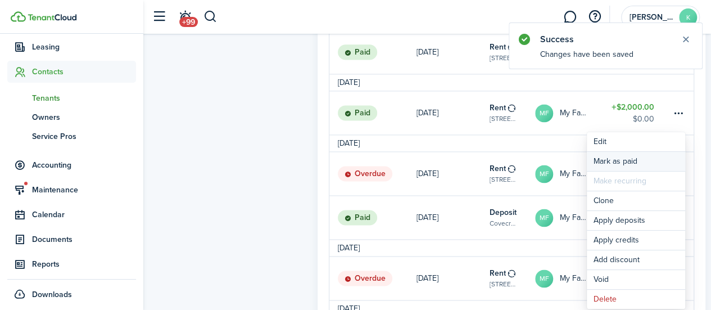
click at [637, 159] on link "Mark as paid" at bounding box center [636, 161] width 98 height 19
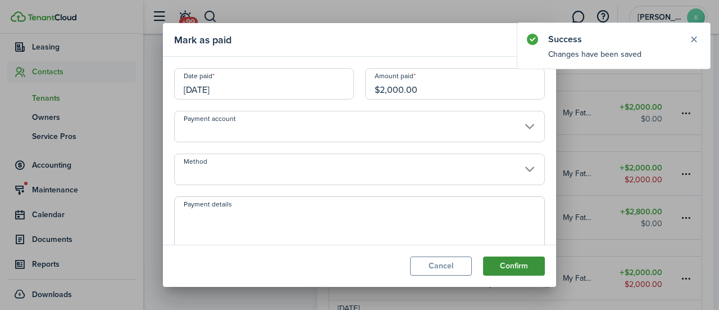
click at [518, 266] on button "Confirm" at bounding box center [514, 265] width 62 height 19
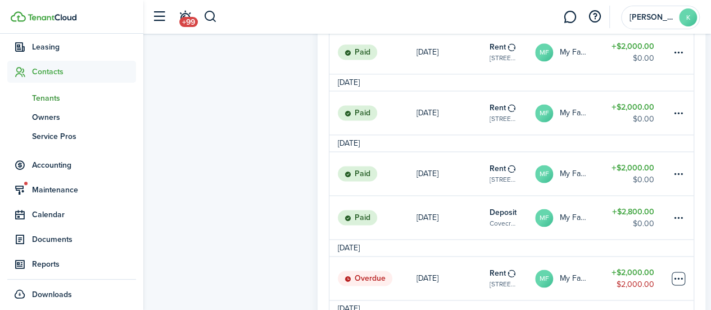
click at [682, 285] on table-menu-btn-icon at bounding box center [678, 277] width 13 height 13
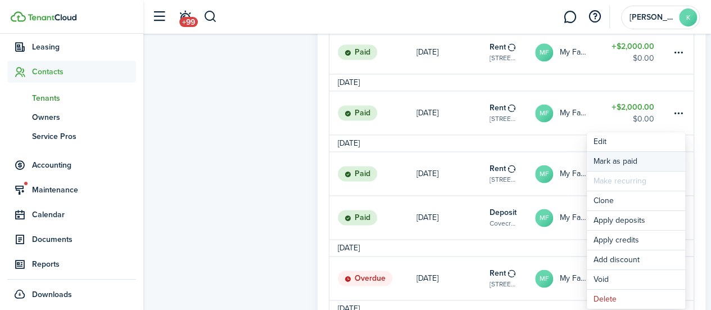
click at [639, 161] on link "Mark as paid" at bounding box center [636, 161] width 98 height 19
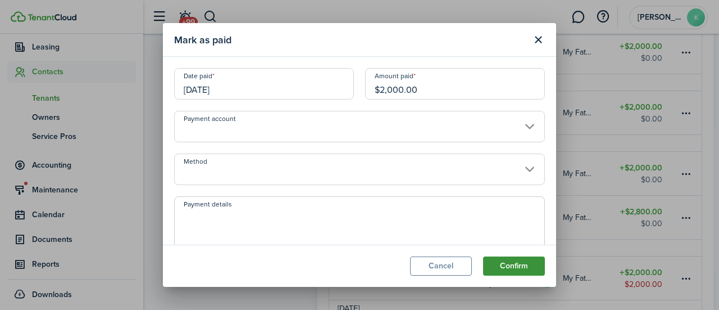
click at [522, 268] on button "Confirm" at bounding box center [514, 265] width 62 height 19
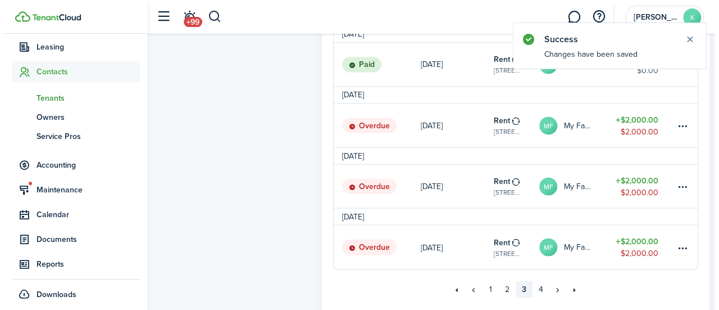
scroll to position [966, 0]
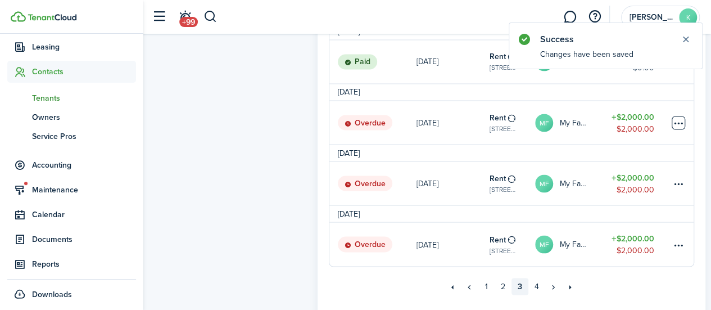
click at [681, 125] on table-menu-btn-icon at bounding box center [678, 122] width 13 height 13
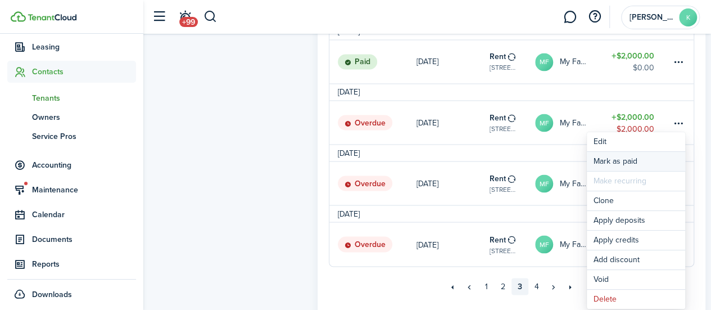
click at [639, 159] on link "Mark as paid" at bounding box center [636, 161] width 98 height 19
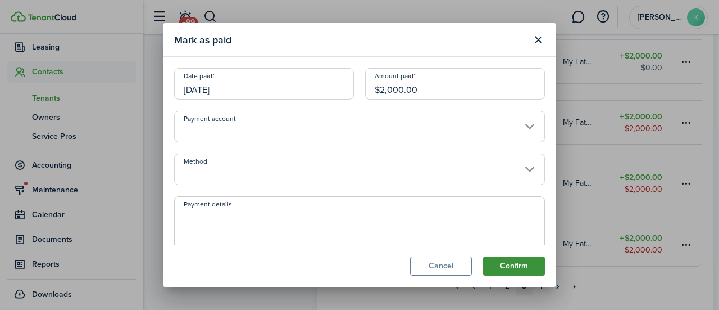
click at [532, 272] on button "Confirm" at bounding box center [514, 265] width 62 height 19
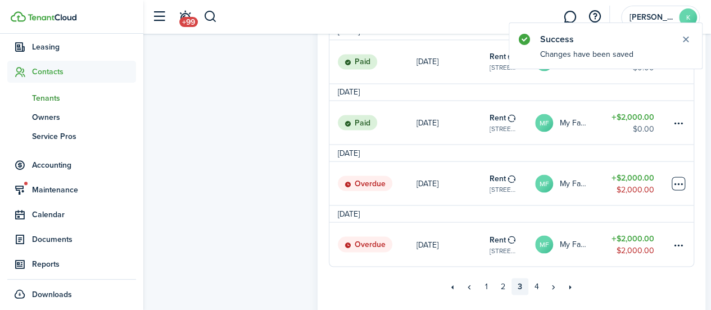
click at [679, 189] on table-menu-btn-icon at bounding box center [678, 182] width 13 height 13
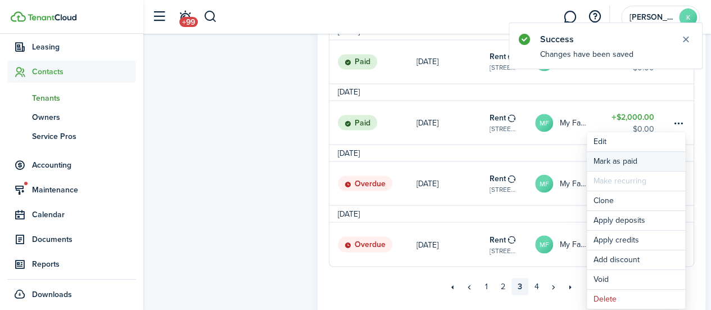
click at [649, 162] on link "Mark as paid" at bounding box center [636, 161] width 98 height 19
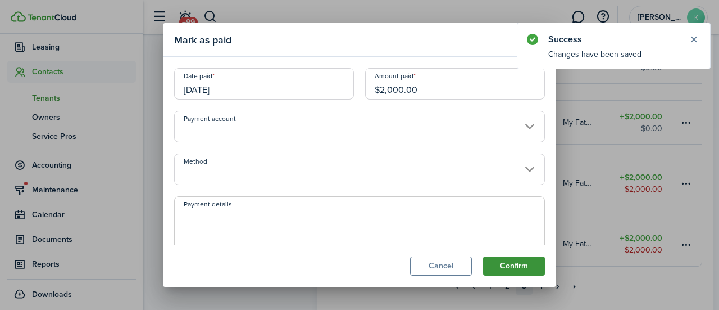
click at [531, 269] on button "Confirm" at bounding box center [514, 265] width 62 height 19
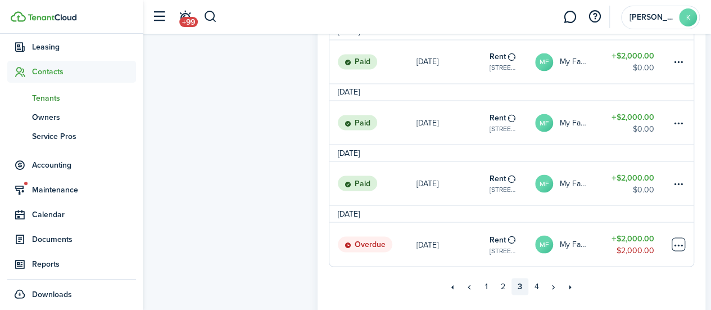
click at [683, 251] on table-menu-btn-icon at bounding box center [678, 243] width 13 height 13
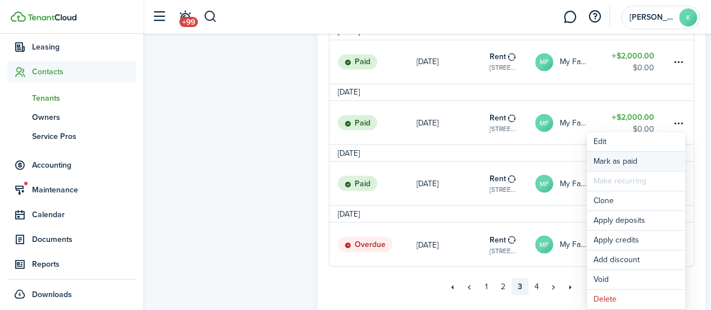
click at [642, 160] on link "Mark as paid" at bounding box center [636, 161] width 98 height 19
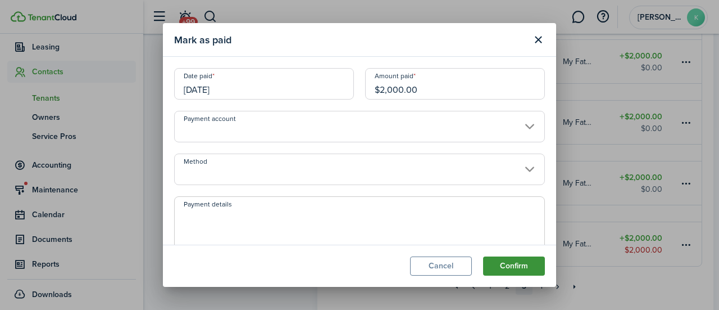
click at [520, 270] on button "Confirm" at bounding box center [514, 265] width 62 height 19
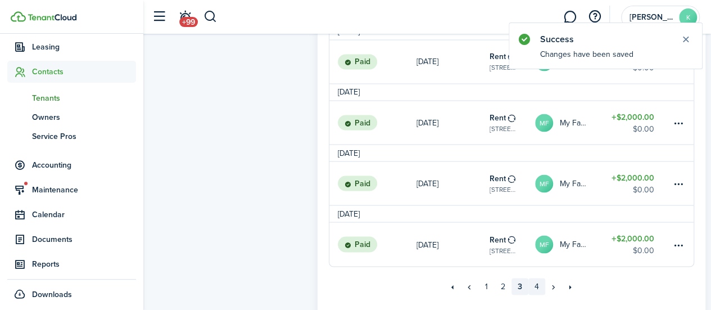
click at [534, 292] on link "4" at bounding box center [536, 286] width 17 height 17
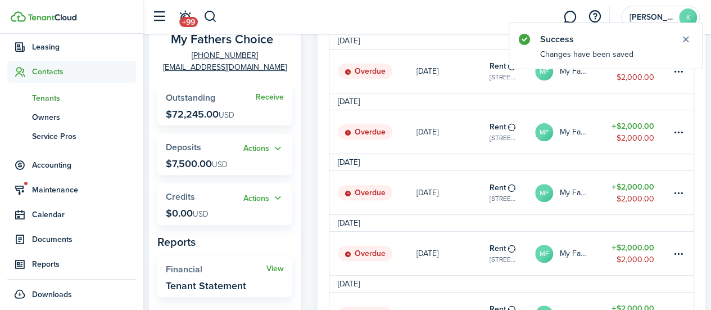
scroll to position [139, 0]
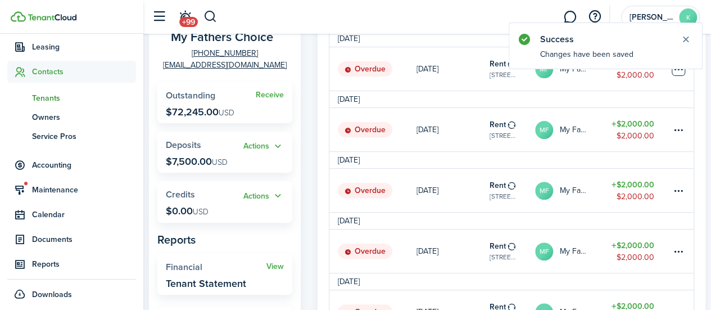
click at [676, 76] on table-menu-btn-icon at bounding box center [678, 68] width 13 height 13
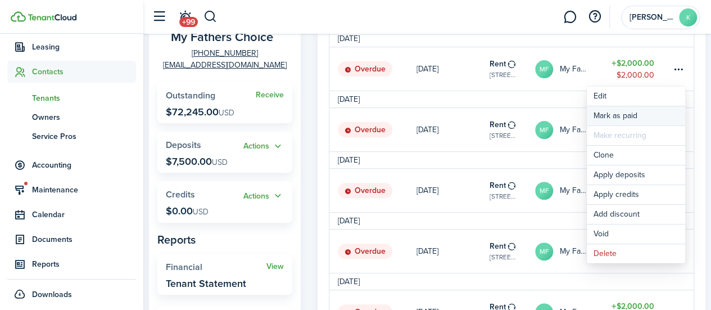
click at [637, 117] on link "Mark as paid" at bounding box center [636, 115] width 98 height 19
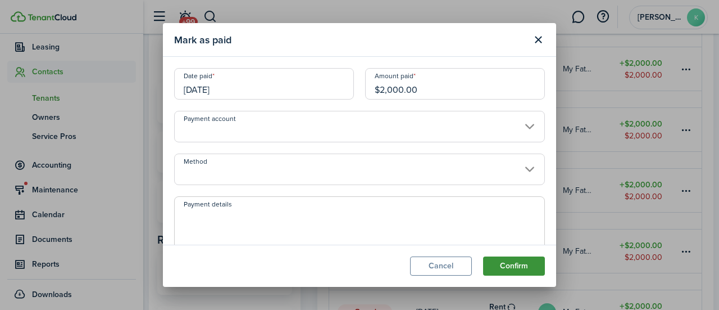
click at [509, 271] on button "Confirm" at bounding box center [514, 265] width 62 height 19
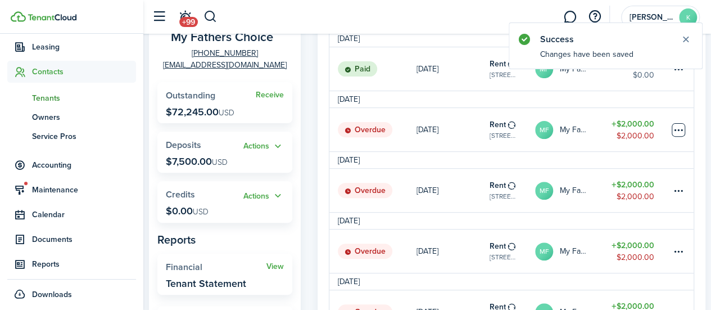
click at [678, 133] on table-menu-btn-icon at bounding box center [678, 129] width 13 height 13
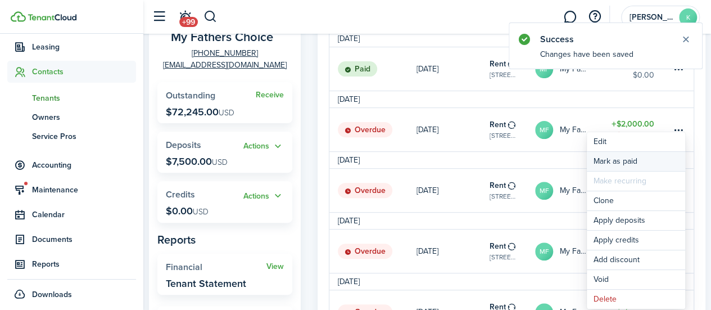
click at [648, 162] on link "Mark as paid" at bounding box center [636, 161] width 98 height 19
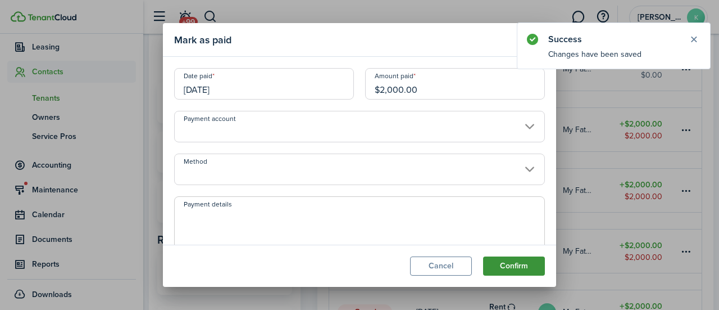
click at [537, 271] on button "Confirm" at bounding box center [514, 265] width 62 height 19
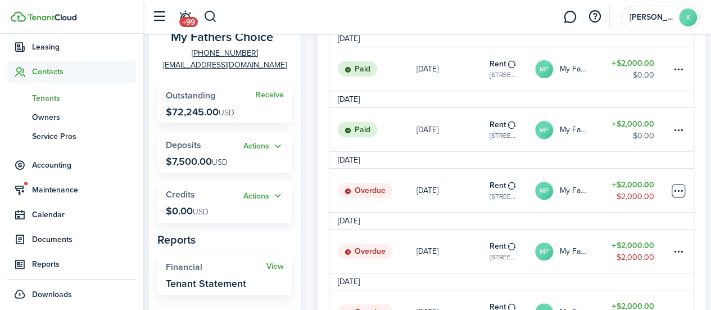
click at [679, 197] on table-menu-btn-icon at bounding box center [678, 190] width 13 height 13
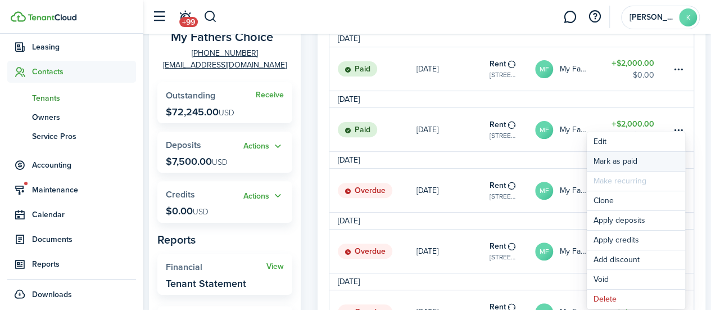
click at [657, 165] on link "Mark as paid" at bounding box center [636, 161] width 98 height 19
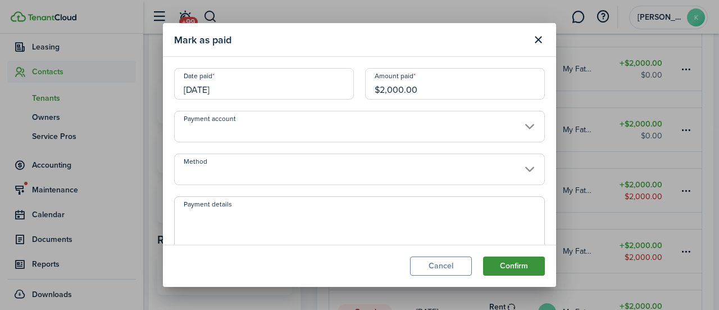
click at [531, 271] on button "Confirm" at bounding box center [514, 265] width 62 height 19
